Goal: Task Accomplishment & Management: Complete application form

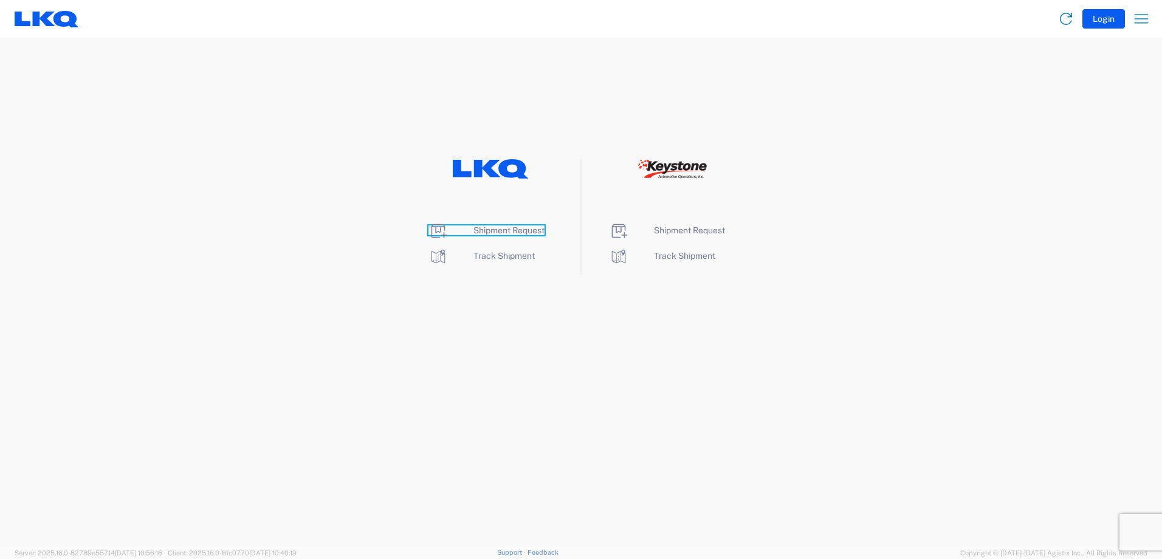
click at [519, 227] on span "Shipment Request" at bounding box center [508, 230] width 71 height 10
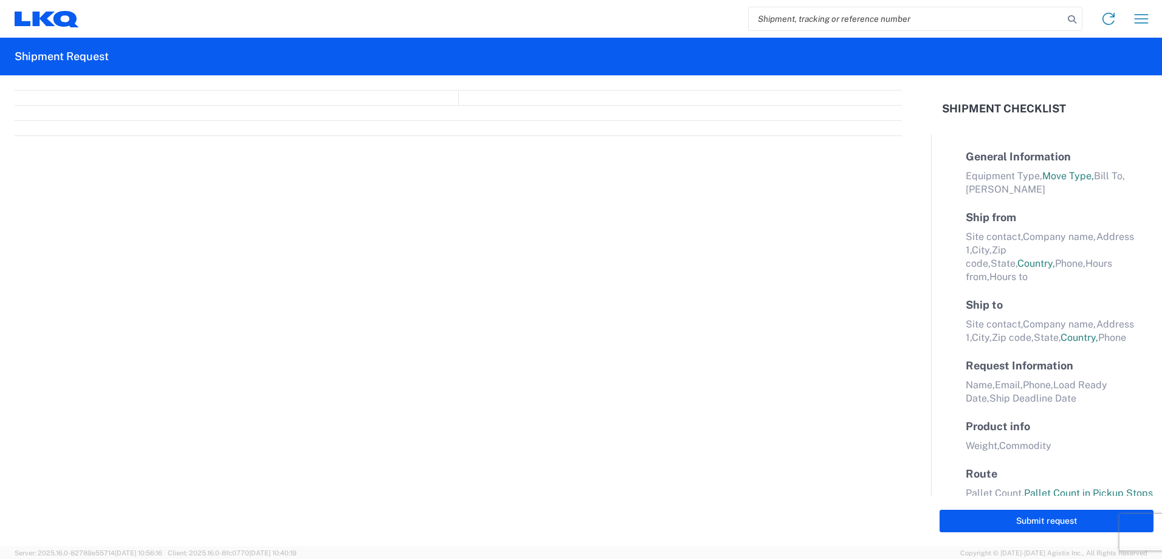
select select "FULL"
select select "LBS"
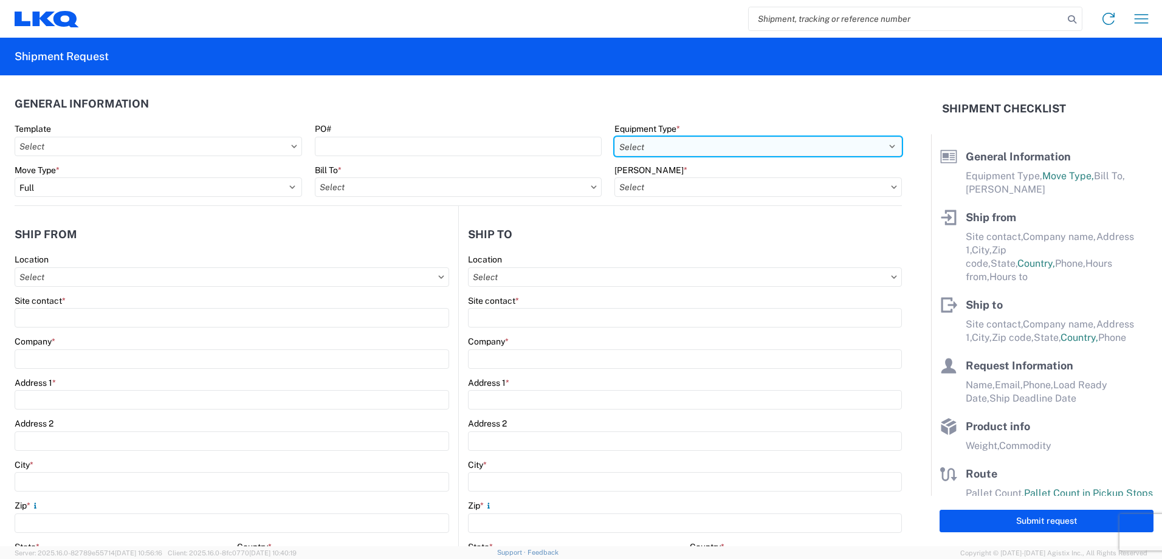
click at [786, 143] on select "Select 53’ Dry Van Flatbed Dropdeck (van) Lowboy (flatbed) Rail" at bounding box center [757, 146] width 287 height 19
select select "STDV"
click at [614, 137] on select "Select 53’ Dry Van Flatbed Dropdeck (van) Lowboy (flatbed) Rail" at bounding box center [757, 146] width 287 height 19
click at [428, 190] on input "Bill To *" at bounding box center [458, 186] width 287 height 19
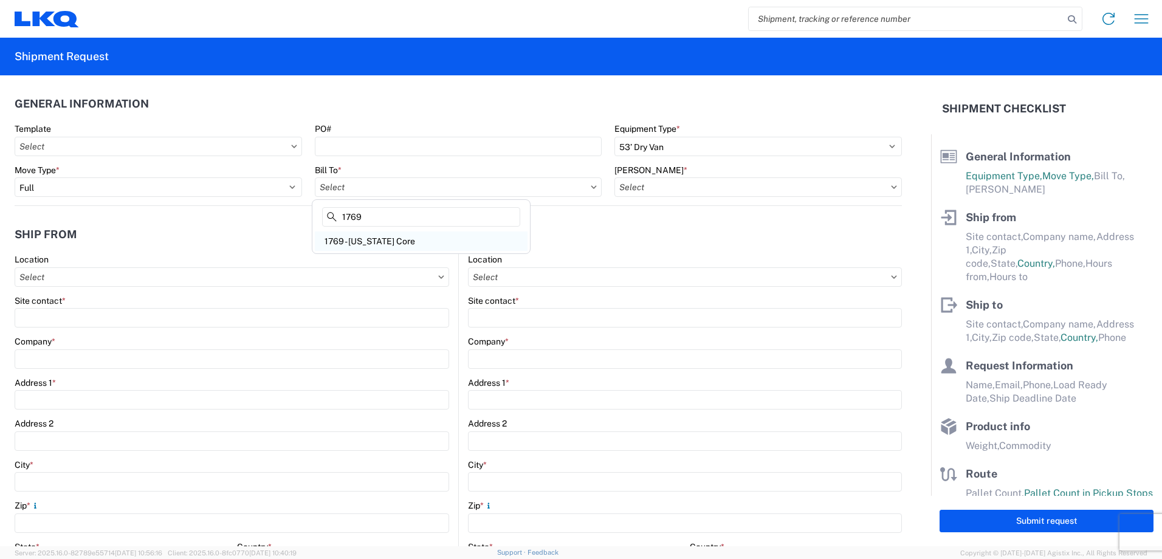
type input "1769"
click at [378, 246] on div "1769 - [US_STATE] Core" at bounding box center [421, 240] width 213 height 19
type input "1769 - [US_STATE] Core"
click at [719, 185] on input "[PERSON_NAME] *" at bounding box center [757, 186] width 287 height 19
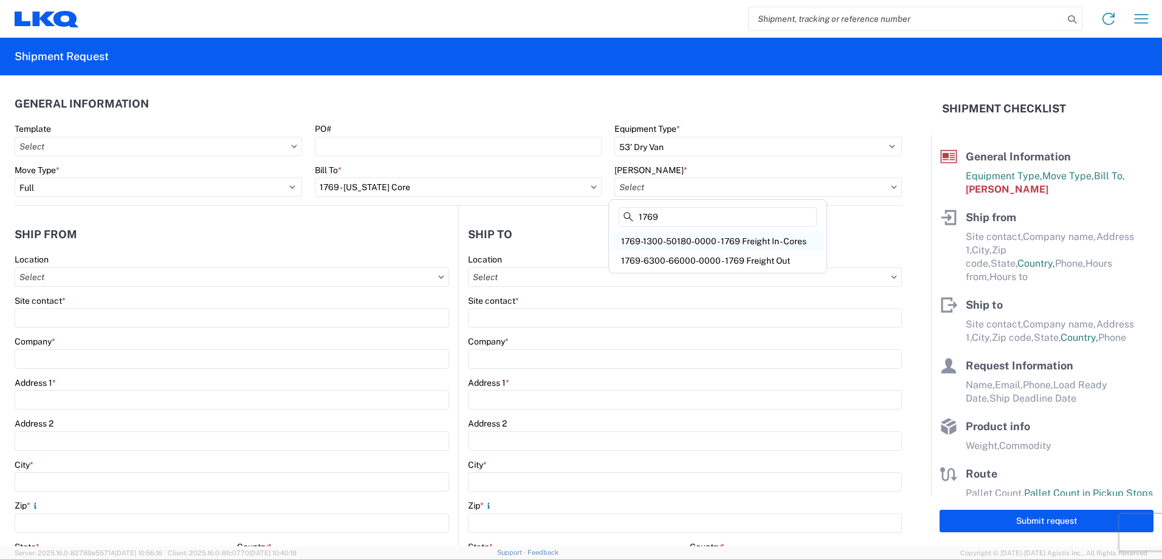
type input "1769"
click at [744, 236] on div "1769-1300-50180-0000 - 1769 Freight In - Cores" at bounding box center [717, 240] width 213 height 19
type input "1769-1300-50180-0000 - 1769 Freight In - Cores"
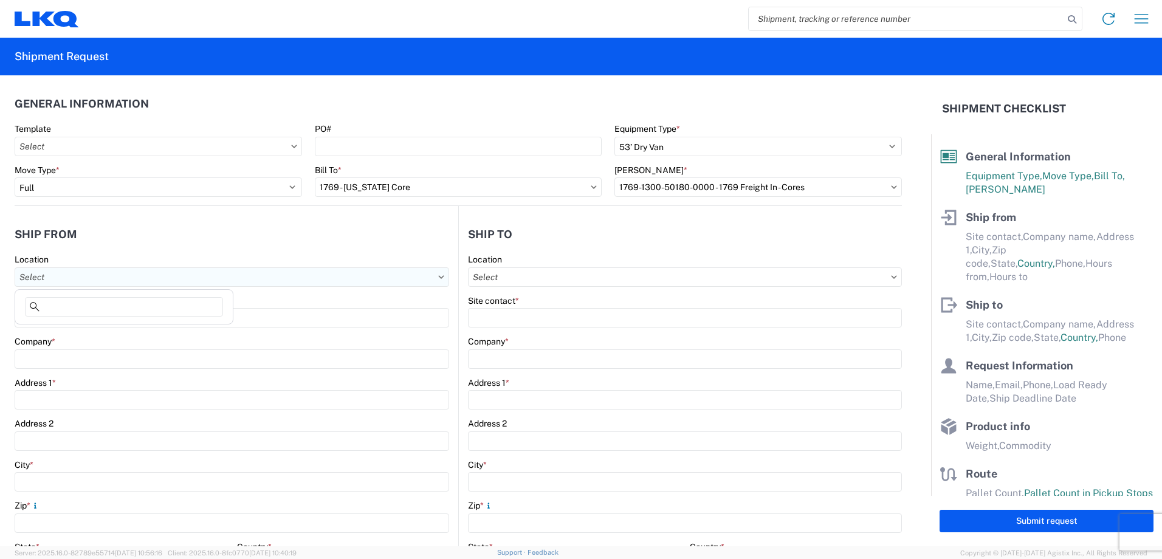
click at [345, 280] on input "Location" at bounding box center [232, 276] width 434 height 19
type input "1854"
click at [144, 332] on div "1854 - [PERSON_NAME] Auto Parts of [US_STATE]" at bounding box center [124, 330] width 213 height 19
type input "1854 - [PERSON_NAME] Auto Parts of [US_STATE]"
type input "LKQ Corporation"
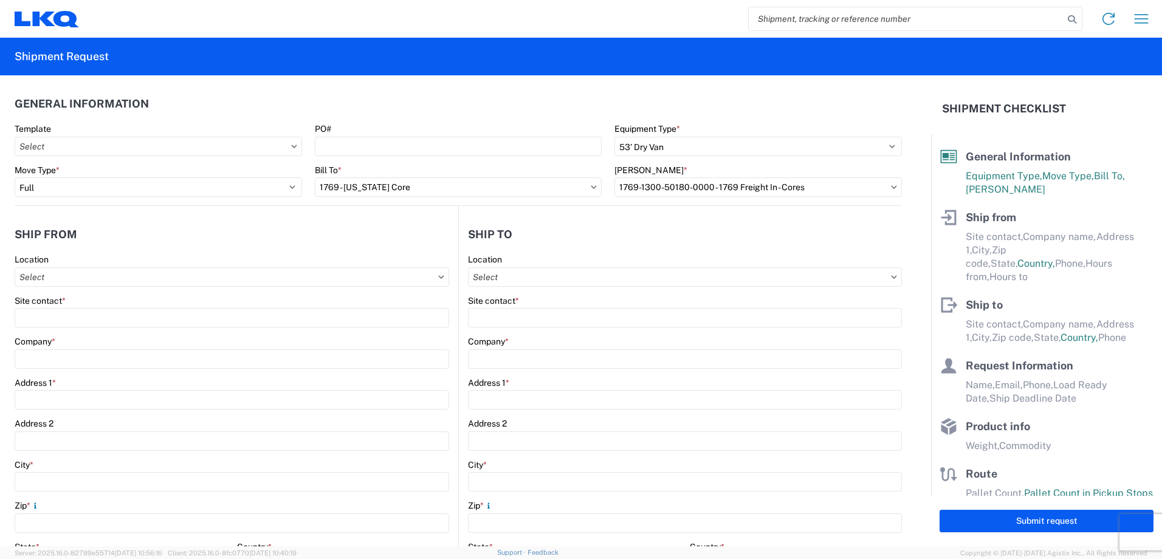
type input "[STREET_ADDRESS]"
type input "[PERSON_NAME]"
type input "98321"
select select "WA"
select select "US"
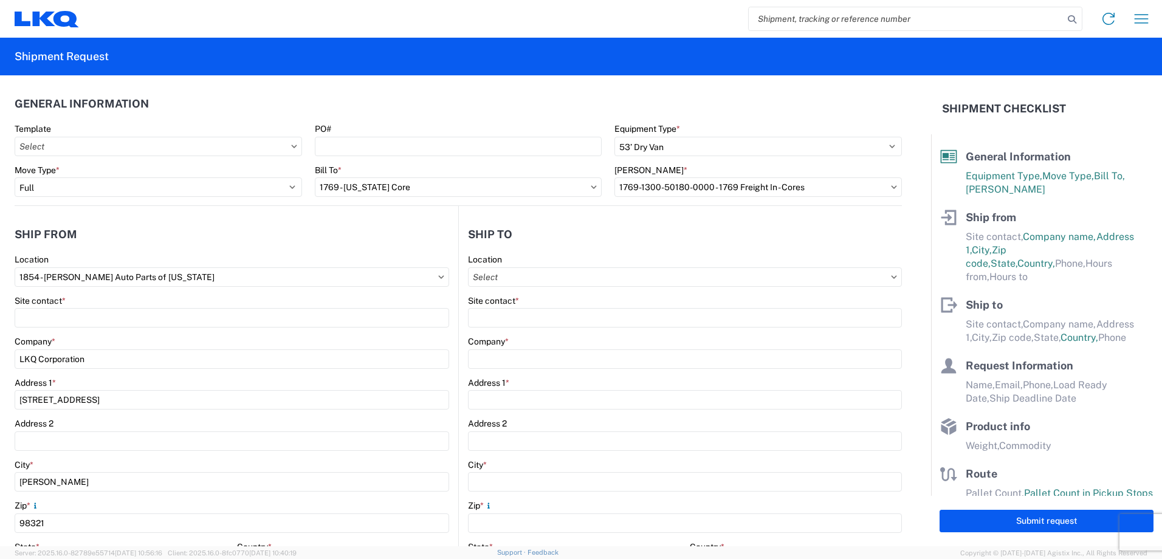
type input "07:00:00"
type input "17:00:00"
click at [617, 274] on input "Location" at bounding box center [685, 276] width 434 height 19
type input "1769"
click at [586, 326] on div "1769 - [US_STATE] Core" at bounding box center [573, 330] width 213 height 19
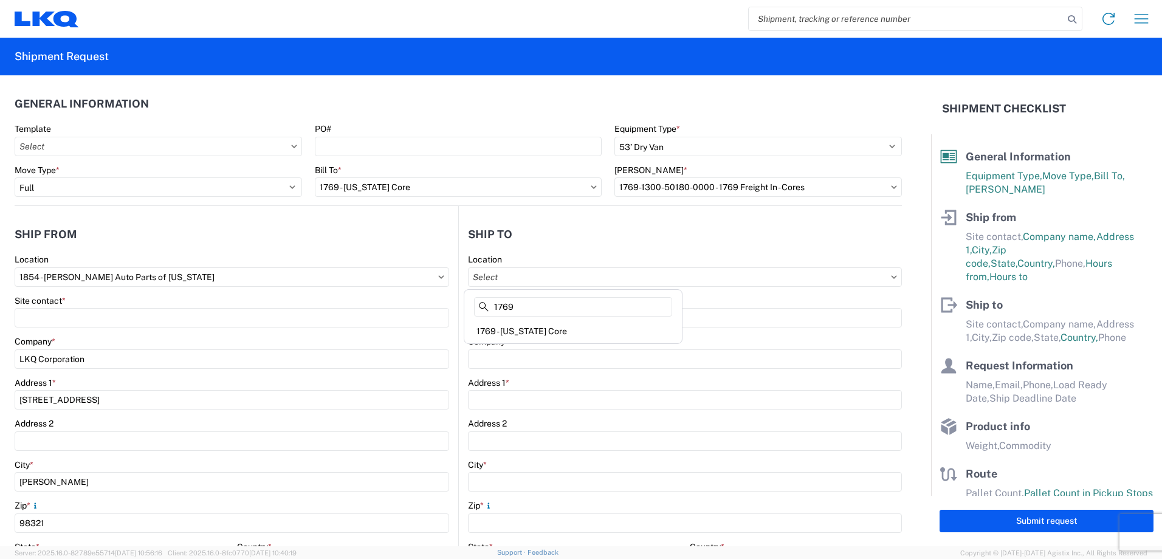
select select "US"
type input "1769 - [US_STATE] Core"
type input "LKQ Corporation"
type input "[STREET_ADDRESS][PERSON_NAME]"
type input "[GEOGRAPHIC_DATA]"
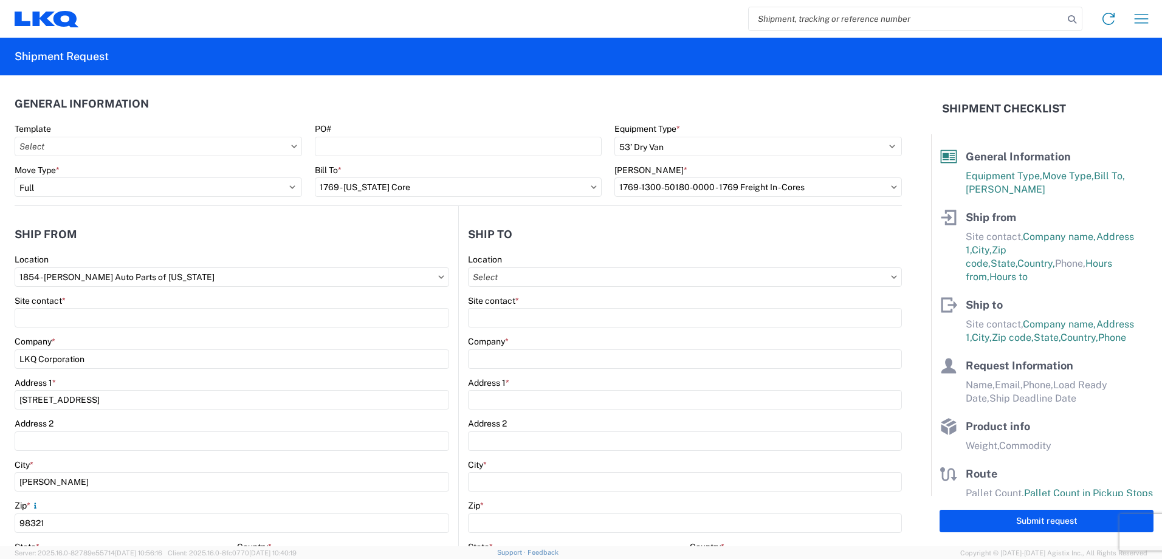
type input "91761"
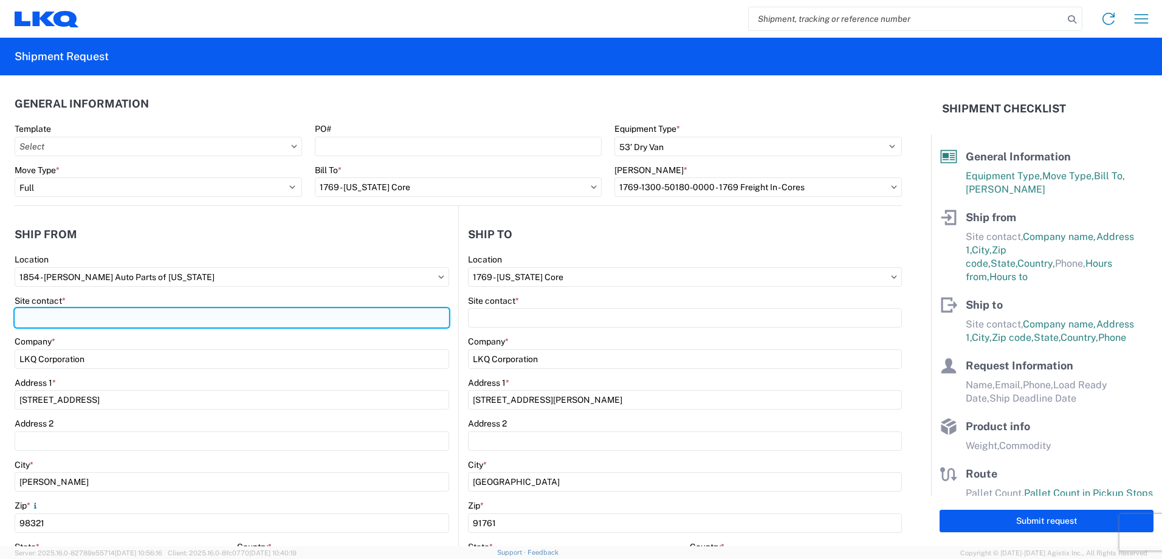
click at [229, 313] on input "Site contact *" at bounding box center [232, 317] width 434 height 19
type input "[PERSON_NAME]"
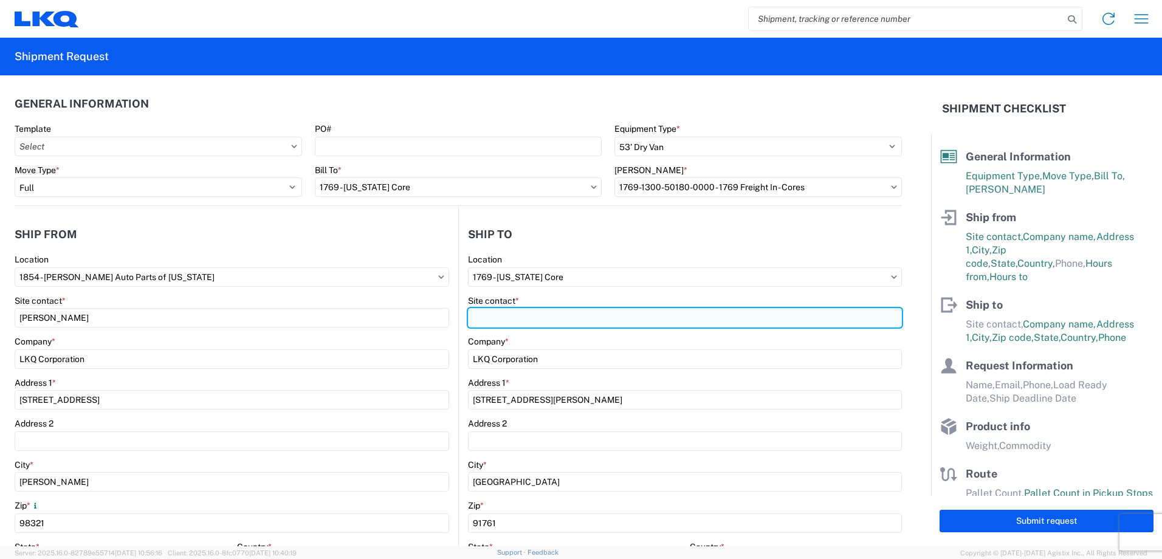
click at [498, 316] on input "Site contact *" at bounding box center [685, 317] width 434 height 19
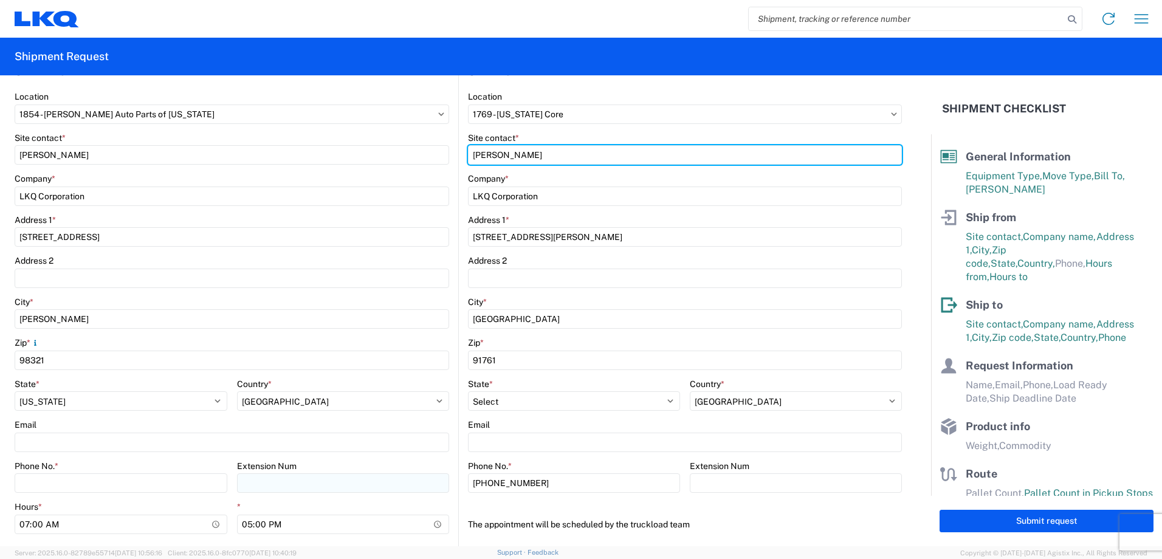
scroll to position [289, 0]
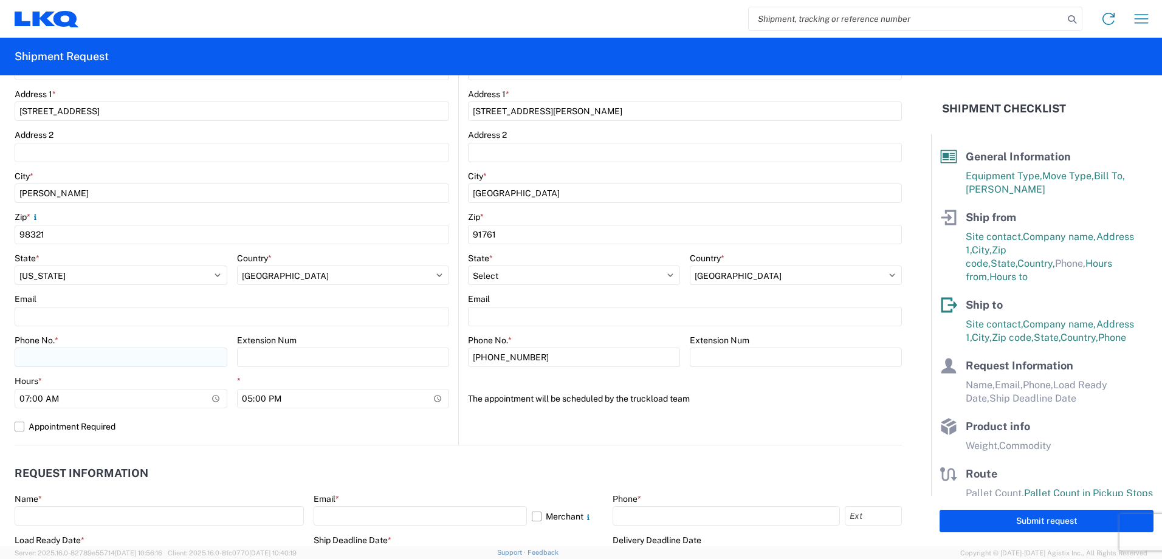
type input "[PERSON_NAME]"
click at [91, 358] on input "Phone No. *" at bounding box center [121, 357] width 213 height 19
type input "2537364818"
click at [309, 436] on div "1854 Location 1854 - [PERSON_NAME] Auto Parts of [US_STATE] Site contact * [PER…" at bounding box center [232, 204] width 434 height 479
click at [251, 396] on input "17:00:00" at bounding box center [343, 398] width 213 height 19
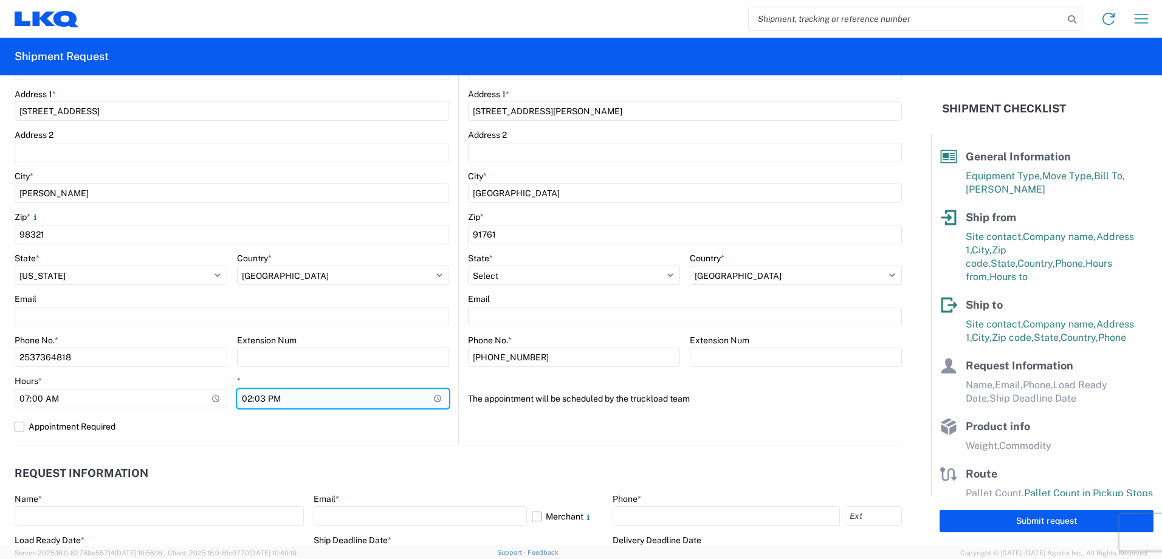
type input "14:30"
click at [20, 420] on label "Appointment Required" at bounding box center [232, 426] width 434 height 19
click at [0, 0] on input "Appointment Required" at bounding box center [0, 0] width 0 height 0
select select "US"
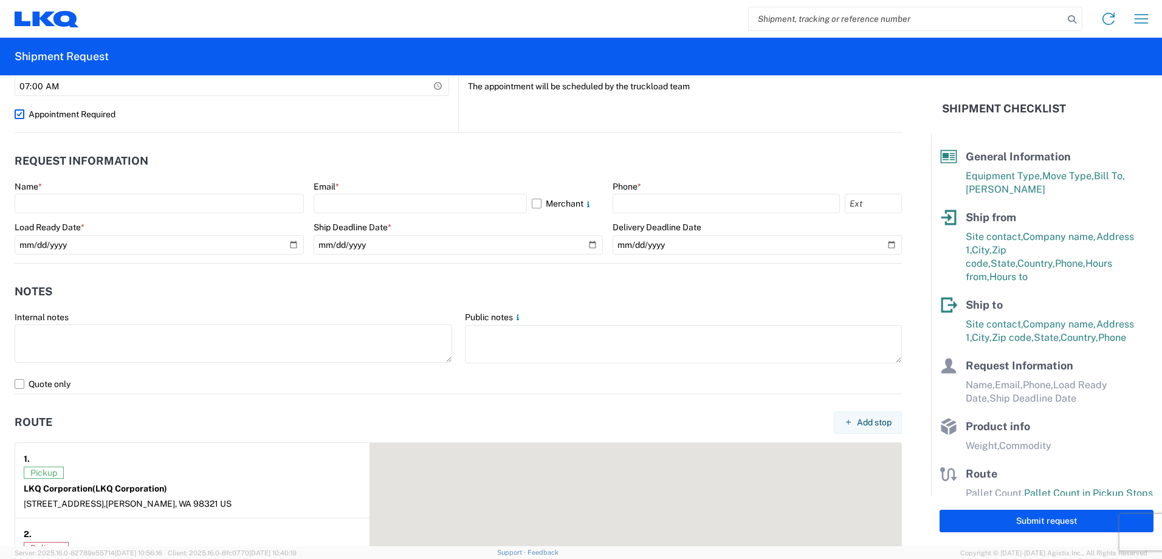
scroll to position [623, 0]
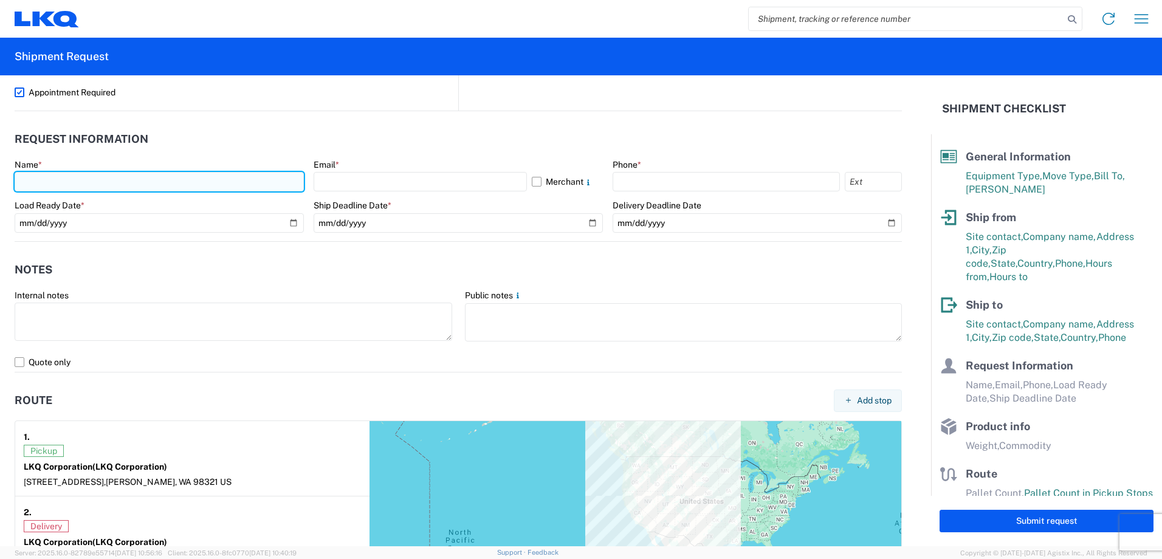
click at [112, 183] on input "text" at bounding box center [159, 181] width 289 height 19
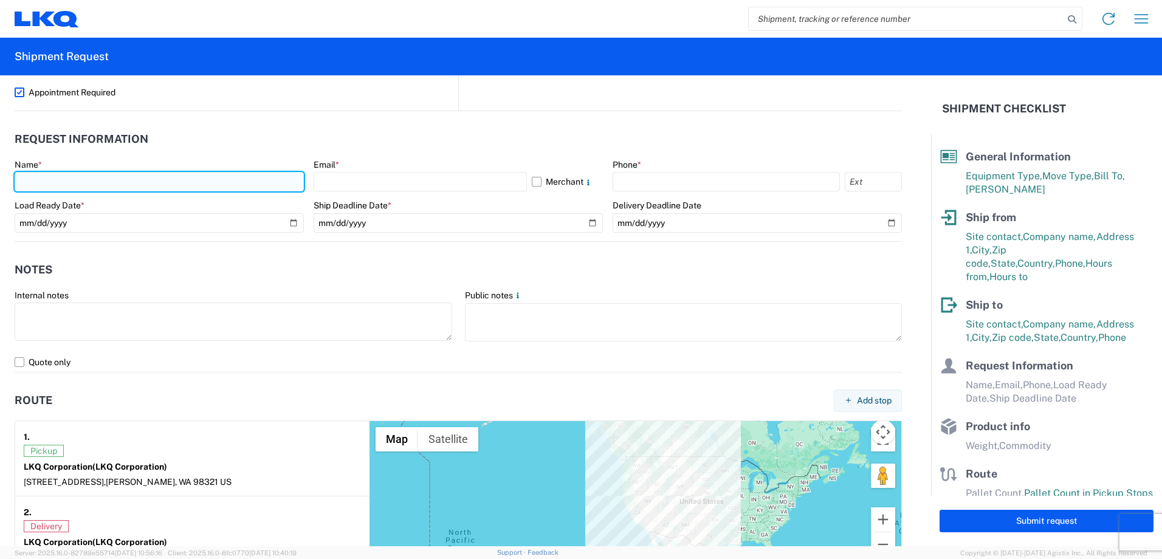
type input "[PERSON_NAME]"
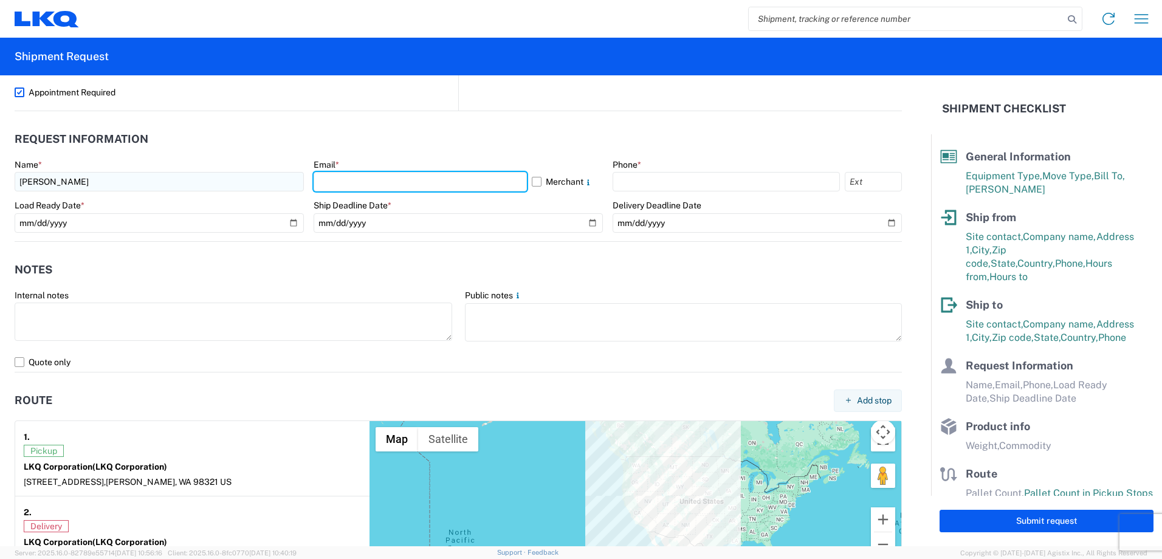
type input "[EMAIL_ADDRESS][DOMAIN_NAME]"
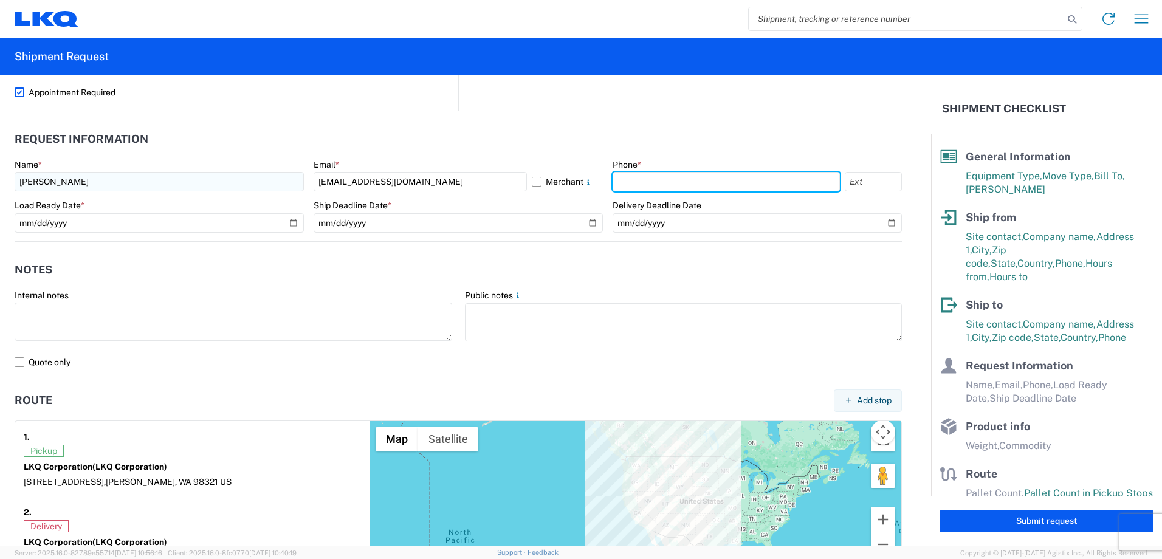
type input "2537364818"
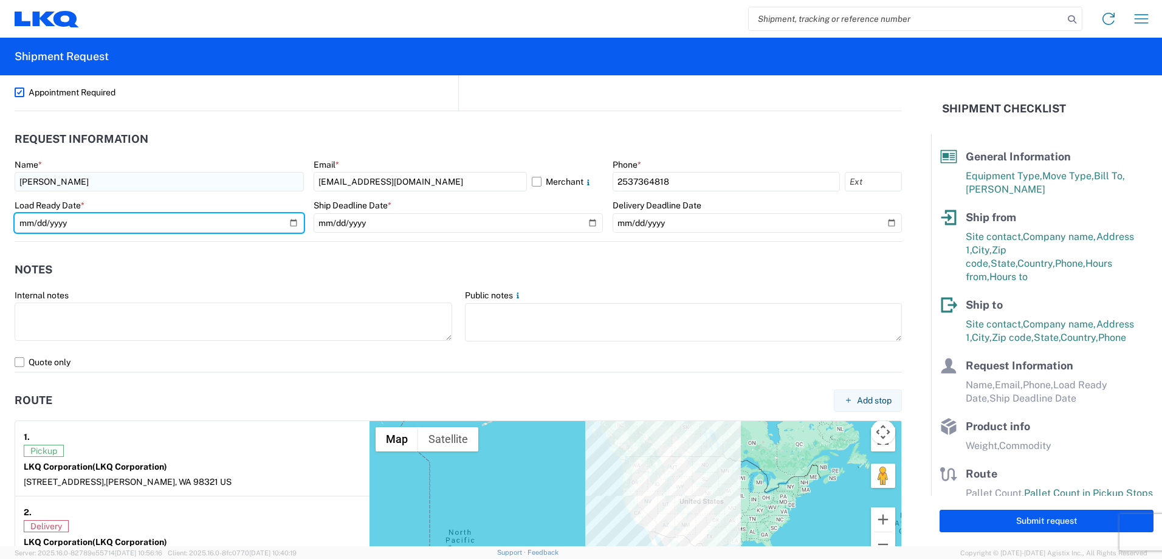
type input "[DATE]"
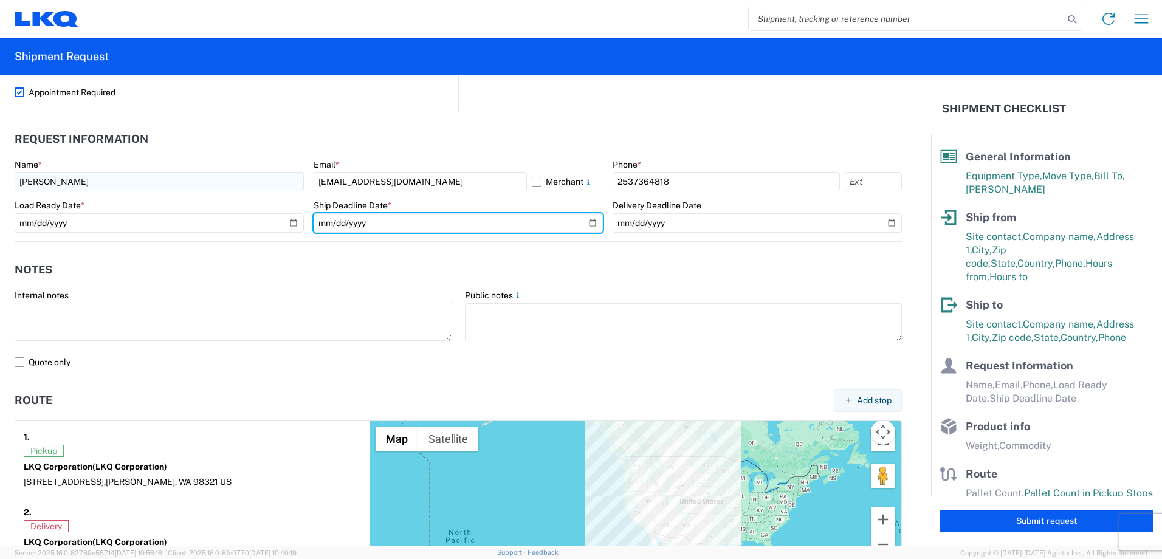
type input "[DATE]"
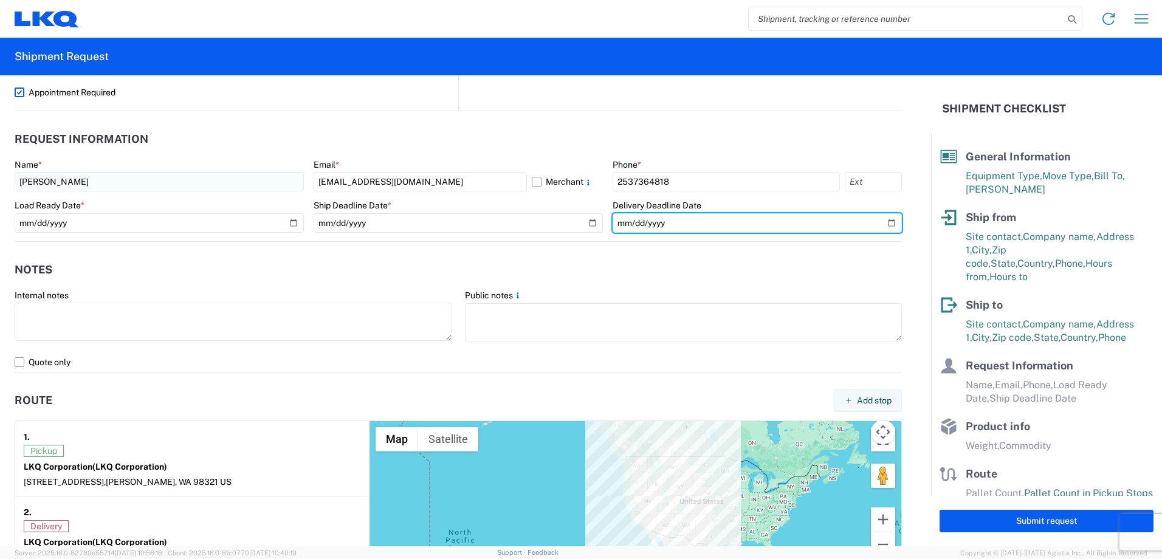
type input "[DATE]"
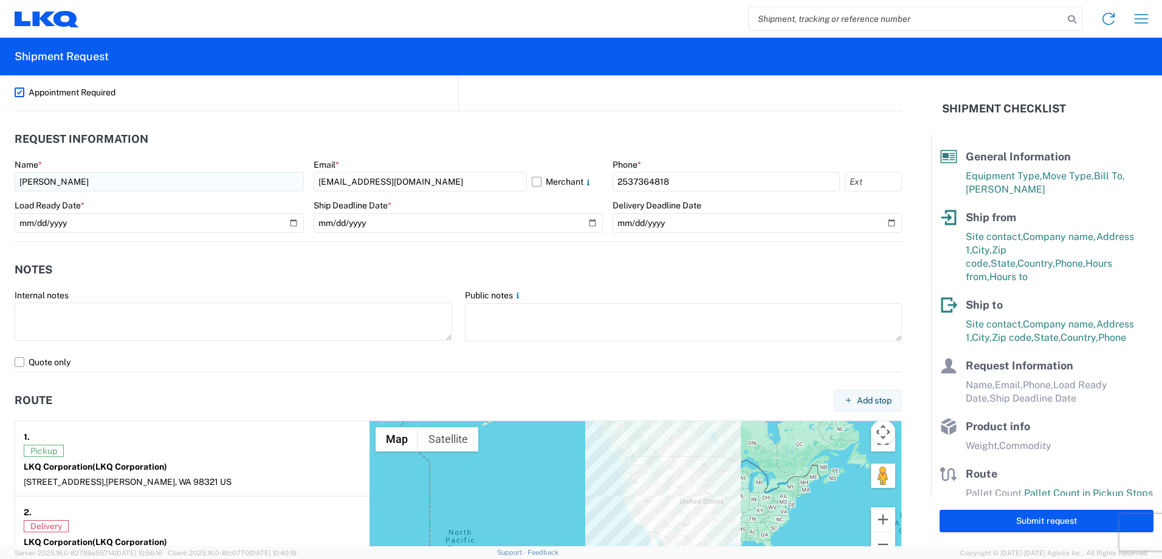
type input "42000"
type input "Engines, Transmissions"
type input "22"
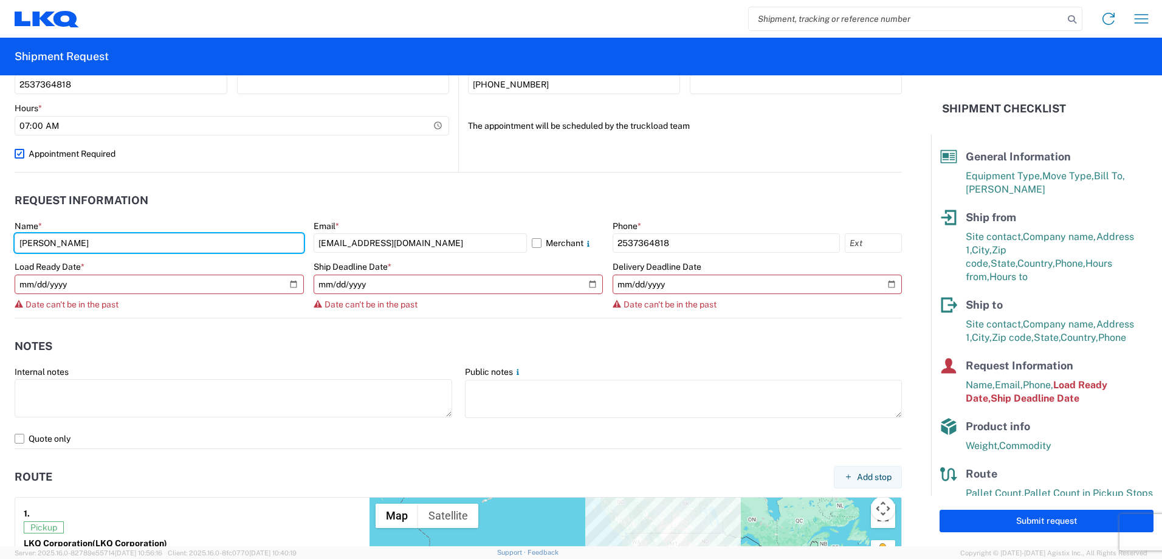
scroll to position [562, 0]
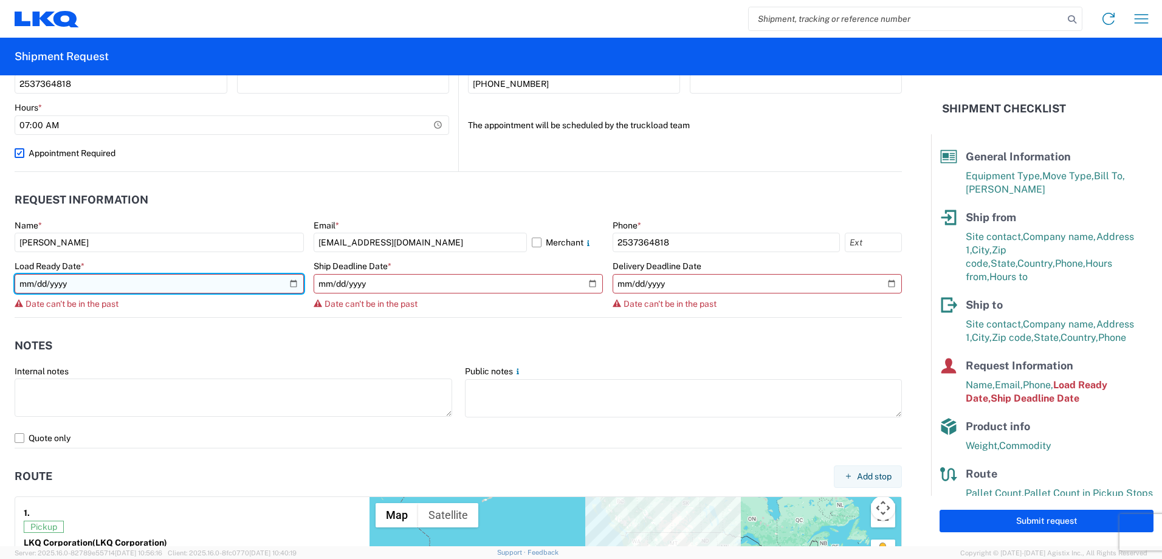
click at [117, 287] on input "[DATE]" at bounding box center [159, 283] width 289 height 19
click at [293, 283] on input "[DATE]" at bounding box center [159, 283] width 289 height 19
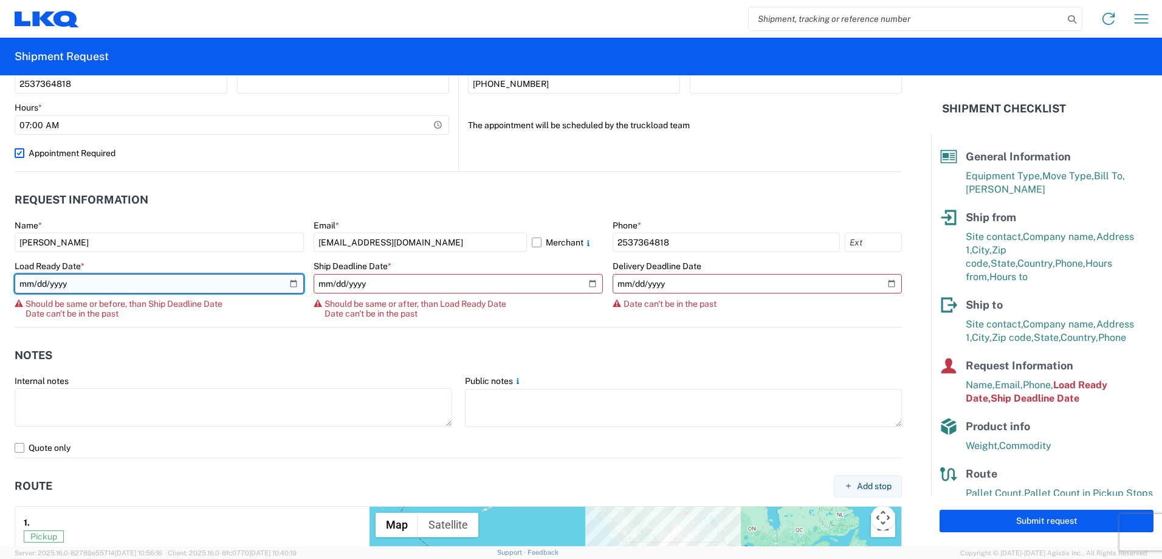
click at [290, 282] on input "[DATE]" at bounding box center [159, 283] width 289 height 19
type input "[DATE]"
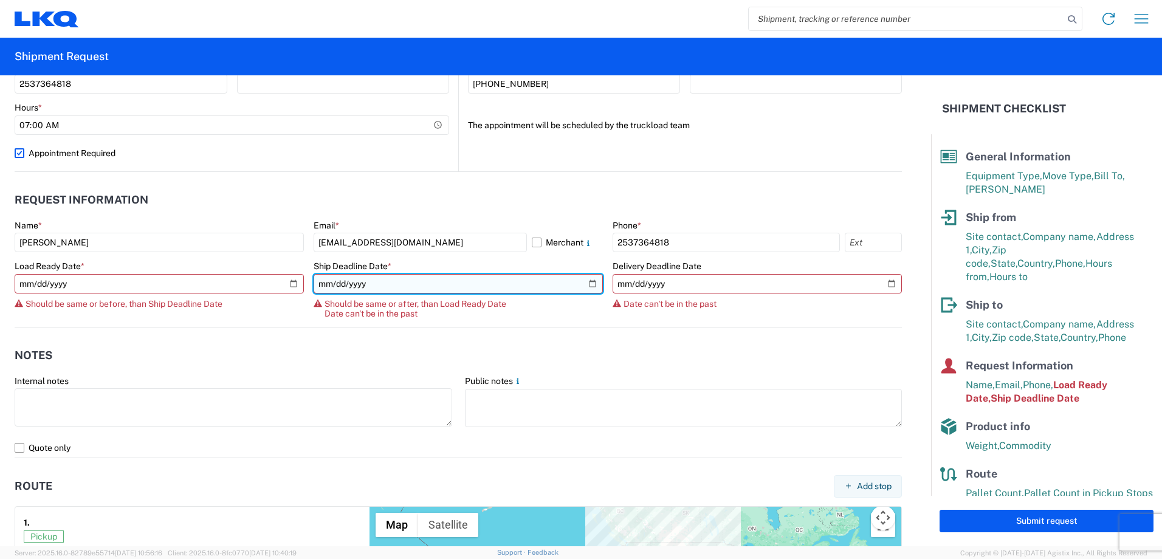
click at [584, 285] on input "[DATE]" at bounding box center [457, 283] width 289 height 19
type input "[DATE]"
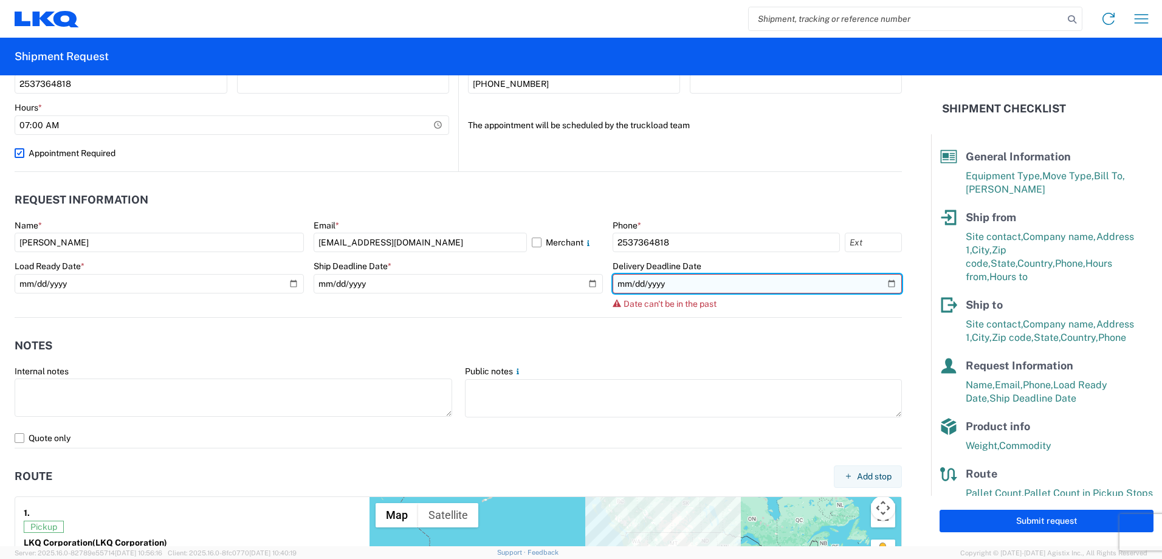
click at [886, 285] on input "[DATE]" at bounding box center [756, 283] width 289 height 19
type input "[DATE]"
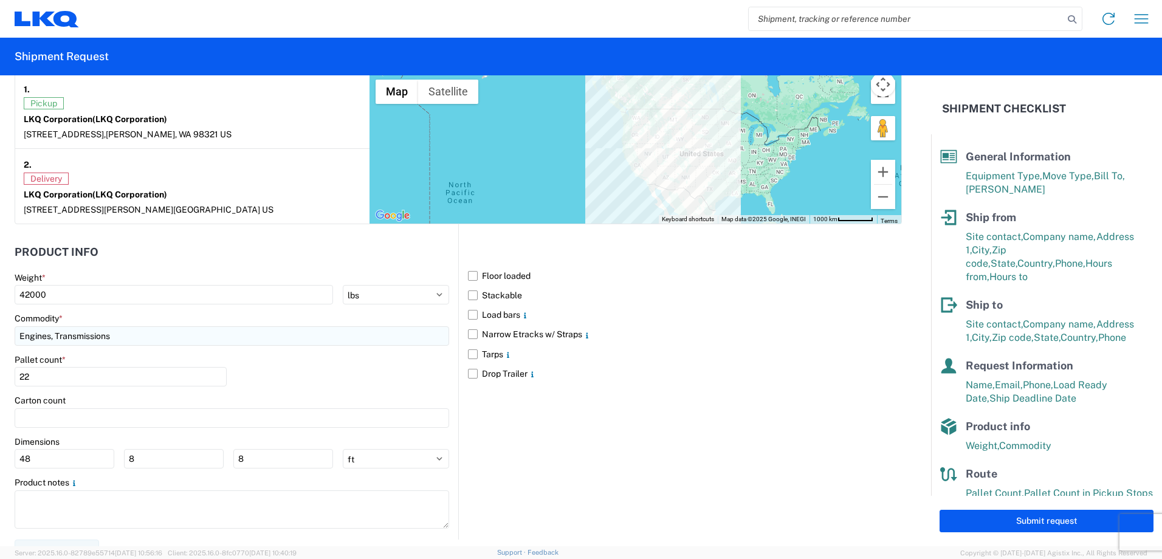
scroll to position [986, 0]
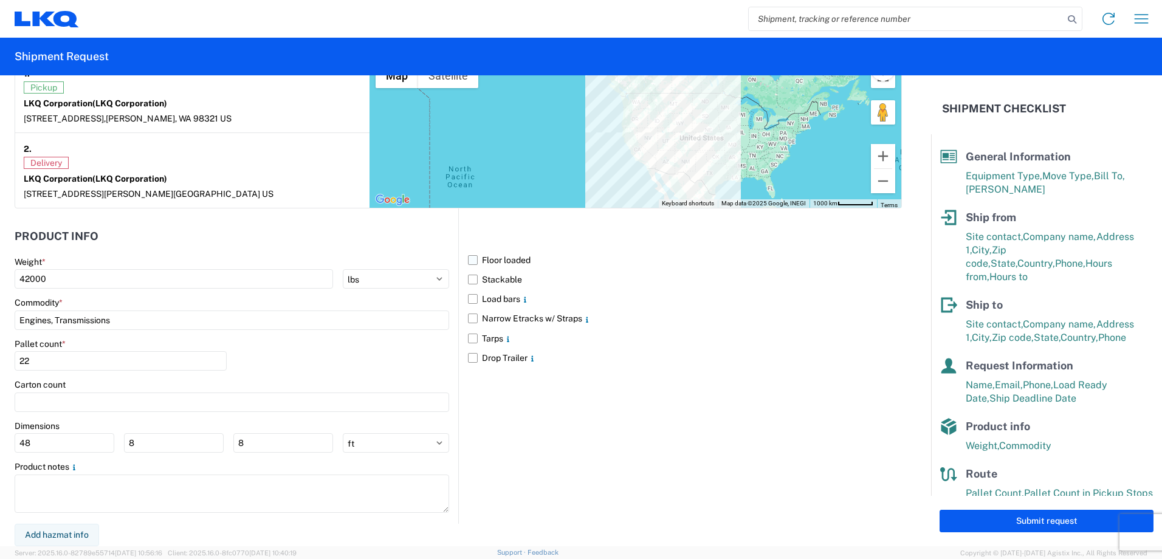
click at [469, 256] on label "Floor loaded" at bounding box center [685, 259] width 434 height 19
click at [0, 0] on input "Floor loaded" at bounding box center [0, 0] width 0 height 0
click at [1030, 515] on button "Submit request" at bounding box center [1046, 521] width 214 height 22
select select "US"
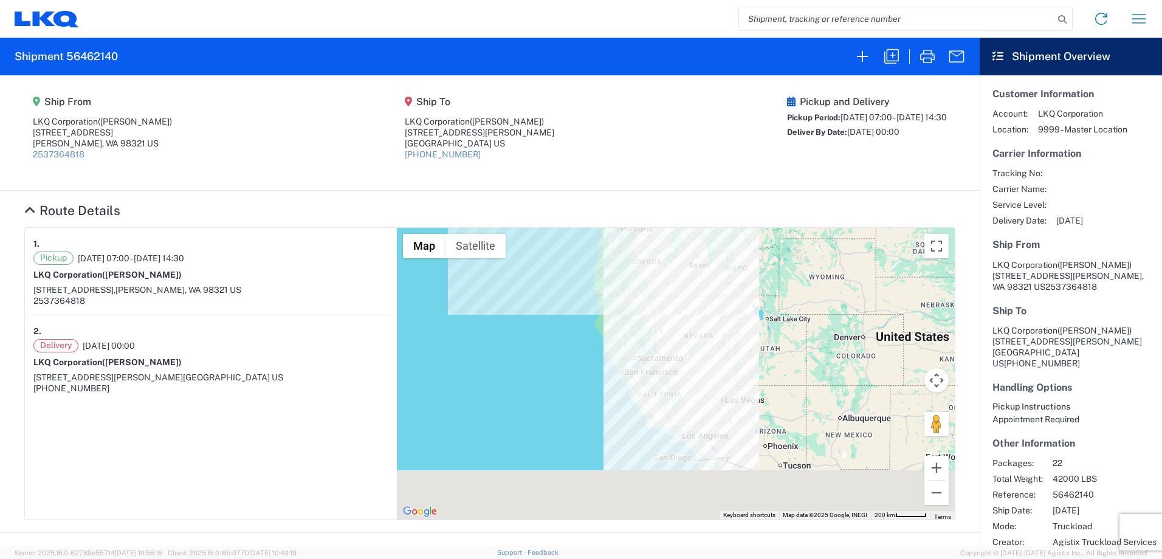
drag, startPoint x: 791, startPoint y: 420, endPoint x: 758, endPoint y: 360, distance: 68.5
click at [758, 360] on div "To navigate, press the arrow keys." at bounding box center [676, 374] width 558 height 292
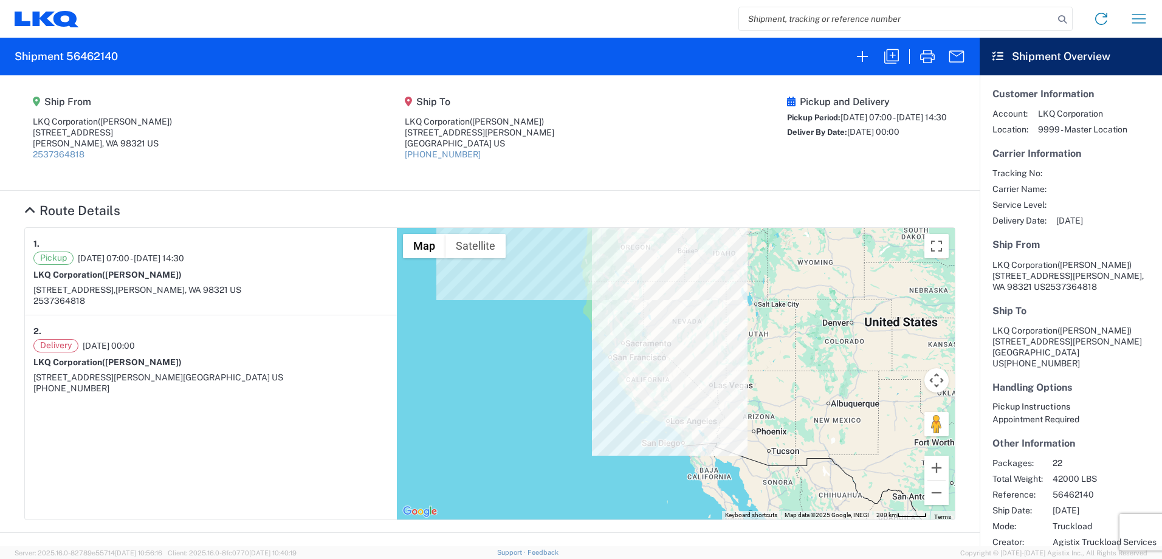
drag, startPoint x: 715, startPoint y: 346, endPoint x: 738, endPoint y: 385, distance: 44.7
click at [738, 385] on div "To navigate, press the arrow keys." at bounding box center [676, 374] width 558 height 292
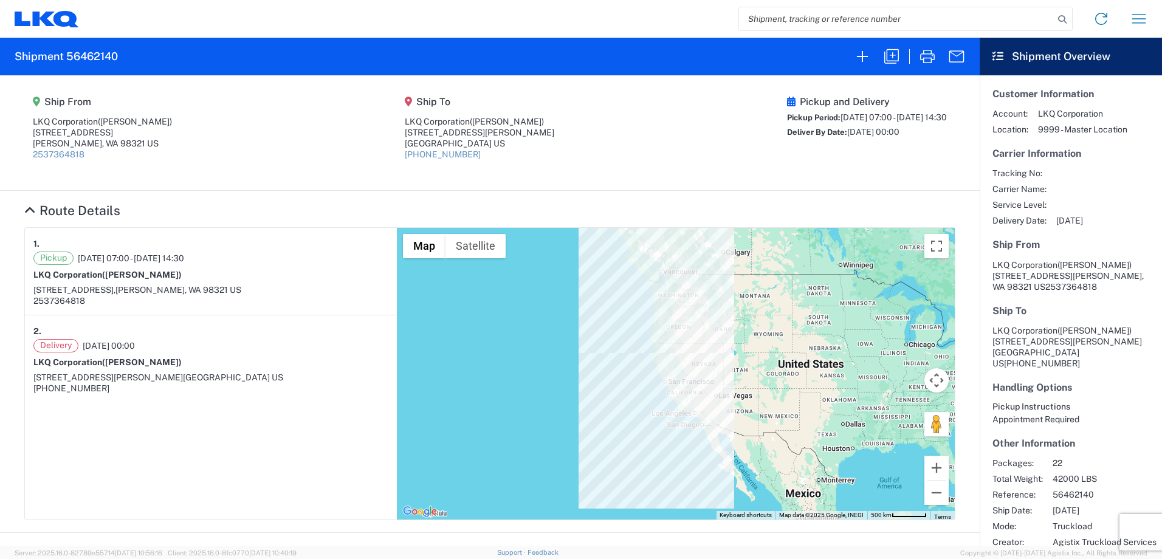
drag, startPoint x: 725, startPoint y: 374, endPoint x: 685, endPoint y: 391, distance: 44.1
click at [685, 391] on div "To navigate, press the arrow keys." at bounding box center [676, 374] width 558 height 292
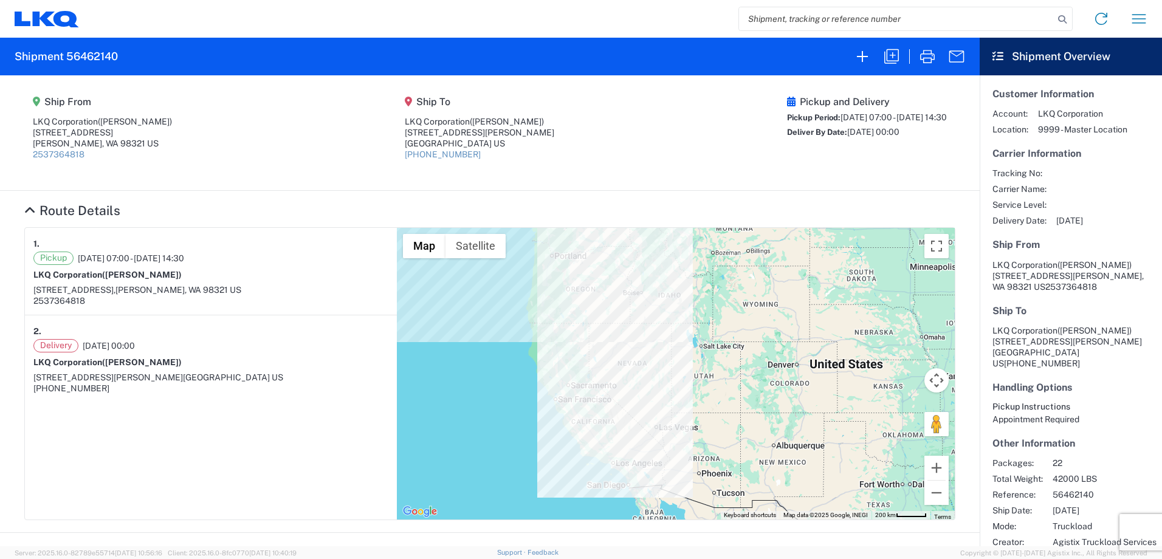
click at [306, 436] on article "1. Pickup [DATE] 07:00 - [DATE] 14:30 LKQ Corporation ([PERSON_NAME]) [STREET_A…" at bounding box center [211, 374] width 372 height 292
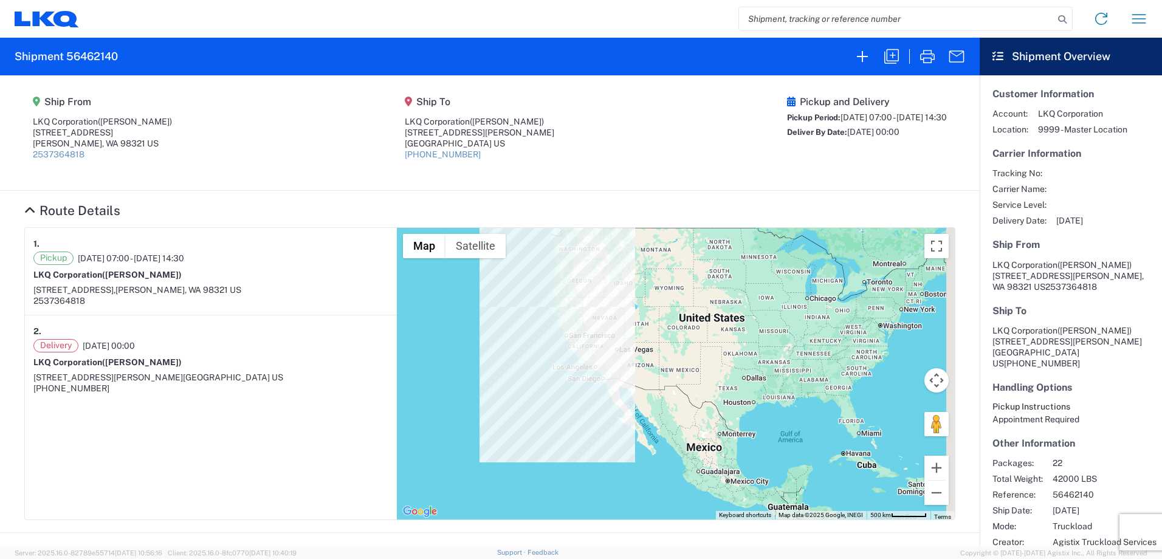
drag, startPoint x: 755, startPoint y: 480, endPoint x: 713, endPoint y: 401, distance: 89.4
click at [713, 401] on div "To navigate, press the arrow keys." at bounding box center [676, 374] width 558 height 292
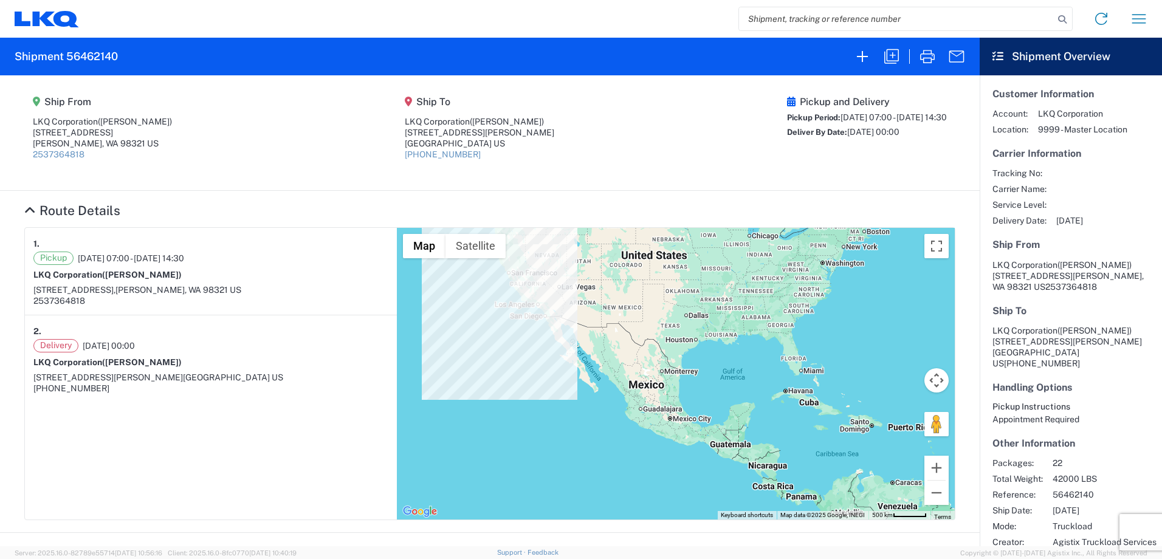
drag, startPoint x: 686, startPoint y: 409, endPoint x: 639, endPoint y: 365, distance: 64.9
click at [640, 366] on div "To navigate, press the arrow keys." at bounding box center [676, 374] width 558 height 292
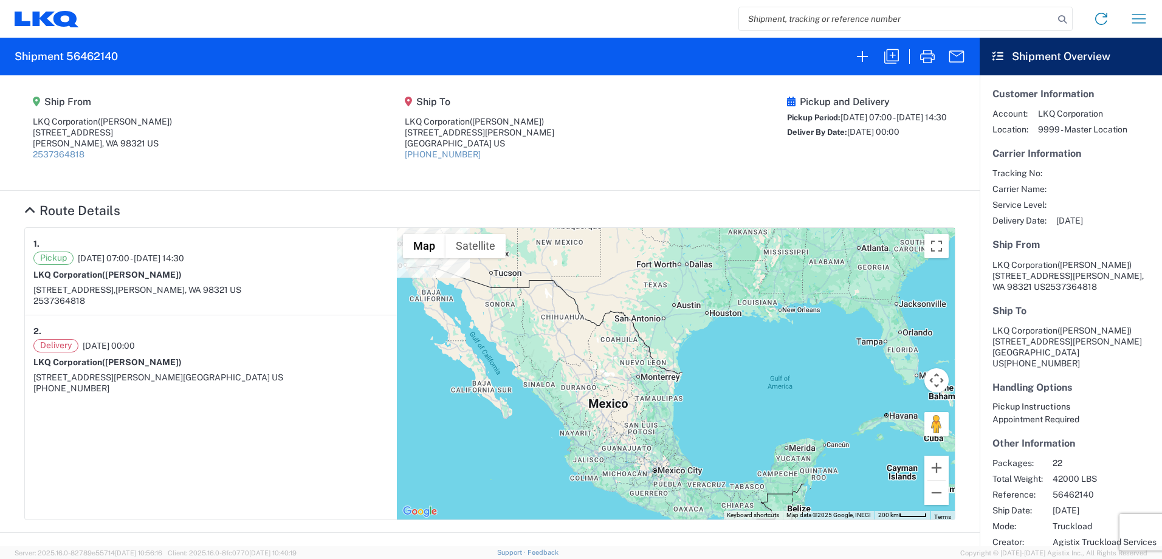
drag, startPoint x: 618, startPoint y: 303, endPoint x: 646, endPoint y: 384, distance: 86.3
click at [646, 384] on div "To navigate, press the arrow keys." at bounding box center [676, 374] width 558 height 292
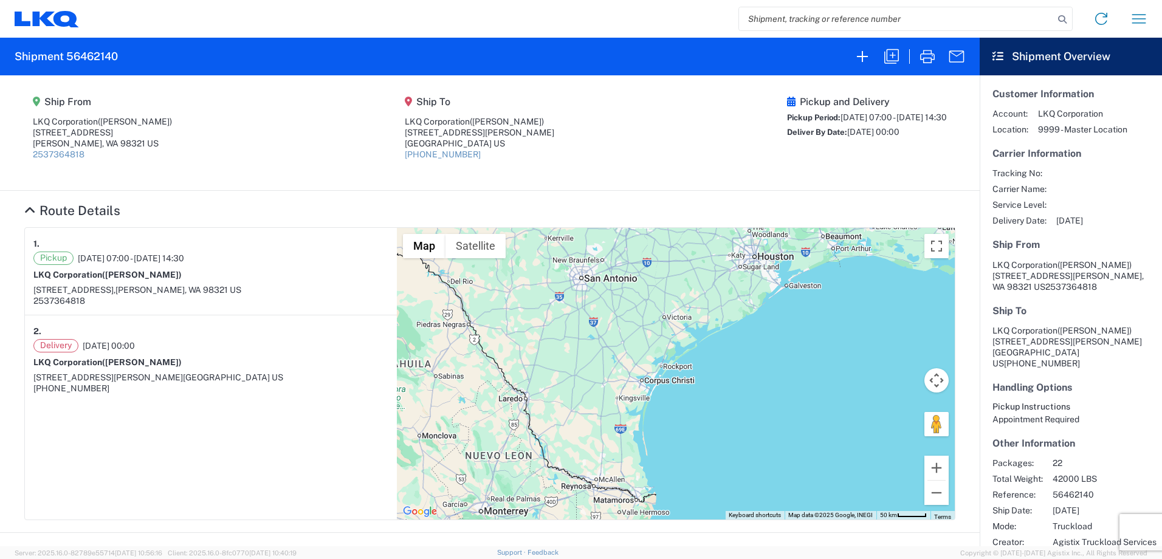
drag, startPoint x: 592, startPoint y: 352, endPoint x: 641, endPoint y: 453, distance: 112.0
click at [653, 465] on div "To navigate, press the arrow keys." at bounding box center [676, 374] width 558 height 292
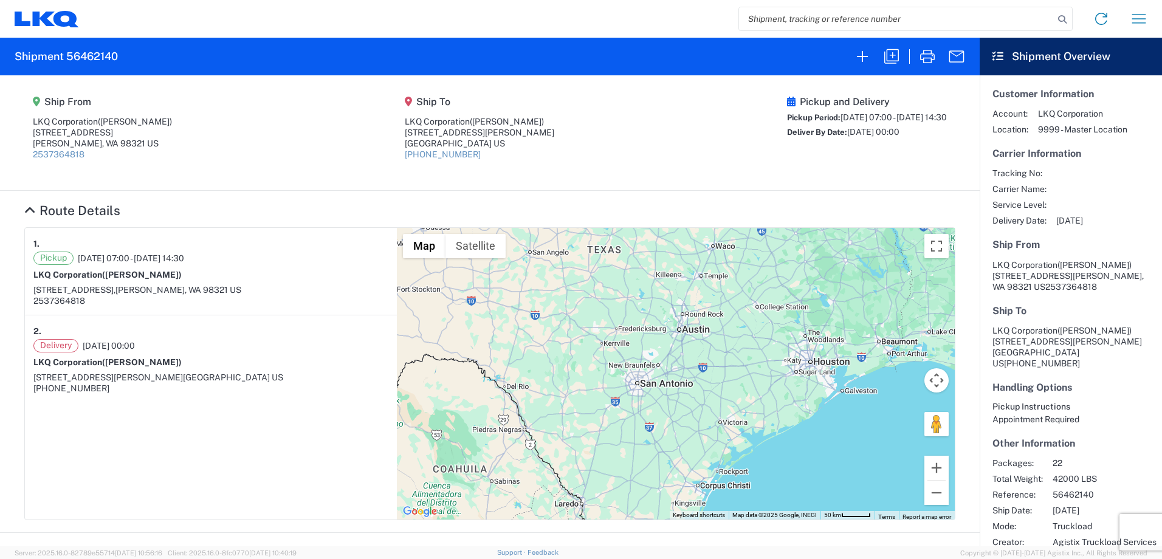
drag, startPoint x: 574, startPoint y: 327, endPoint x: 634, endPoint y: 426, distance: 115.3
click at [634, 428] on div "To navigate, press the arrow keys." at bounding box center [676, 374] width 558 height 292
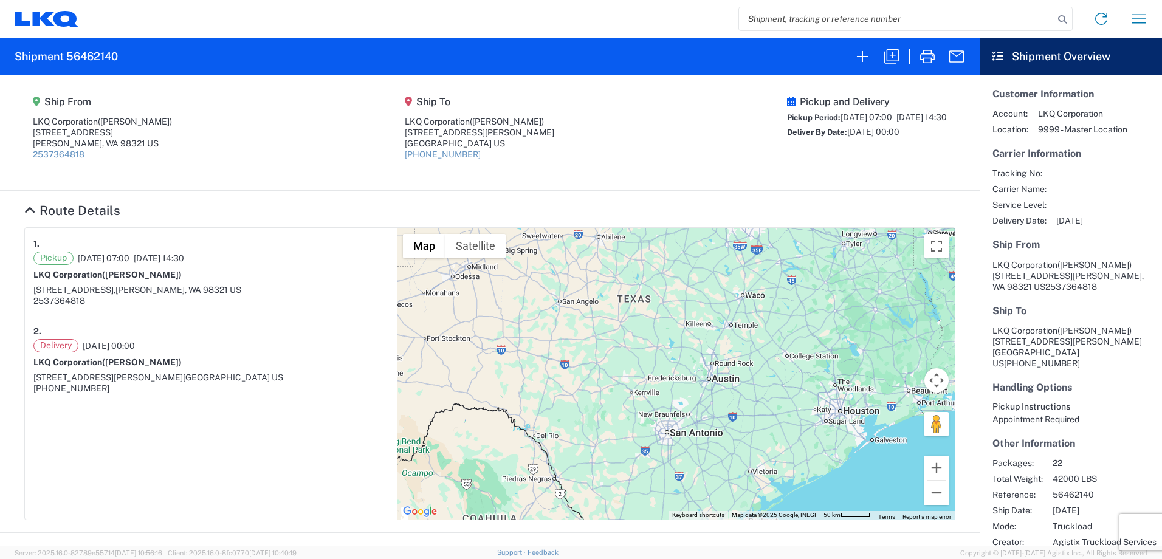
drag, startPoint x: 589, startPoint y: 352, endPoint x: 617, endPoint y: 402, distance: 56.6
click at [617, 402] on div "To navigate, press the arrow keys." at bounding box center [676, 374] width 558 height 292
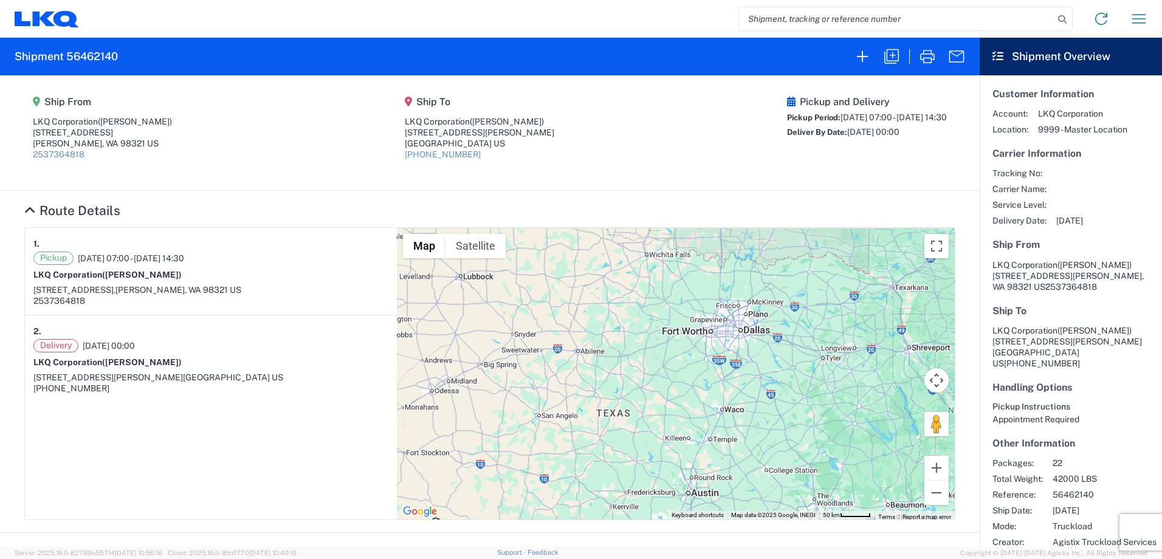
drag, startPoint x: 622, startPoint y: 294, endPoint x: 618, endPoint y: 349, distance: 55.4
click at [618, 349] on div "To navigate, press the arrow keys." at bounding box center [676, 374] width 558 height 292
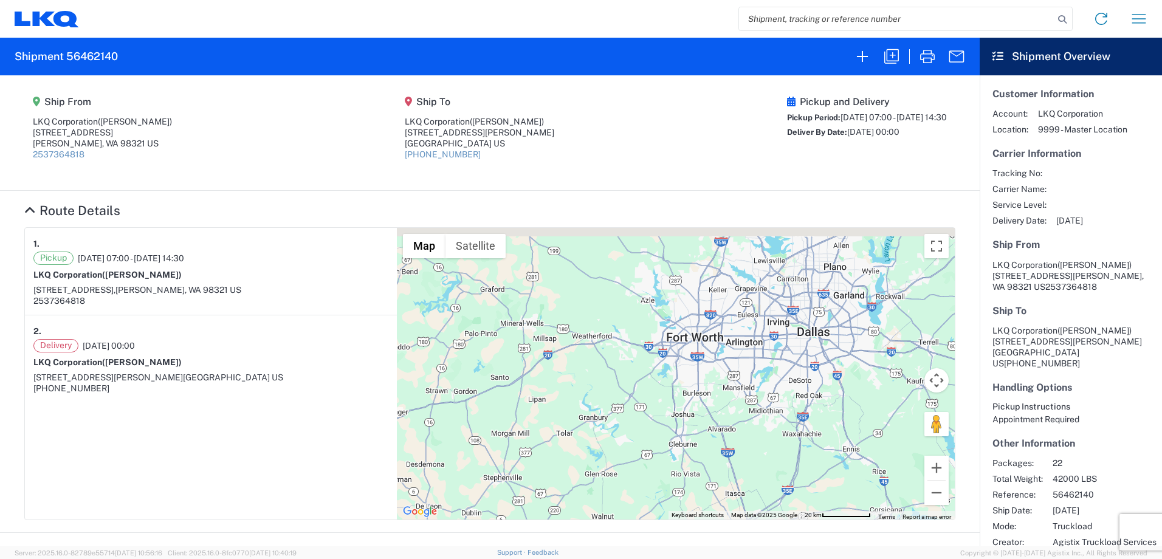
drag, startPoint x: 604, startPoint y: 330, endPoint x: 642, endPoint y: 444, distance: 119.1
click at [642, 442] on div "To navigate, press the arrow keys." at bounding box center [676, 374] width 558 height 292
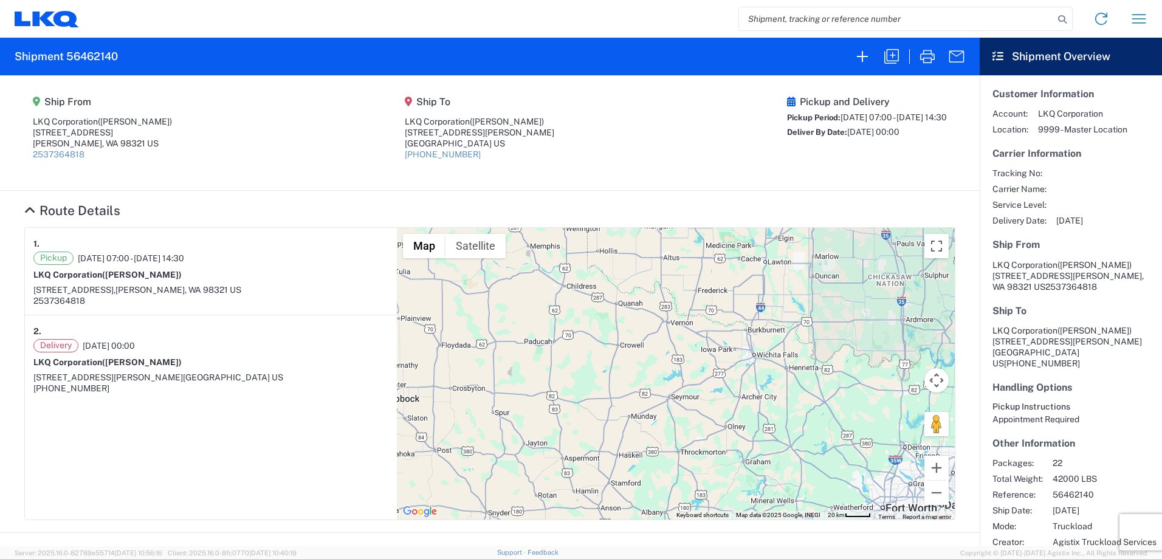
drag, startPoint x: 697, startPoint y: 337, endPoint x: 855, endPoint y: 406, distance: 172.7
click at [855, 406] on div "To navigate, press the arrow keys." at bounding box center [676, 374] width 558 height 292
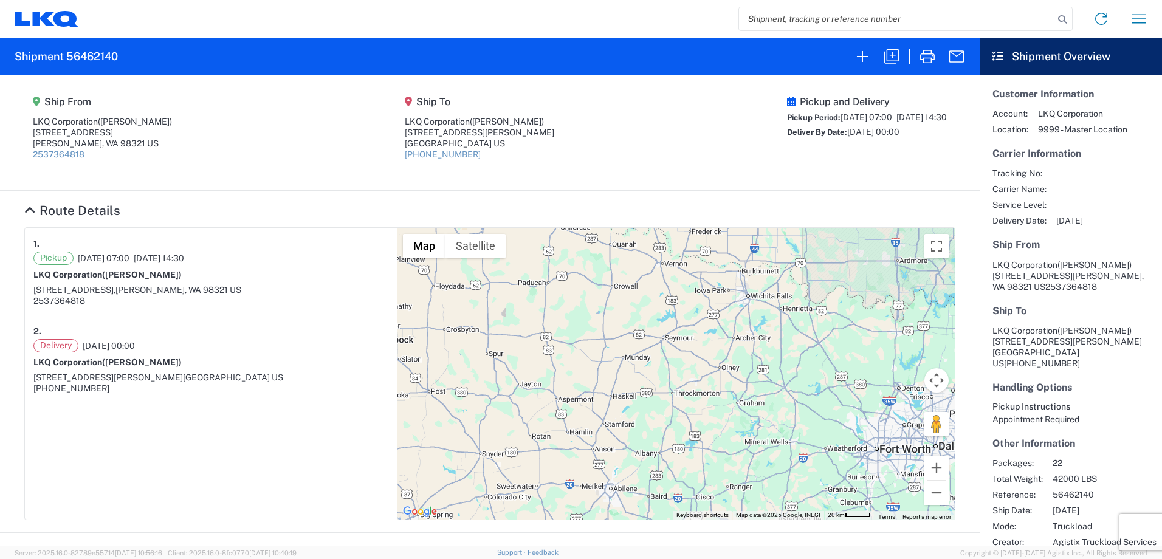
drag, startPoint x: 720, startPoint y: 478, endPoint x: 703, endPoint y: 370, distance: 109.5
click at [703, 370] on div "To navigate, press the arrow keys." at bounding box center [676, 374] width 558 height 292
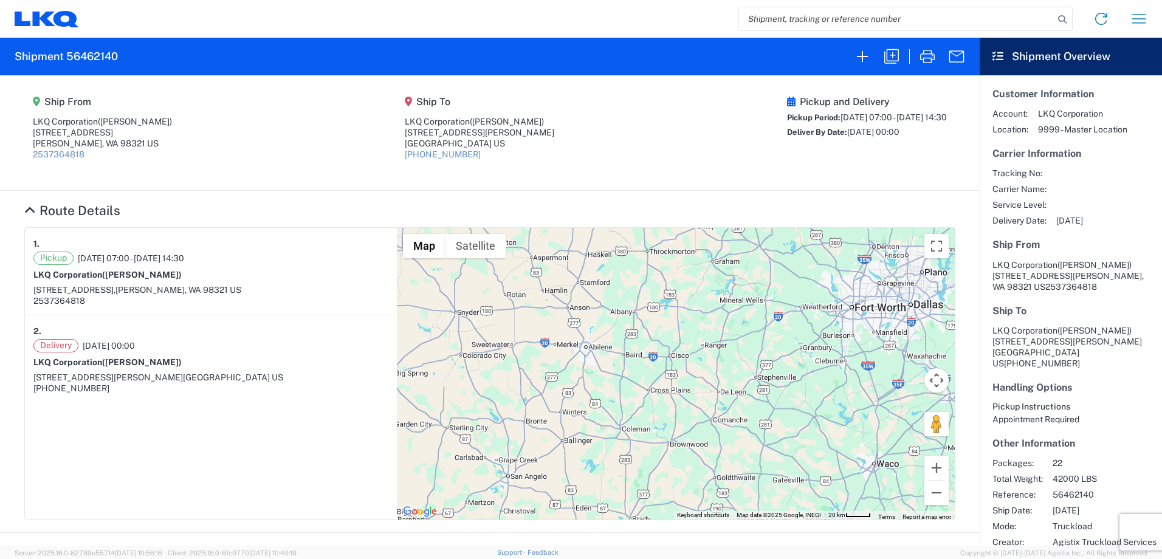
drag, startPoint x: 770, startPoint y: 454, endPoint x: 715, endPoint y: 324, distance: 140.5
click at [742, 363] on div "To navigate, press the arrow keys." at bounding box center [676, 374] width 558 height 292
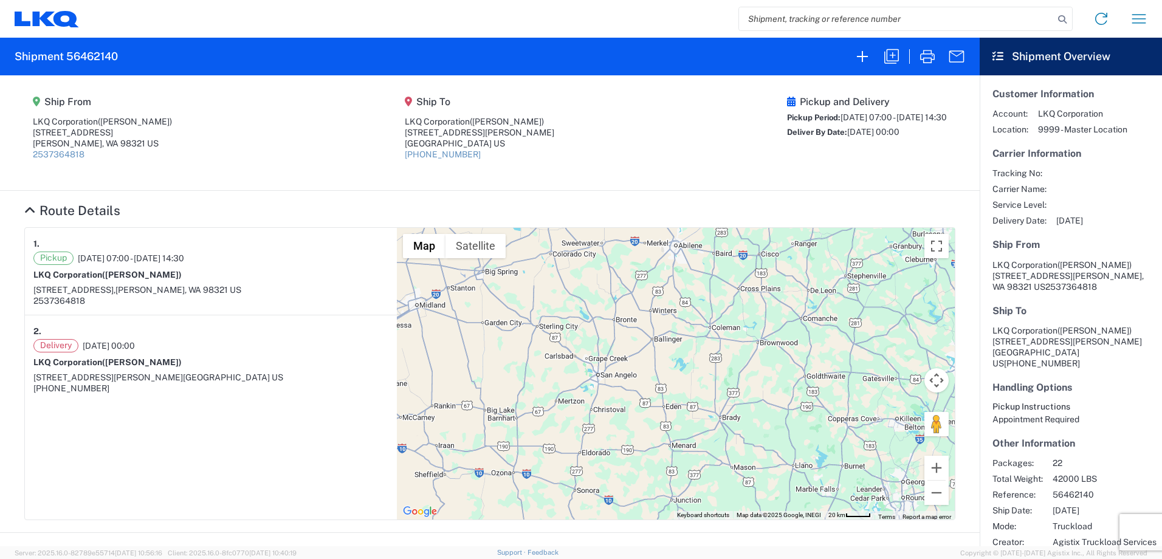
drag, startPoint x: 618, startPoint y: 354, endPoint x: 740, endPoint y: 310, distance: 129.9
click at [740, 310] on div "To navigate, press the arrow keys." at bounding box center [676, 374] width 558 height 292
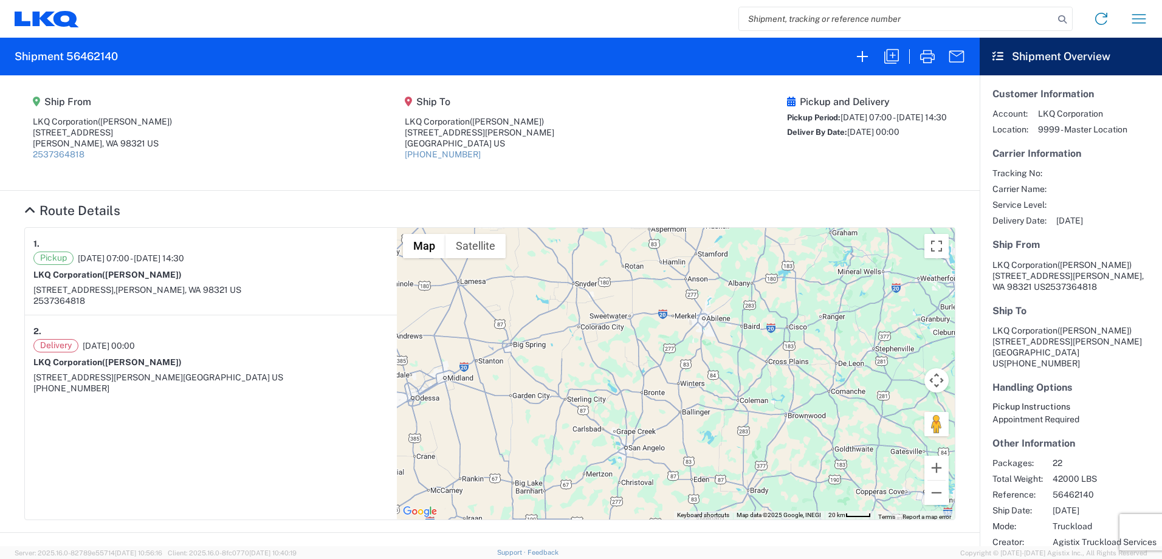
drag, startPoint x: 643, startPoint y: 344, endPoint x: 680, endPoint y: 461, distance: 123.0
click at [680, 461] on div "To navigate, press the arrow keys." at bounding box center [676, 374] width 558 height 292
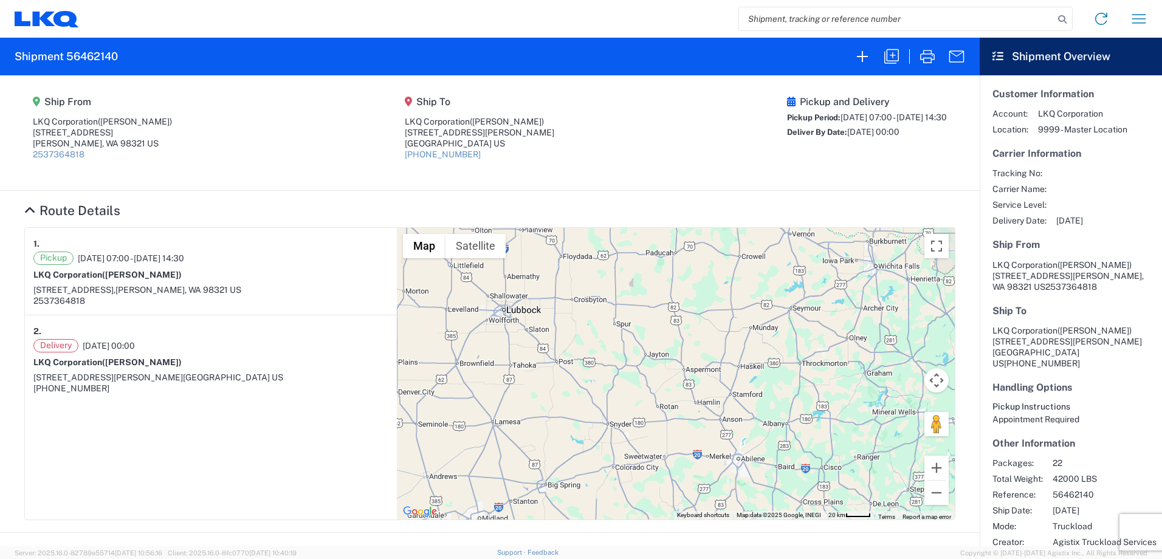
drag, startPoint x: 605, startPoint y: 347, endPoint x: 635, endPoint y: 409, distance: 69.6
click at [624, 430] on div "To navigate, press the arrow keys." at bounding box center [676, 374] width 558 height 292
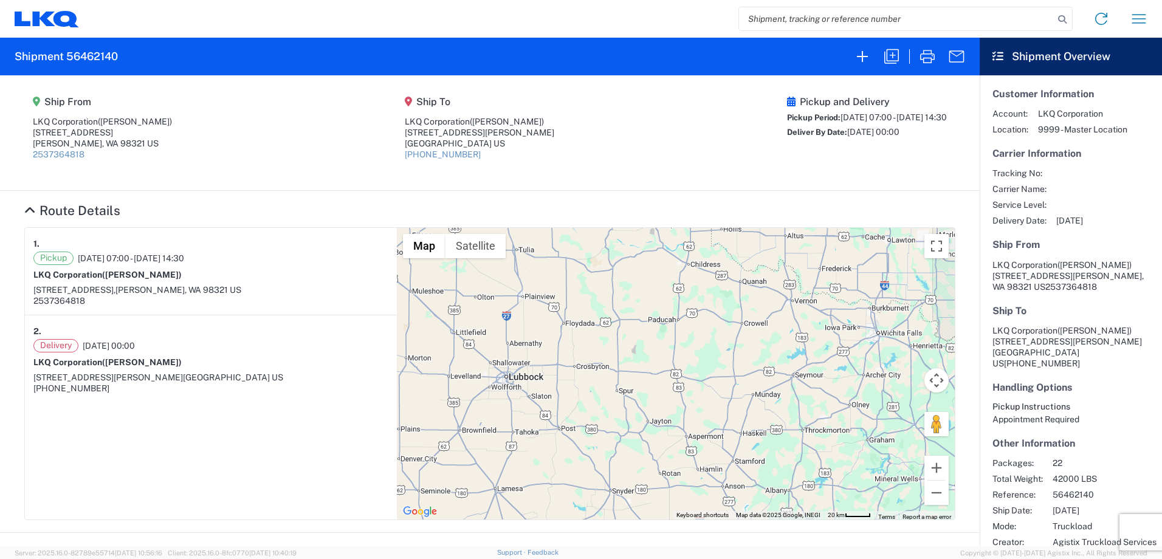
drag, startPoint x: 661, startPoint y: 366, endPoint x: 662, endPoint y: 392, distance: 26.7
click at [662, 392] on div "To navigate, press the arrow keys." at bounding box center [676, 374] width 558 height 292
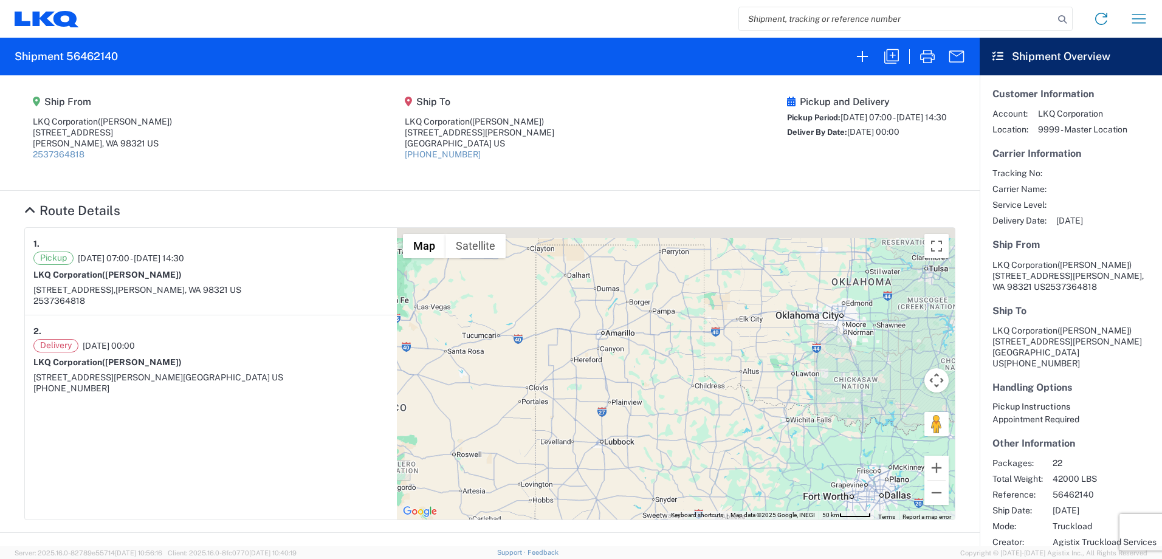
drag, startPoint x: 666, startPoint y: 295, endPoint x: 677, endPoint y: 372, distance: 77.4
click at [677, 372] on div "To navigate, press the arrow keys." at bounding box center [676, 374] width 558 height 292
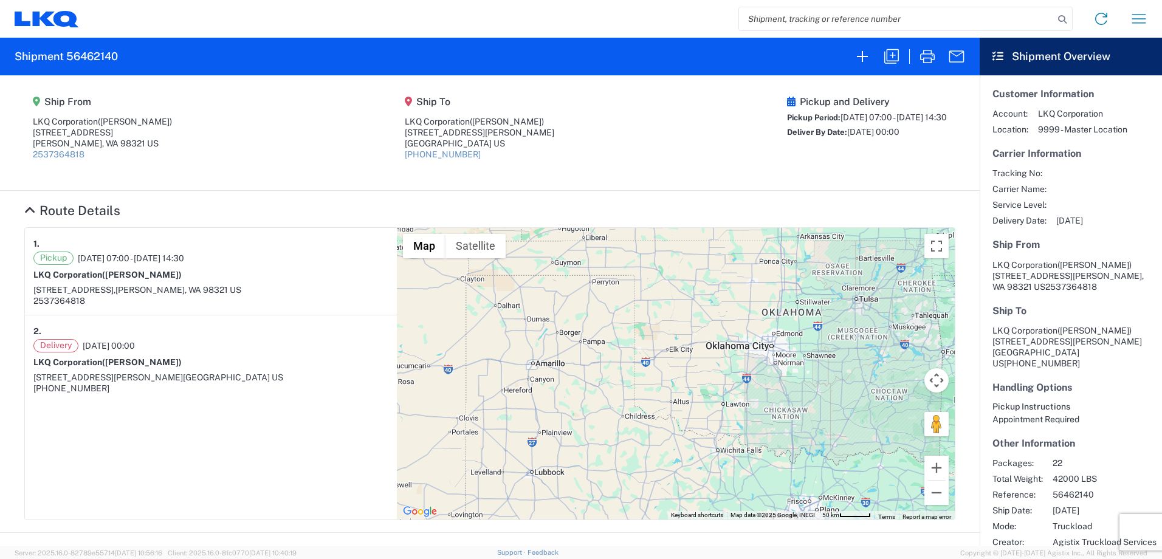
drag, startPoint x: 766, startPoint y: 334, endPoint x: 646, endPoint y: 381, distance: 129.3
click at [646, 381] on div "To navigate, press the arrow keys." at bounding box center [676, 374] width 558 height 292
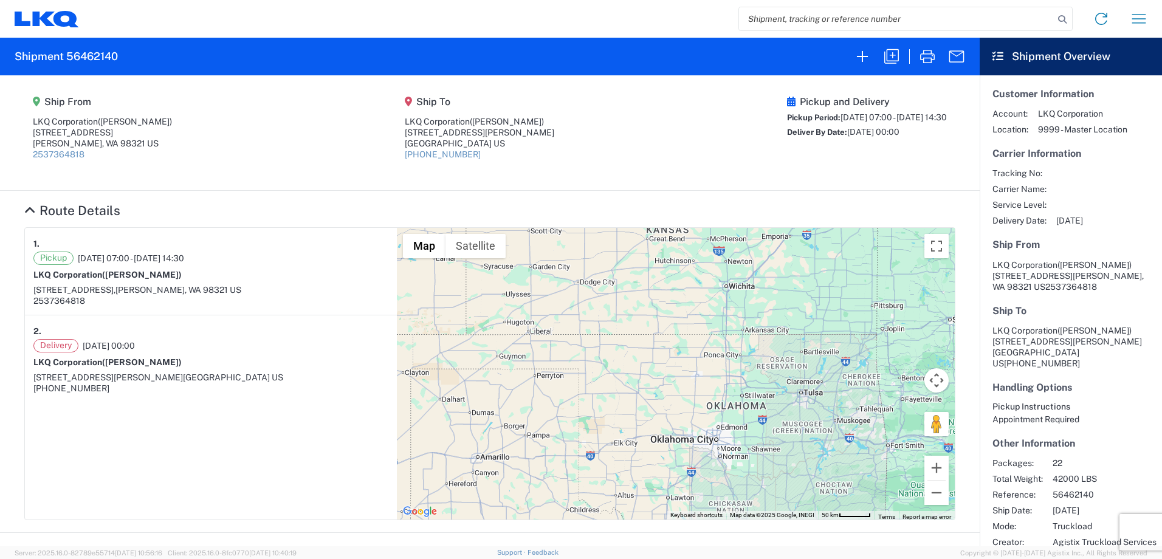
drag, startPoint x: 666, startPoint y: 341, endPoint x: 669, endPoint y: 386, distance: 44.5
click at [669, 386] on div "To navigate, press the arrow keys." at bounding box center [676, 374] width 558 height 292
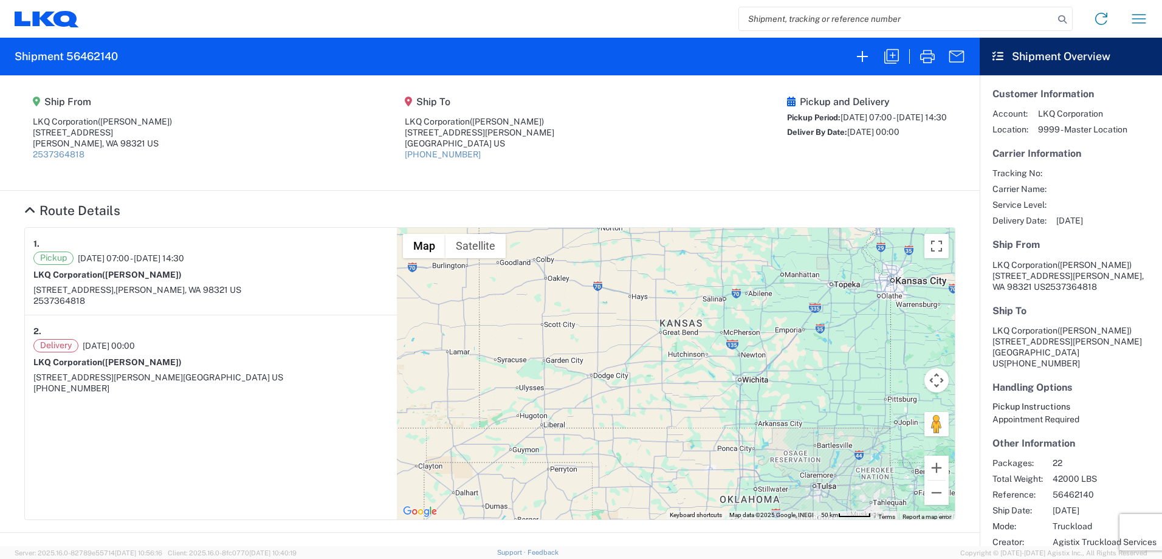
drag, startPoint x: 661, startPoint y: 328, endPoint x: 676, endPoint y: 415, distance: 88.2
click at [676, 415] on div "To navigate, press the arrow keys." at bounding box center [676, 374] width 558 height 292
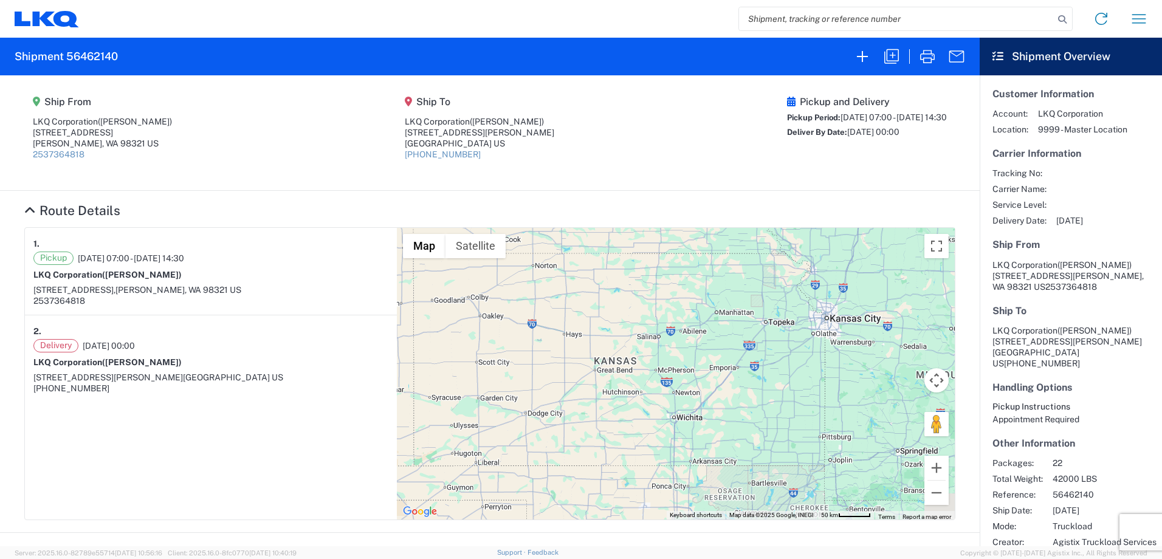
drag, startPoint x: 642, startPoint y: 318, endPoint x: 572, endPoint y: 335, distance: 72.1
click at [575, 347] on div "To navigate, press the arrow keys." at bounding box center [676, 374] width 558 height 292
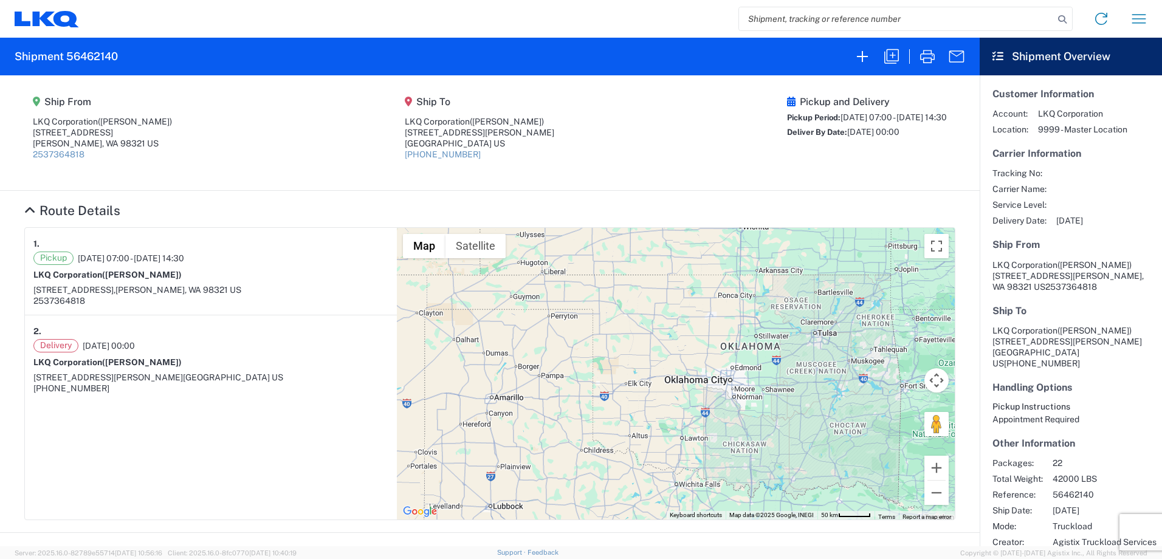
drag, startPoint x: 553, startPoint y: 452, endPoint x: 630, endPoint y: 288, distance: 181.0
click at [630, 288] on div "To navigate, press the arrow keys." at bounding box center [676, 374] width 558 height 292
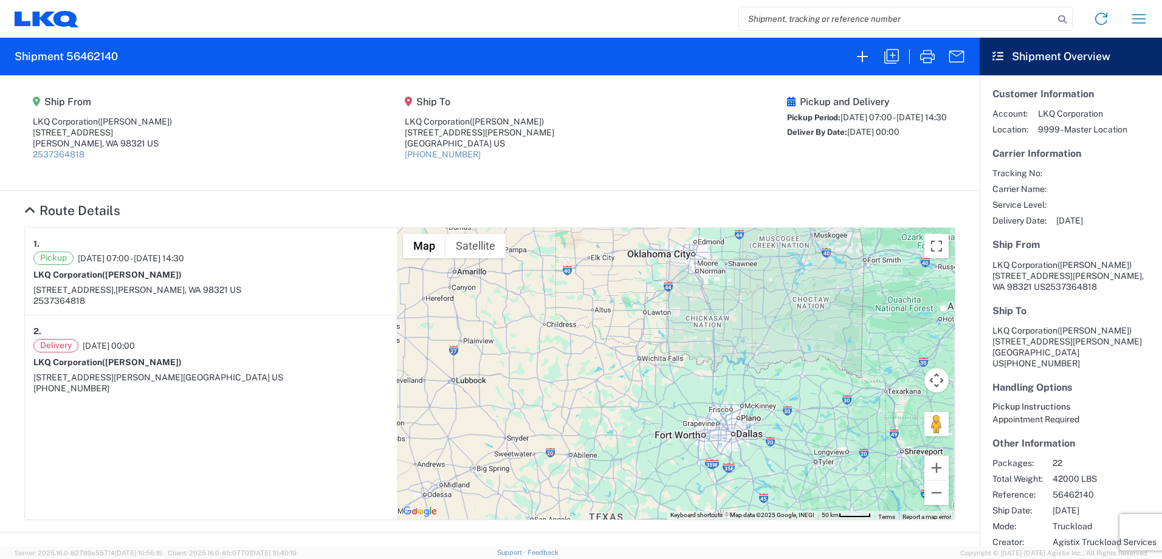
drag, startPoint x: 645, startPoint y: 430, endPoint x: 601, endPoint y: 303, distance: 133.7
click at [601, 303] on div "To navigate, press the arrow keys." at bounding box center [676, 374] width 558 height 292
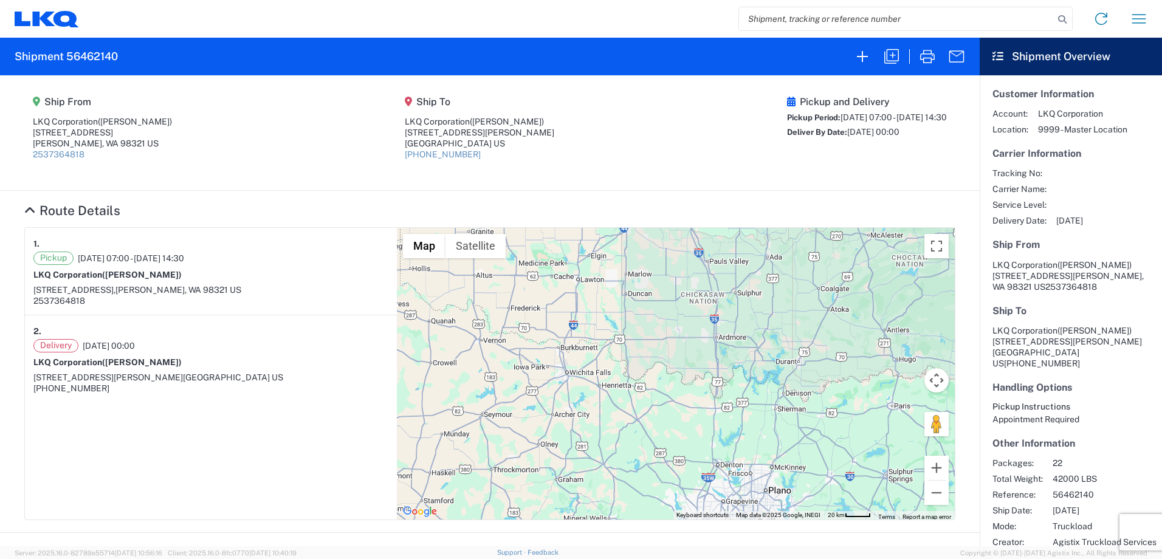
drag, startPoint x: 659, startPoint y: 334, endPoint x: 692, endPoint y: 356, distance: 39.4
click at [692, 356] on div "To navigate, press the arrow keys." at bounding box center [676, 374] width 558 height 292
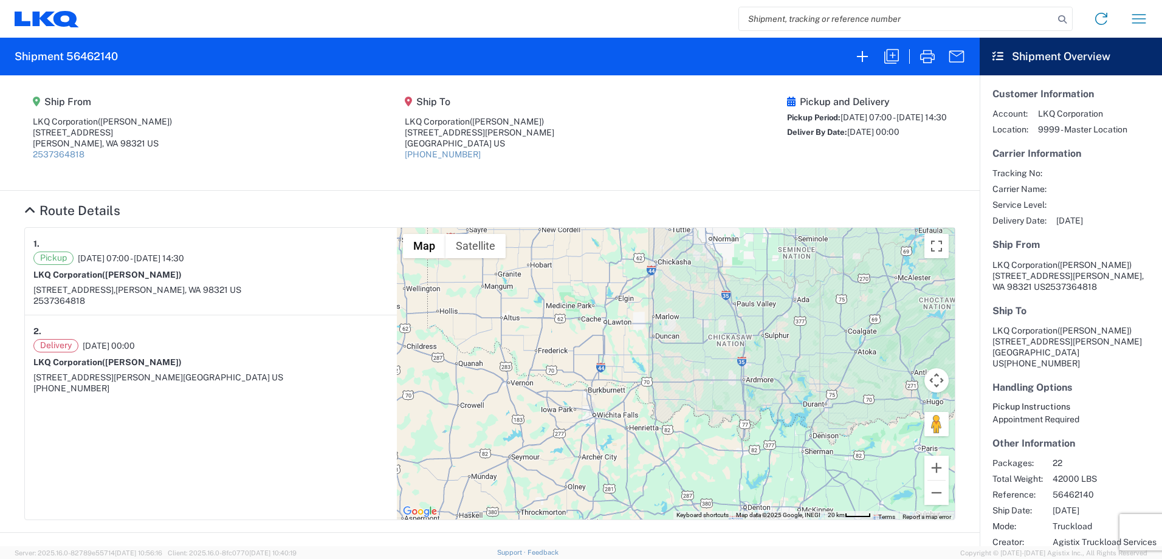
drag, startPoint x: 645, startPoint y: 352, endPoint x: 660, endPoint y: 373, distance: 26.0
click at [660, 373] on div "To navigate, press the arrow keys." at bounding box center [676, 374] width 558 height 292
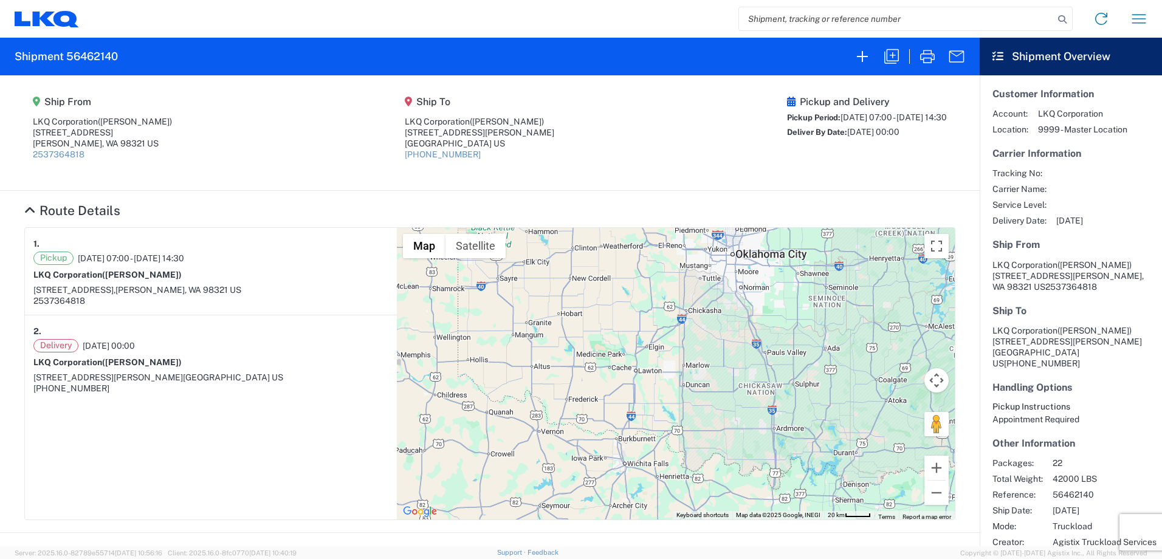
drag, startPoint x: 615, startPoint y: 323, endPoint x: 642, endPoint y: 371, distance: 54.9
click at [642, 371] on div "To navigate, press the arrow keys." at bounding box center [676, 374] width 558 height 292
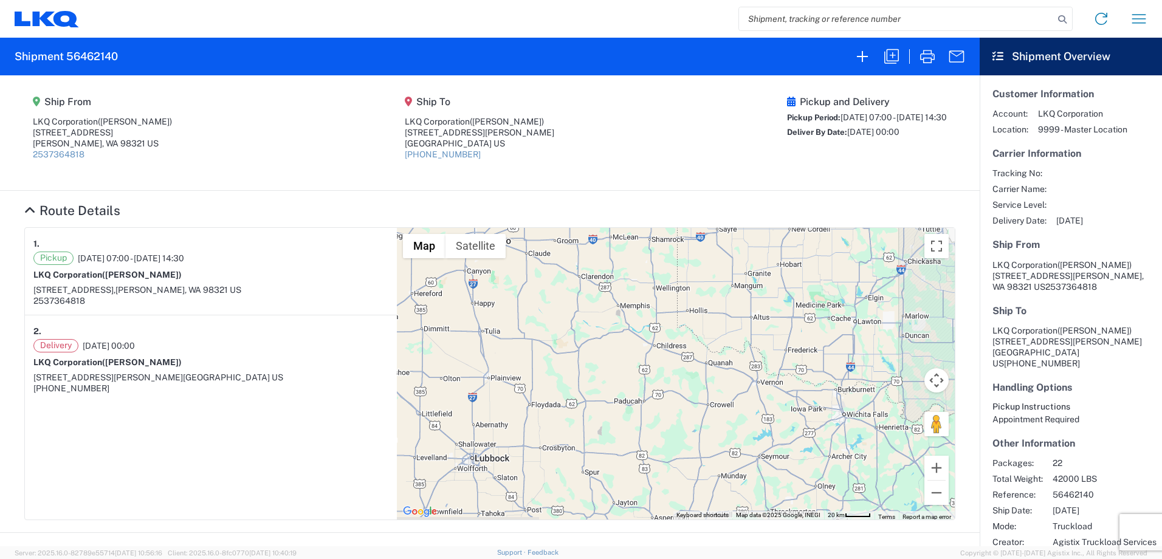
drag, startPoint x: 711, startPoint y: 356, endPoint x: 866, endPoint y: 301, distance: 163.7
click at [865, 302] on div "To navigate, press the arrow keys." at bounding box center [676, 374] width 558 height 292
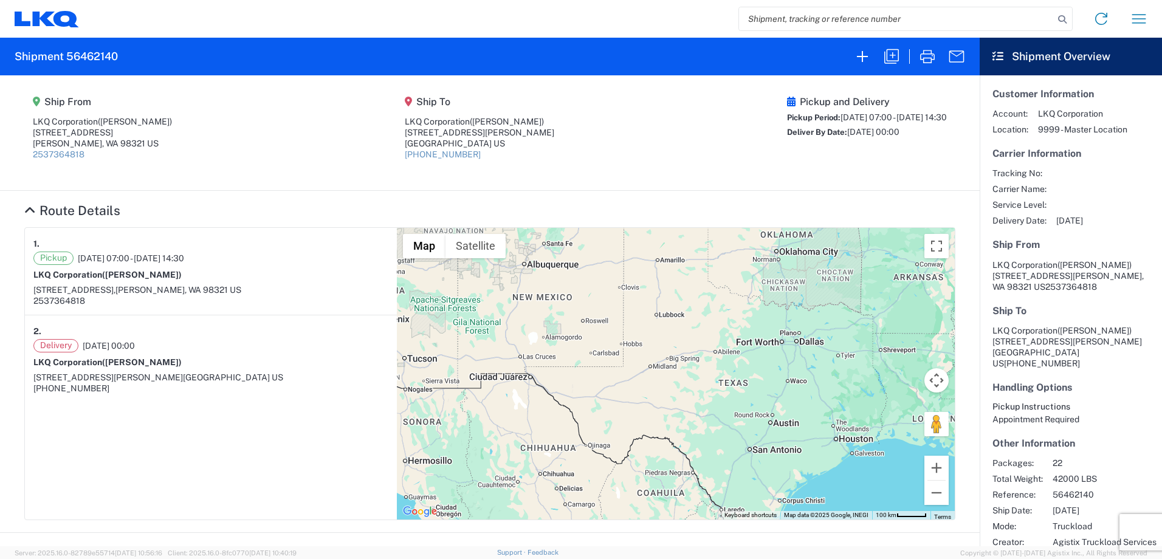
drag, startPoint x: 851, startPoint y: 382, endPoint x: 666, endPoint y: 309, distance: 198.3
click at [666, 309] on div "To navigate, press the arrow keys." at bounding box center [676, 374] width 558 height 292
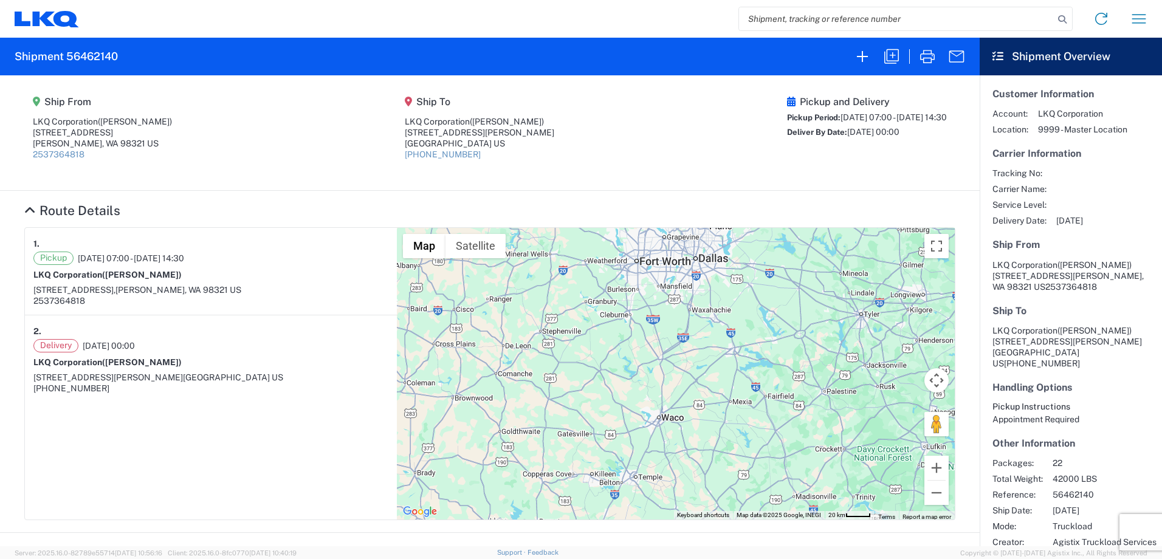
drag, startPoint x: 694, startPoint y: 318, endPoint x: 724, endPoint y: 341, distance: 38.2
click at [724, 344] on div "To navigate, press the arrow keys." at bounding box center [676, 374] width 558 height 292
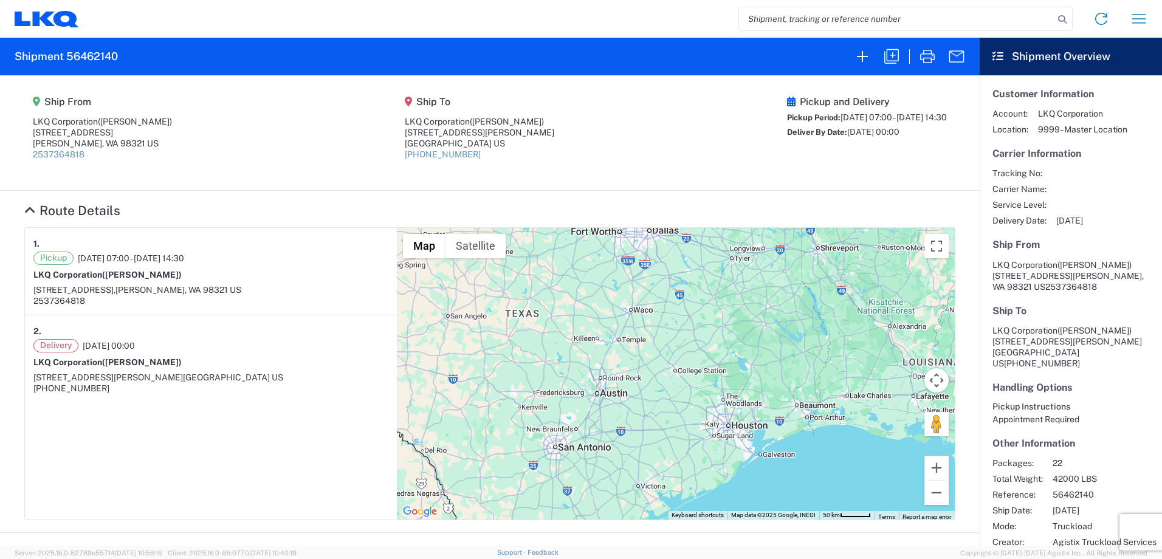
drag, startPoint x: 730, startPoint y: 411, endPoint x: 674, endPoint y: 360, distance: 76.1
click at [675, 361] on div "To navigate, press the arrow keys." at bounding box center [676, 374] width 558 height 292
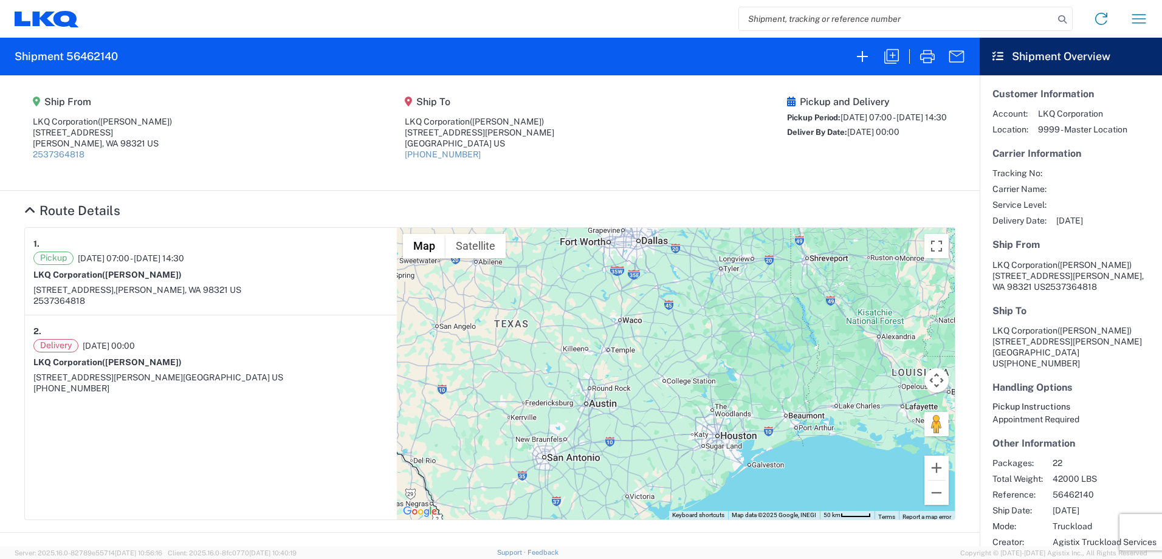
drag, startPoint x: 678, startPoint y: 334, endPoint x: 671, endPoint y: 350, distance: 18.0
click at [671, 350] on div "To navigate, press the arrow keys." at bounding box center [676, 374] width 558 height 292
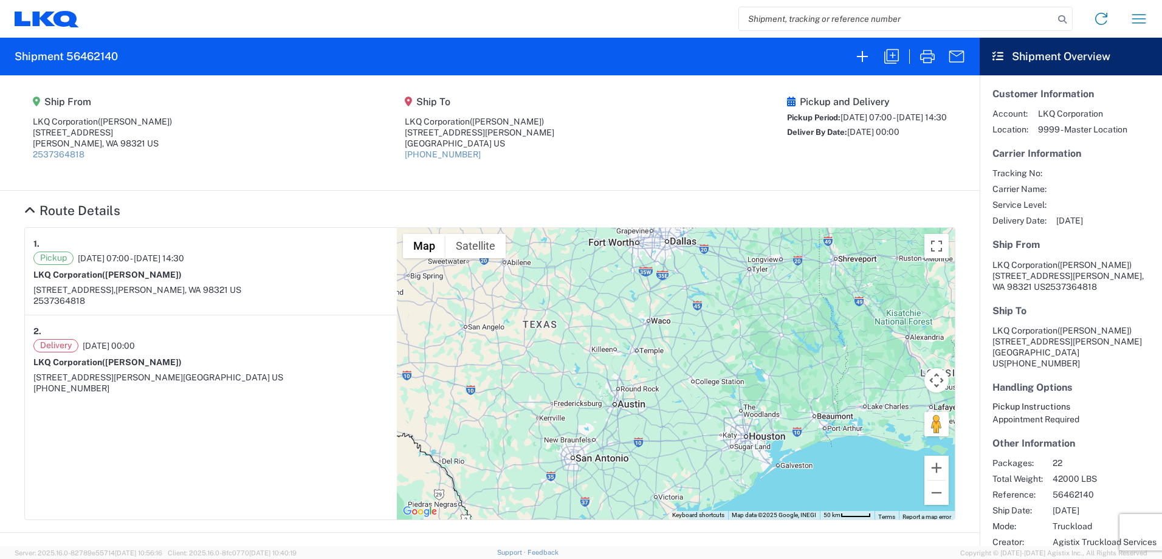
drag, startPoint x: 569, startPoint y: 434, endPoint x: 604, endPoint y: 436, distance: 35.9
click at [604, 436] on div "To navigate, press the arrow keys." at bounding box center [676, 374] width 558 height 292
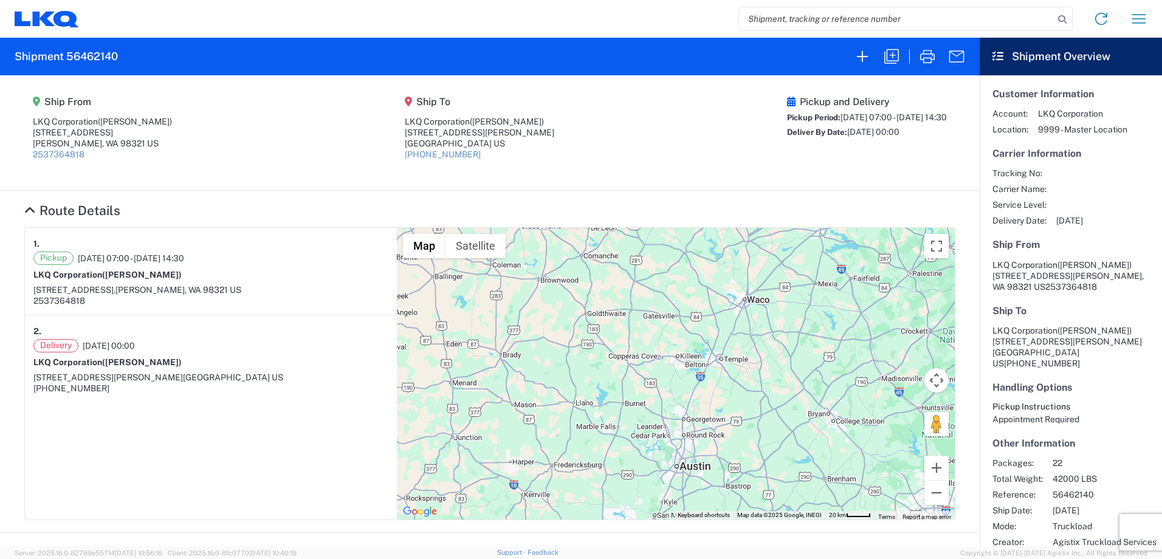
drag, startPoint x: 530, startPoint y: 395, endPoint x: 576, endPoint y: 482, distance: 98.6
click at [577, 485] on div "To navigate, press the arrow keys." at bounding box center [676, 374] width 558 height 292
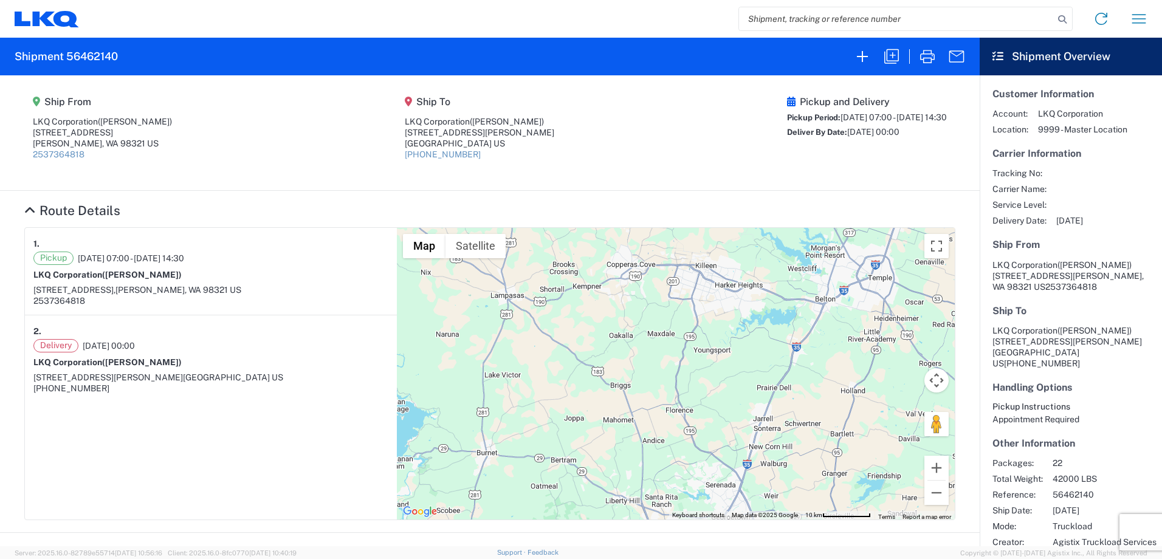
drag, startPoint x: 565, startPoint y: 320, endPoint x: 574, endPoint y: 400, distance: 80.6
click at [574, 400] on div "To navigate, press the arrow keys." at bounding box center [676, 374] width 558 height 292
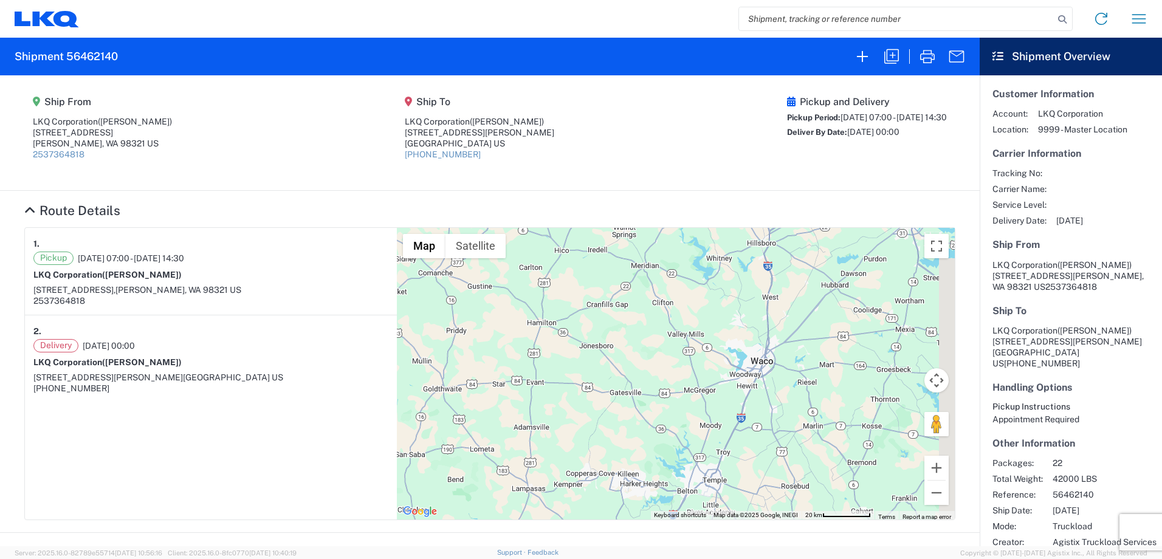
drag, startPoint x: 660, startPoint y: 308, endPoint x: 617, endPoint y: 460, distance: 157.7
click at [617, 460] on div "To navigate, press the arrow keys." at bounding box center [676, 374] width 558 height 292
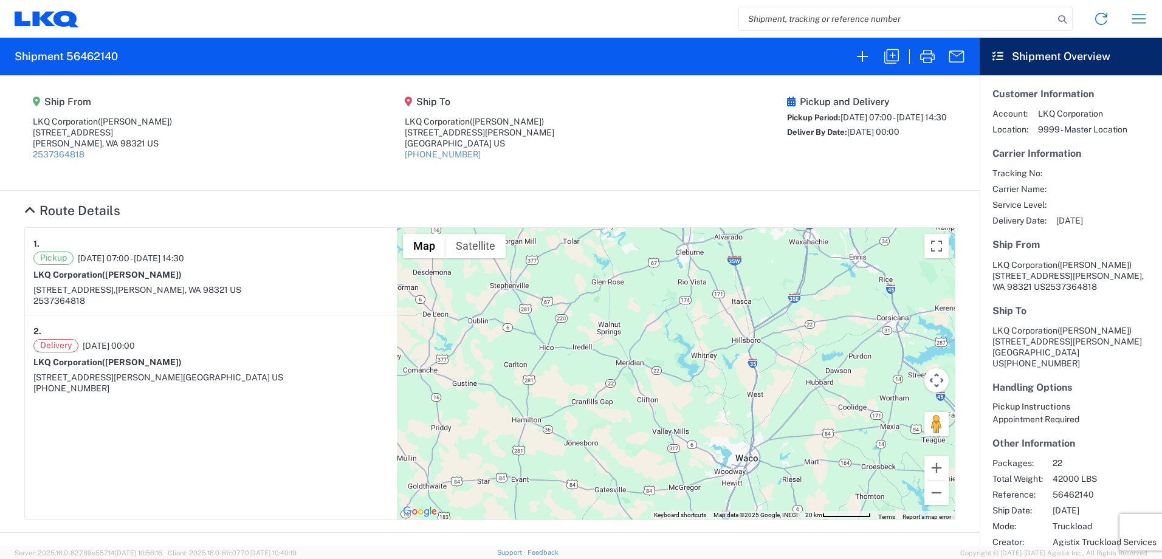
drag, startPoint x: 639, startPoint y: 333, endPoint x: 651, endPoint y: 415, distance: 83.0
click at [652, 414] on div "To navigate, press the arrow keys." at bounding box center [676, 374] width 558 height 292
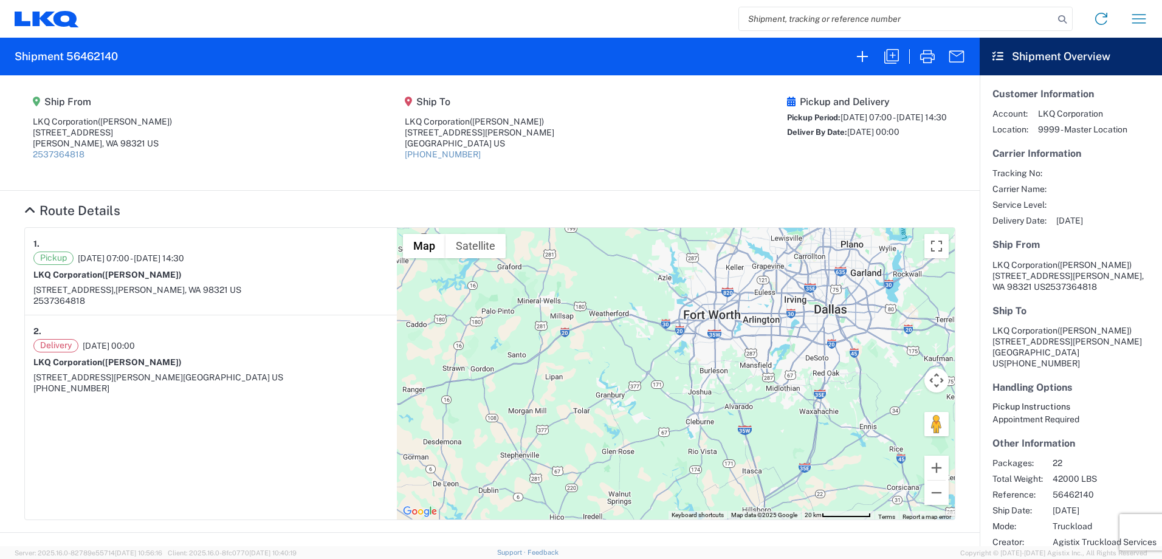
drag, startPoint x: 627, startPoint y: 346, endPoint x: 628, endPoint y: 444, distance: 97.8
click at [628, 444] on div "To navigate, press the arrow keys." at bounding box center [676, 374] width 558 height 292
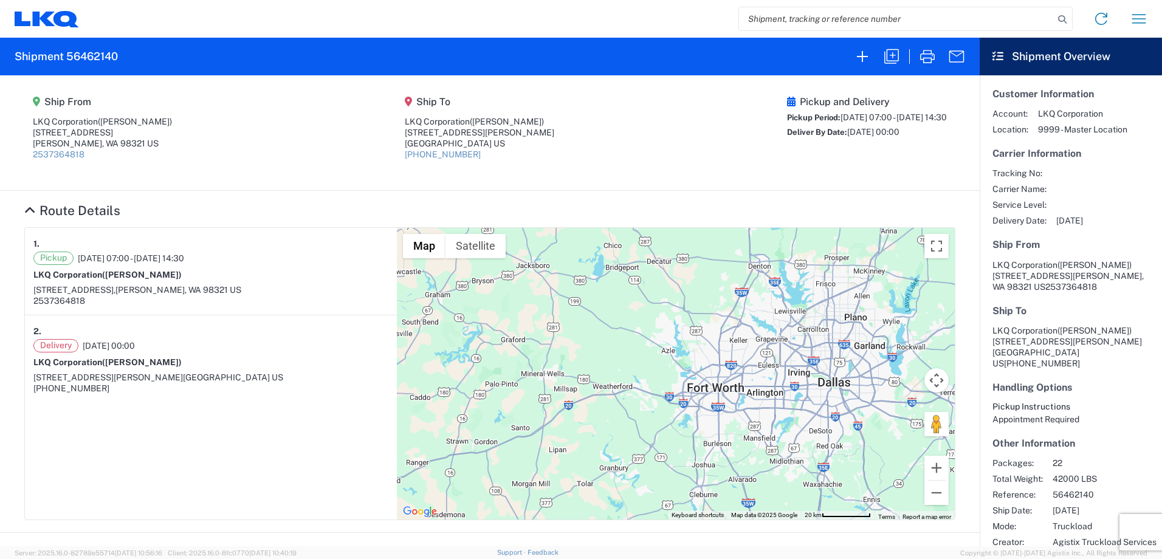
drag, startPoint x: 615, startPoint y: 334, endPoint x: 608, endPoint y: 403, distance: 70.2
click at [610, 403] on div "To navigate, press the arrow keys." at bounding box center [676, 374] width 558 height 292
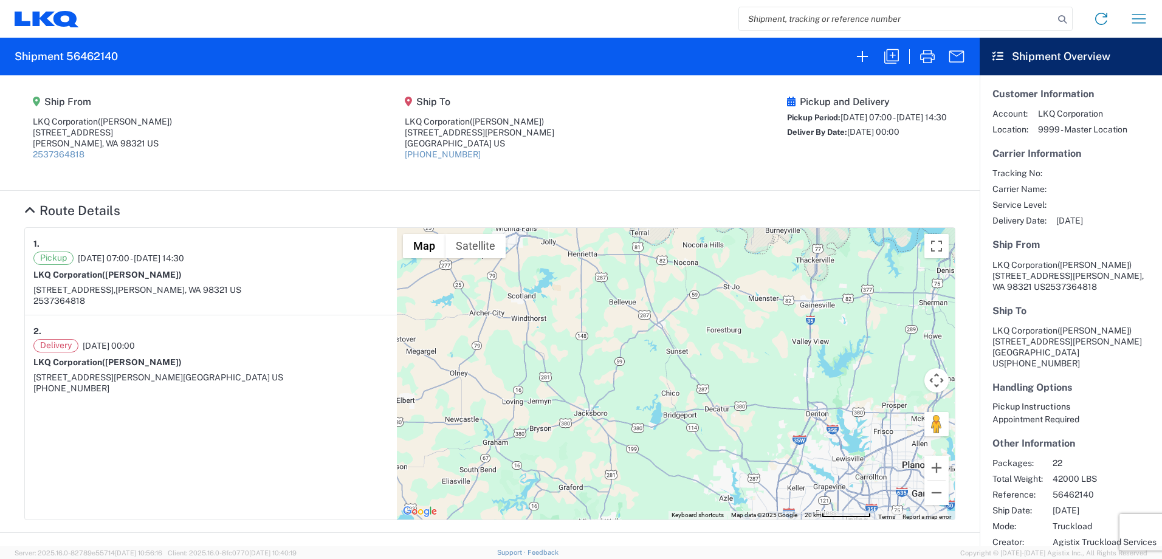
drag, startPoint x: 609, startPoint y: 291, endPoint x: 684, endPoint y: 436, distance: 163.0
click at [684, 436] on div "To navigate, press the arrow keys." at bounding box center [676, 374] width 558 height 292
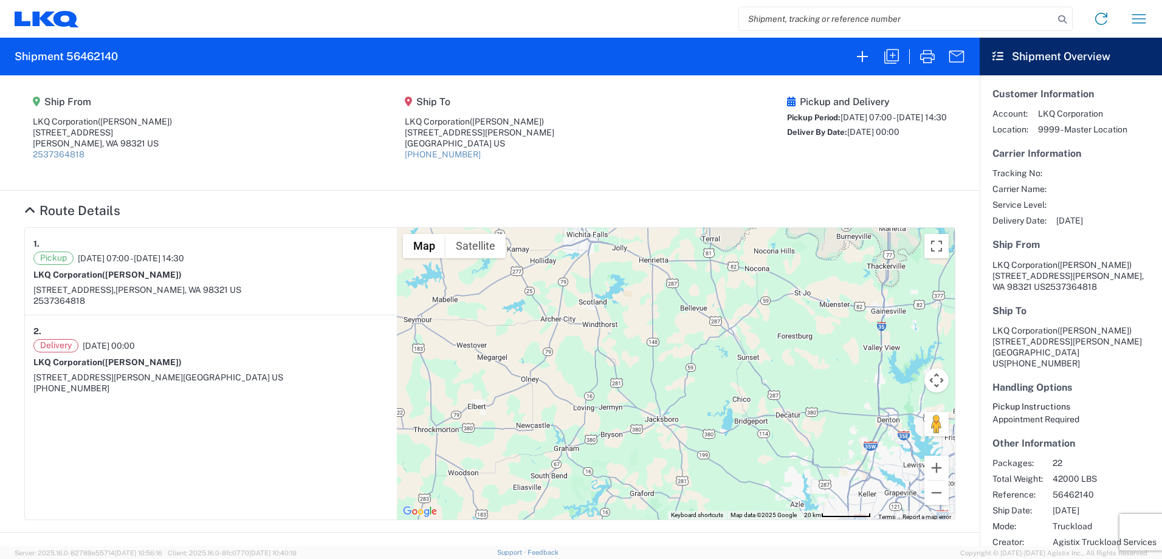
drag, startPoint x: 657, startPoint y: 387, endPoint x: 710, endPoint y: 377, distance: 53.3
click at [710, 377] on div "To navigate, press the arrow keys." at bounding box center [676, 374] width 558 height 292
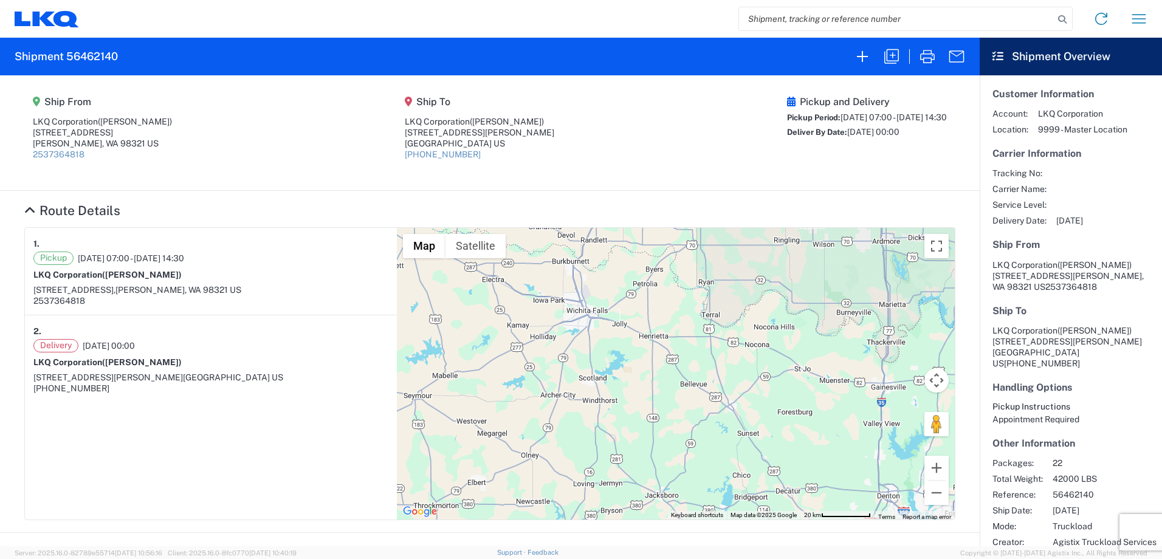
drag, startPoint x: 753, startPoint y: 349, endPoint x: 755, endPoint y: 427, distance: 78.4
click at [755, 427] on div "To navigate, press the arrow keys." at bounding box center [676, 374] width 558 height 292
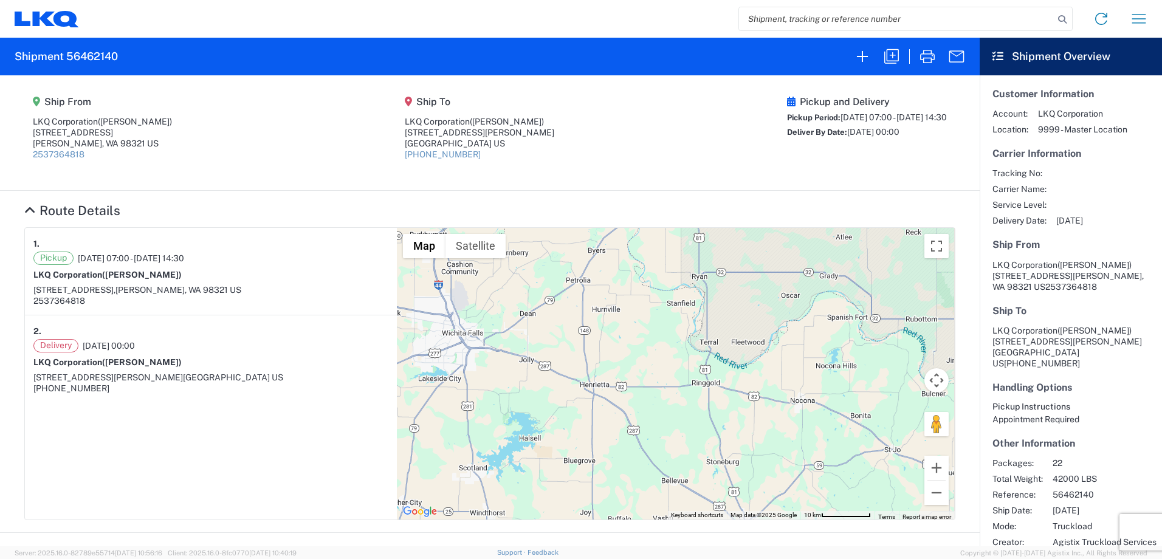
drag, startPoint x: 659, startPoint y: 318, endPoint x: 600, endPoint y: 375, distance: 82.5
click at [600, 375] on div "To navigate, press the arrow keys." at bounding box center [676, 374] width 558 height 292
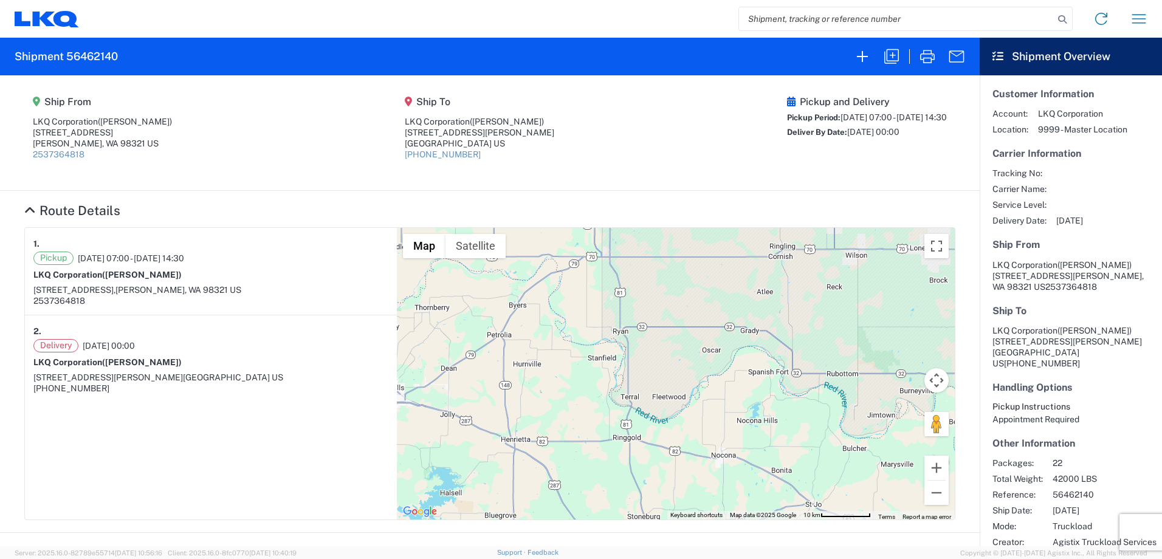
drag, startPoint x: 766, startPoint y: 340, endPoint x: 622, endPoint y: 380, distance: 149.9
click at [634, 382] on div "To navigate, press the arrow keys." at bounding box center [676, 374] width 558 height 292
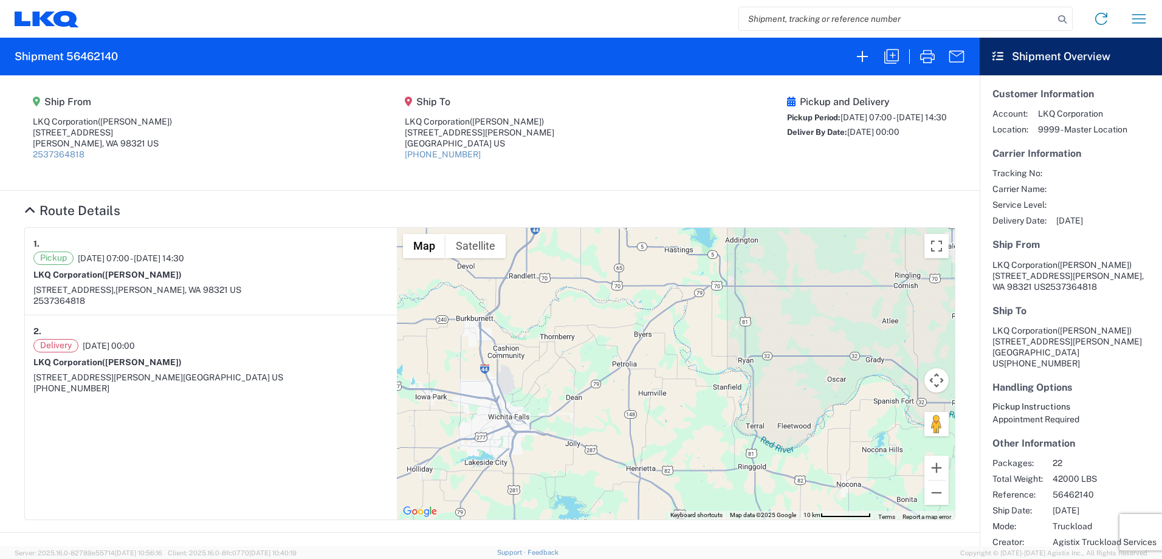
drag, startPoint x: 584, startPoint y: 326, endPoint x: 914, endPoint y: 296, distance: 331.8
click at [911, 298] on div "To navigate, press the arrow keys." at bounding box center [676, 374] width 558 height 292
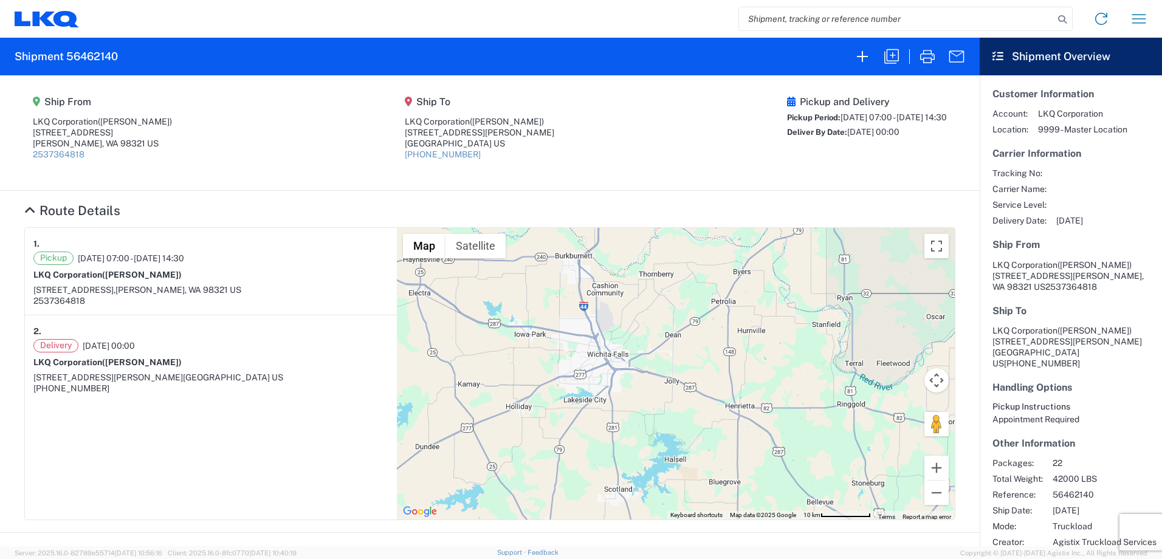
drag, startPoint x: 678, startPoint y: 368, endPoint x: 743, endPoint y: 270, distance: 117.4
click at [743, 270] on div "To navigate, press the arrow keys." at bounding box center [676, 374] width 558 height 292
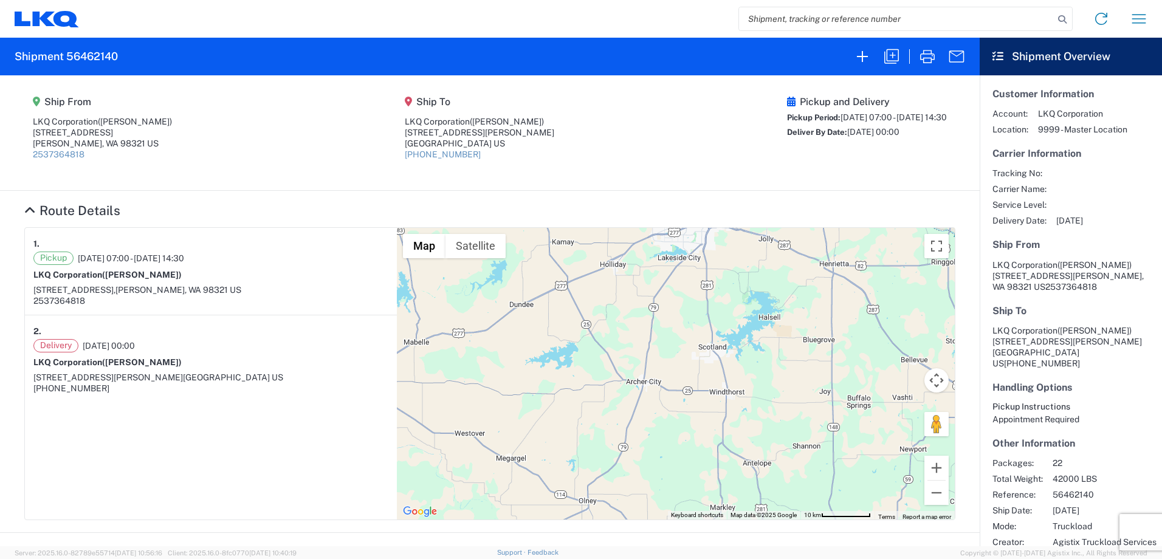
drag, startPoint x: 820, startPoint y: 383, endPoint x: 701, endPoint y: 256, distance: 174.1
click at [705, 262] on div "To navigate, press the arrow keys." at bounding box center [676, 374] width 558 height 292
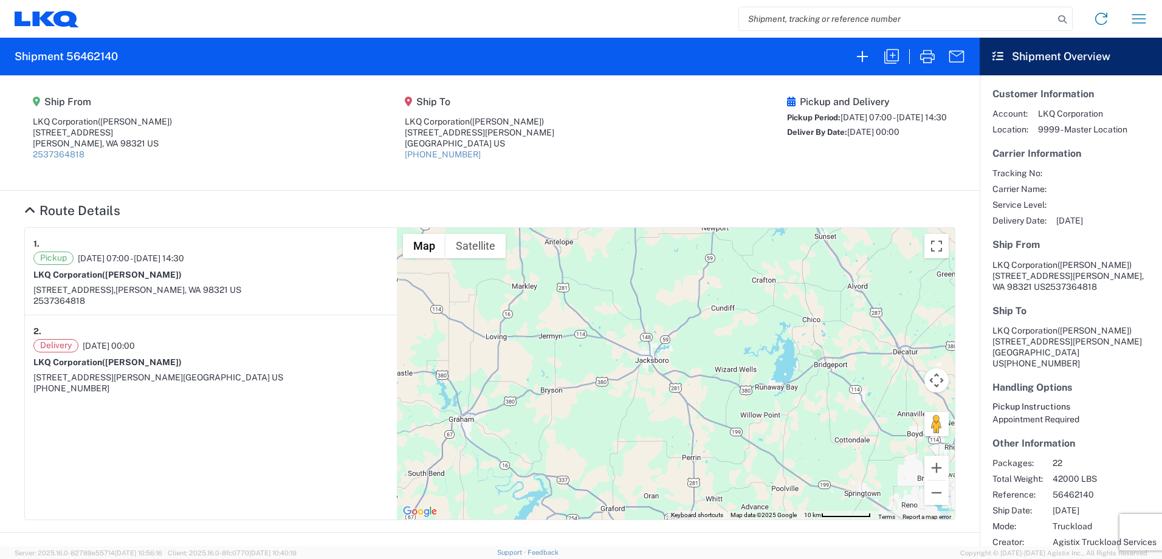
drag, startPoint x: 517, startPoint y: 365, endPoint x: 637, endPoint y: 313, distance: 130.9
click at [637, 313] on div "To navigate, press the arrow keys." at bounding box center [676, 374] width 558 height 292
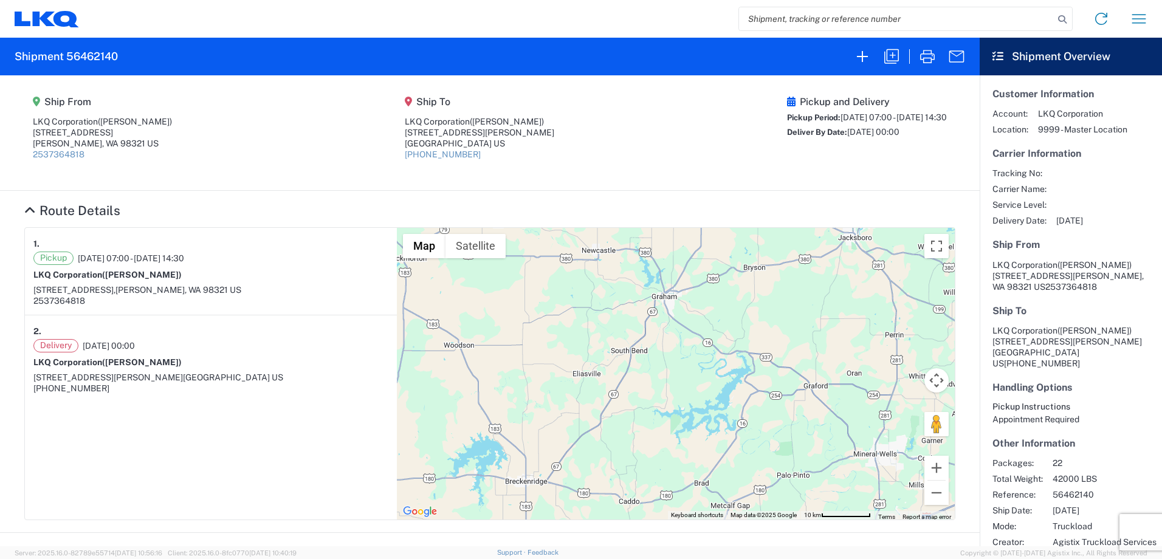
drag, startPoint x: 518, startPoint y: 391, endPoint x: 518, endPoint y: 241, distance: 149.5
click at [518, 262] on div "To navigate, press the arrow keys." at bounding box center [676, 374] width 558 height 292
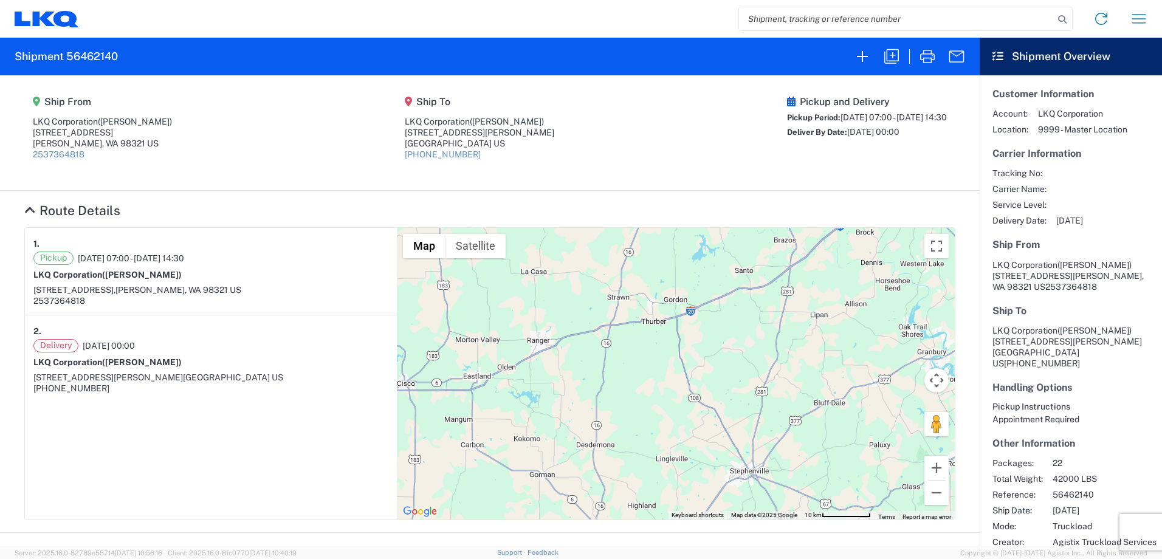
drag, startPoint x: 755, startPoint y: 410, endPoint x: 683, endPoint y: 318, distance: 117.3
click at [683, 319] on div "To navigate, press the arrow keys." at bounding box center [676, 374] width 558 height 292
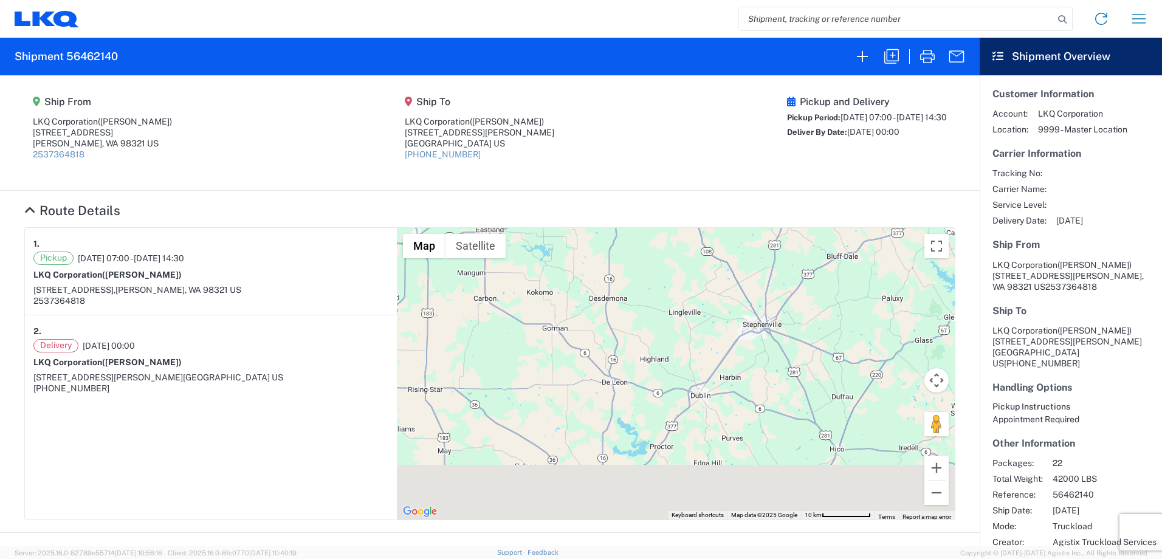
drag, startPoint x: 660, startPoint y: 445, endPoint x: 679, endPoint y: 340, distance: 106.7
click at [679, 341] on div "To navigate, press the arrow keys." at bounding box center [676, 374] width 558 height 292
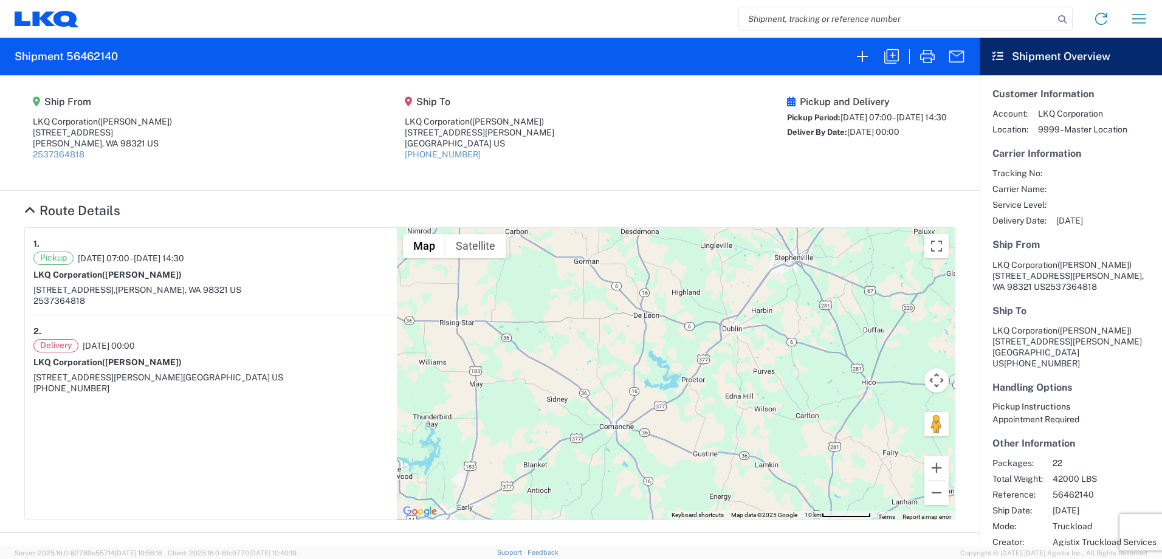
drag, startPoint x: 577, startPoint y: 417, endPoint x: 642, endPoint y: 348, distance: 95.0
click at [635, 351] on div "To navigate, press the arrow keys." at bounding box center [676, 374] width 558 height 292
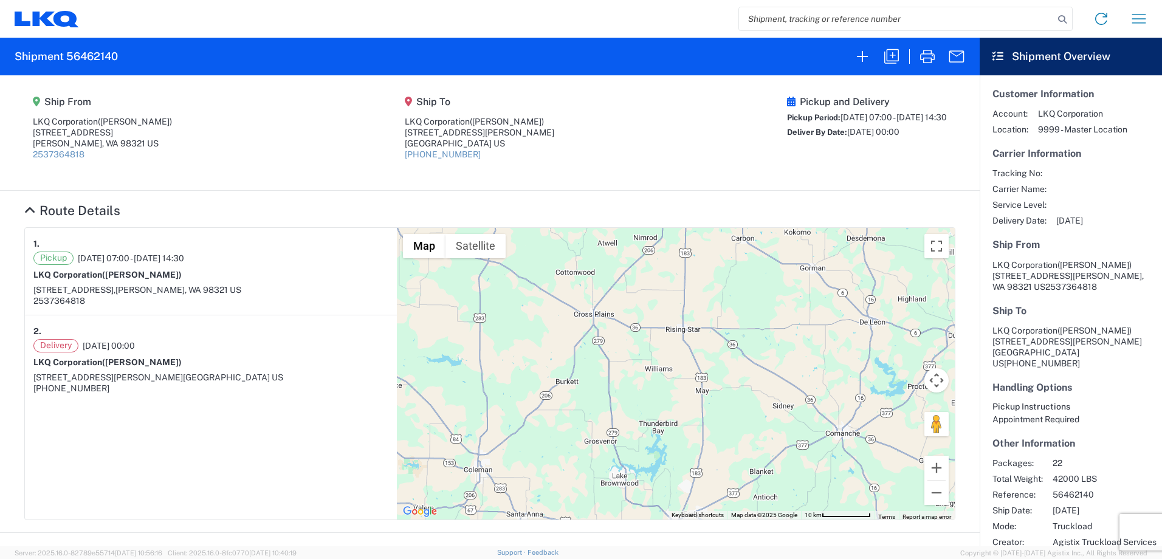
drag, startPoint x: 506, startPoint y: 383, endPoint x: 690, endPoint y: 428, distance: 188.9
click at [690, 428] on div "To navigate, press the arrow keys." at bounding box center [676, 374] width 558 height 292
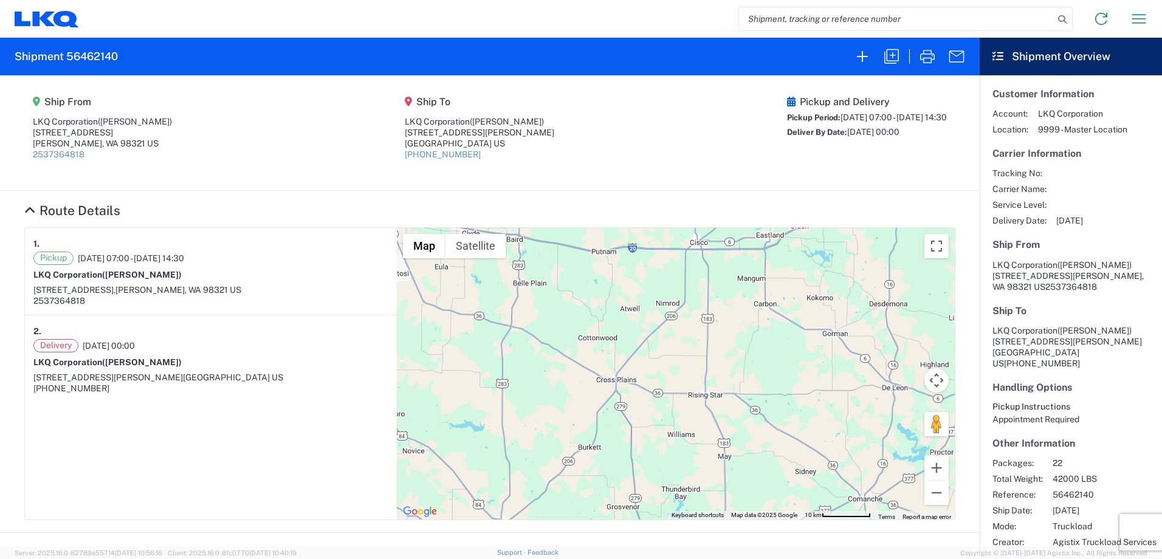
drag, startPoint x: 649, startPoint y: 408, endPoint x: 665, endPoint y: 517, distance: 110.5
click at [665, 517] on div "To navigate, press the arrow keys. Map Terrain Satellite Labels Keyboard shortc…" at bounding box center [676, 374] width 558 height 292
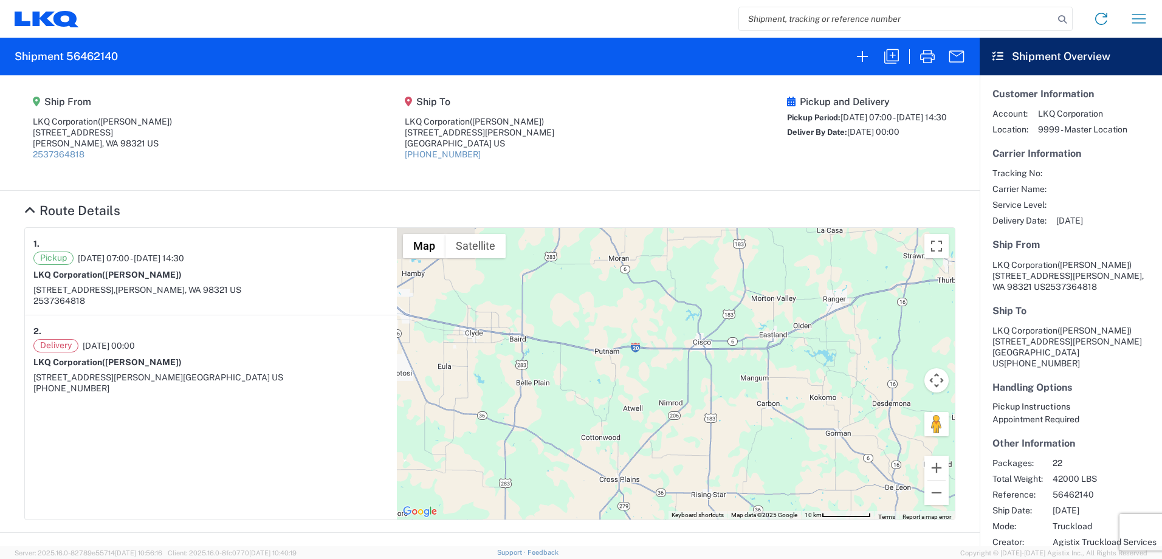
drag, startPoint x: 671, startPoint y: 444, endPoint x: 666, endPoint y: 494, distance: 50.0
click at [666, 494] on div "To navigate, press the arrow keys." at bounding box center [676, 374] width 558 height 292
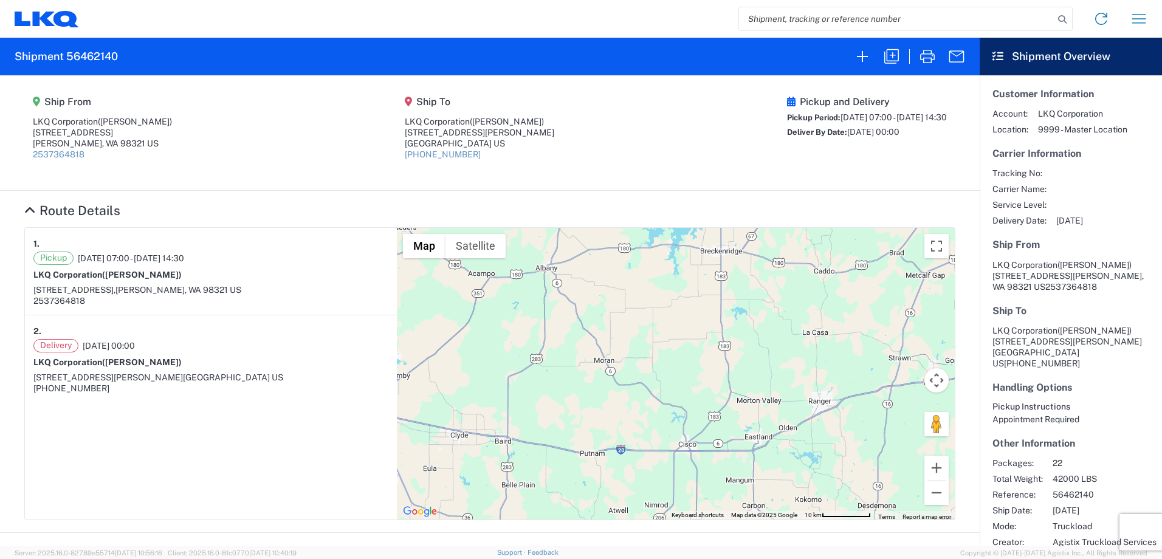
drag, startPoint x: 735, startPoint y: 418, endPoint x: 720, endPoint y: 465, distance: 49.0
click at [720, 465] on div "To navigate, press the arrow keys." at bounding box center [676, 374] width 558 height 292
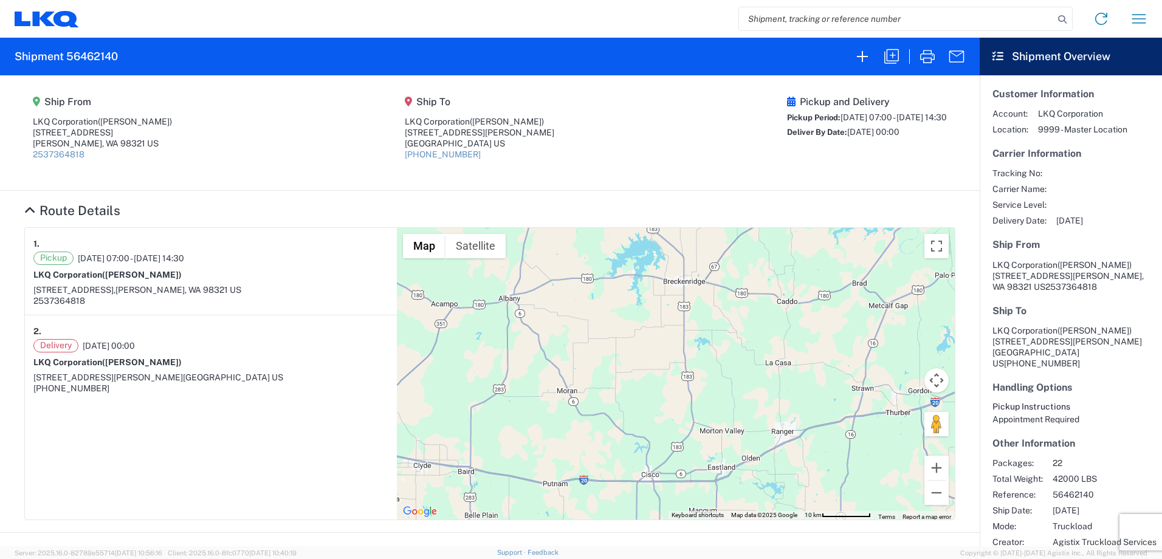
drag, startPoint x: 709, startPoint y: 388, endPoint x: 620, endPoint y: 369, distance: 91.1
click at [622, 371] on div "To navigate, press the arrow keys." at bounding box center [676, 374] width 558 height 292
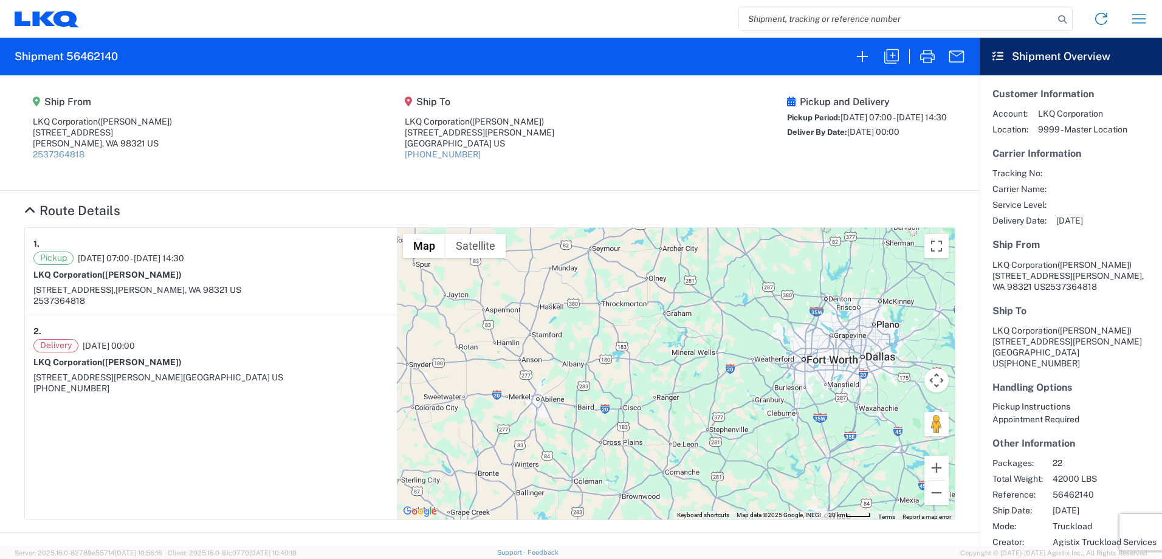
drag, startPoint x: 605, startPoint y: 401, endPoint x: 612, endPoint y: 463, distance: 62.3
click at [612, 463] on div "To navigate, press the arrow keys." at bounding box center [676, 374] width 558 height 292
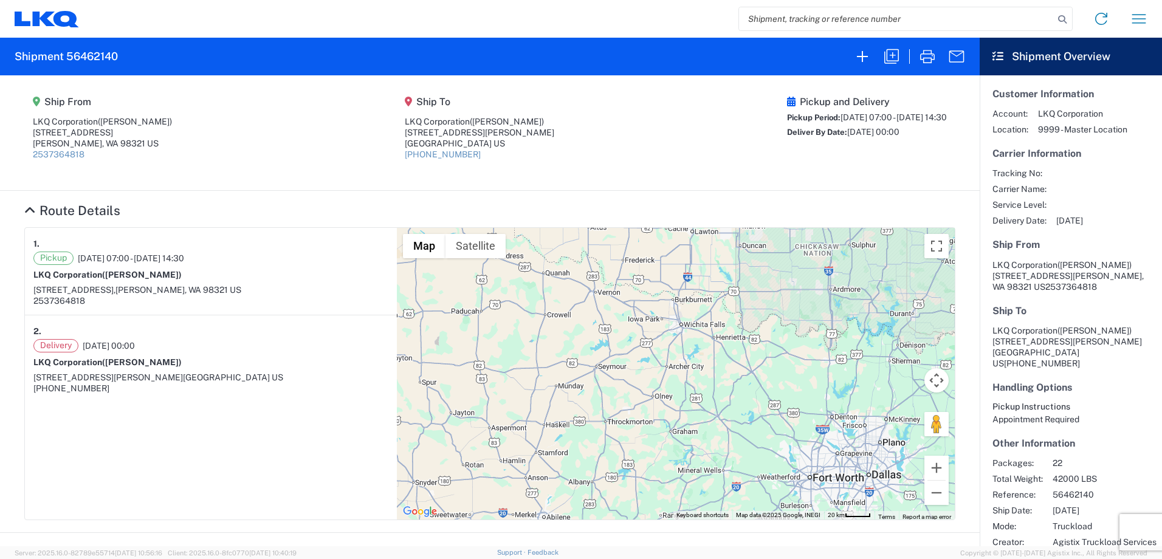
drag, startPoint x: 637, startPoint y: 460, endPoint x: 639, endPoint y: 478, distance: 18.3
click at [639, 477] on div "To navigate, press the arrow keys." at bounding box center [676, 374] width 558 height 292
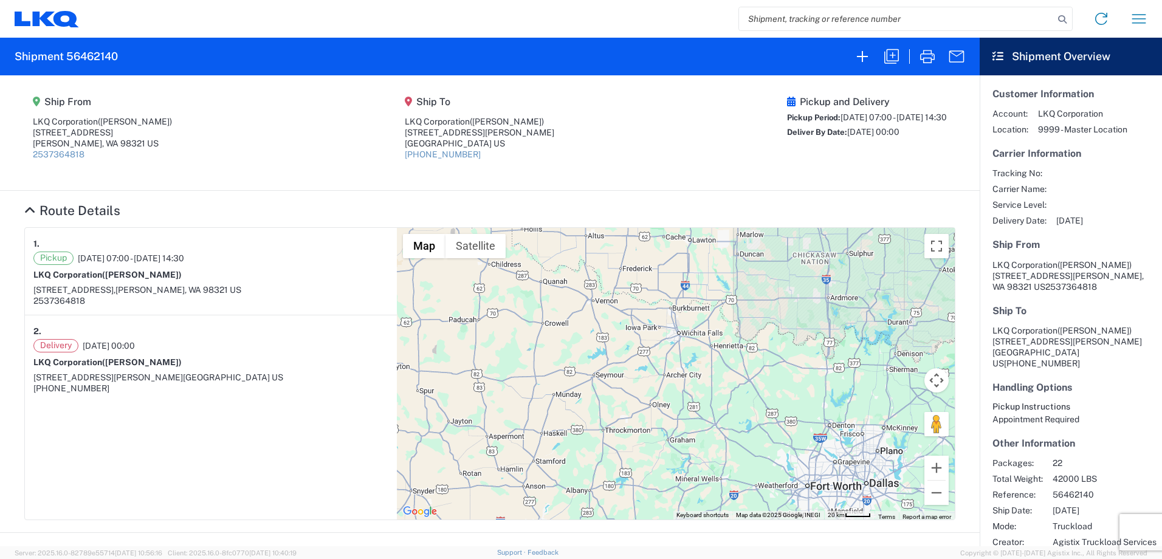
drag, startPoint x: 669, startPoint y: 478, endPoint x: 646, endPoint y: 360, distance: 120.1
click at [654, 394] on div "To navigate, press the arrow keys." at bounding box center [676, 374] width 558 height 292
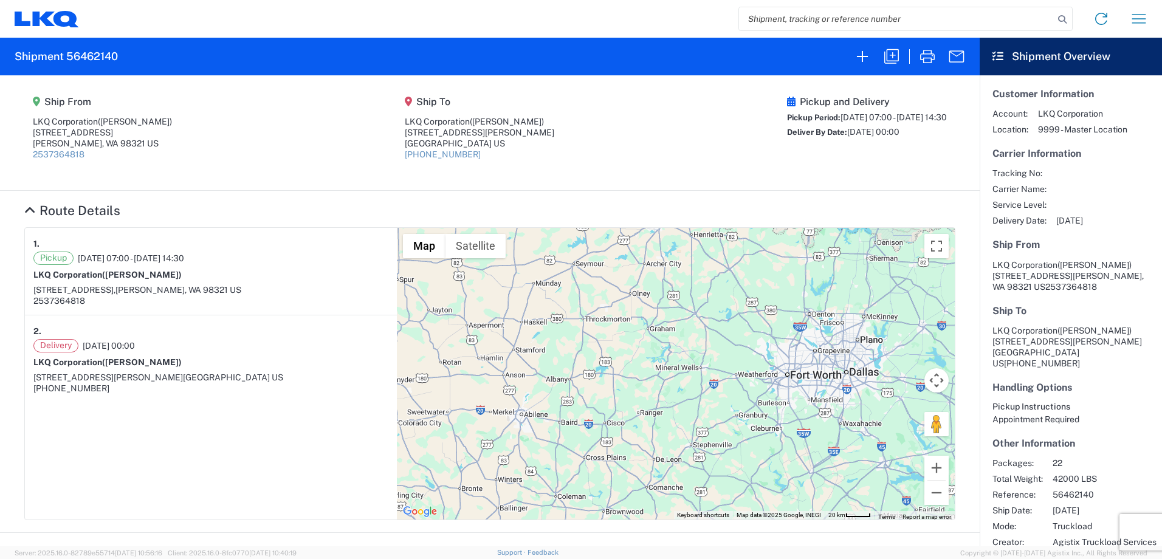
drag, startPoint x: 680, startPoint y: 470, endPoint x: 681, endPoint y: 431, distance: 38.3
click at [681, 431] on div "To navigate, press the arrow keys." at bounding box center [676, 374] width 558 height 292
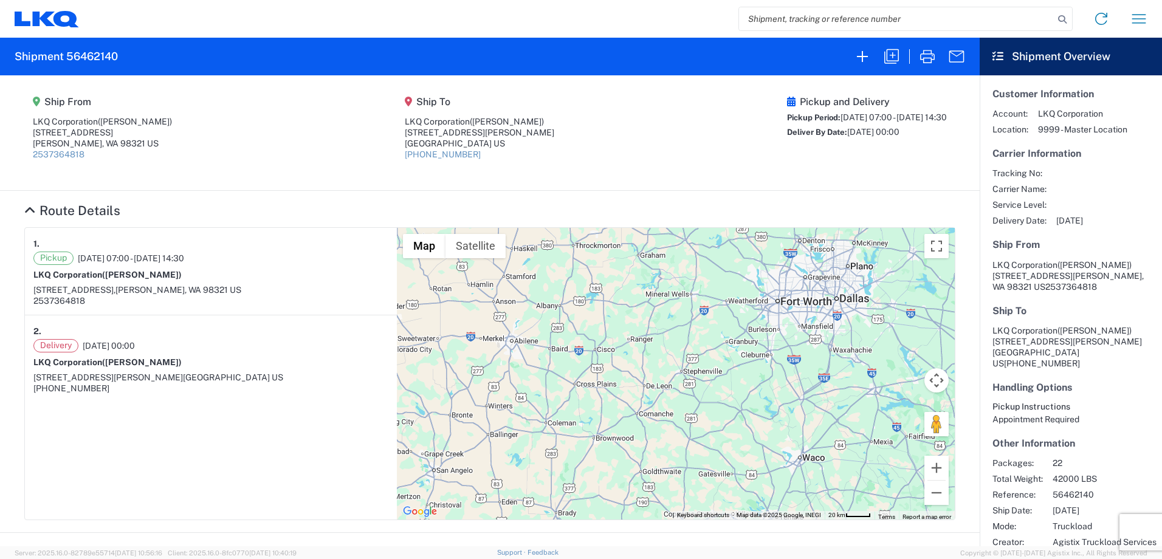
drag, startPoint x: 572, startPoint y: 469, endPoint x: 526, endPoint y: 388, distance: 93.4
click at [529, 391] on div "To navigate, press the arrow keys." at bounding box center [676, 374] width 558 height 292
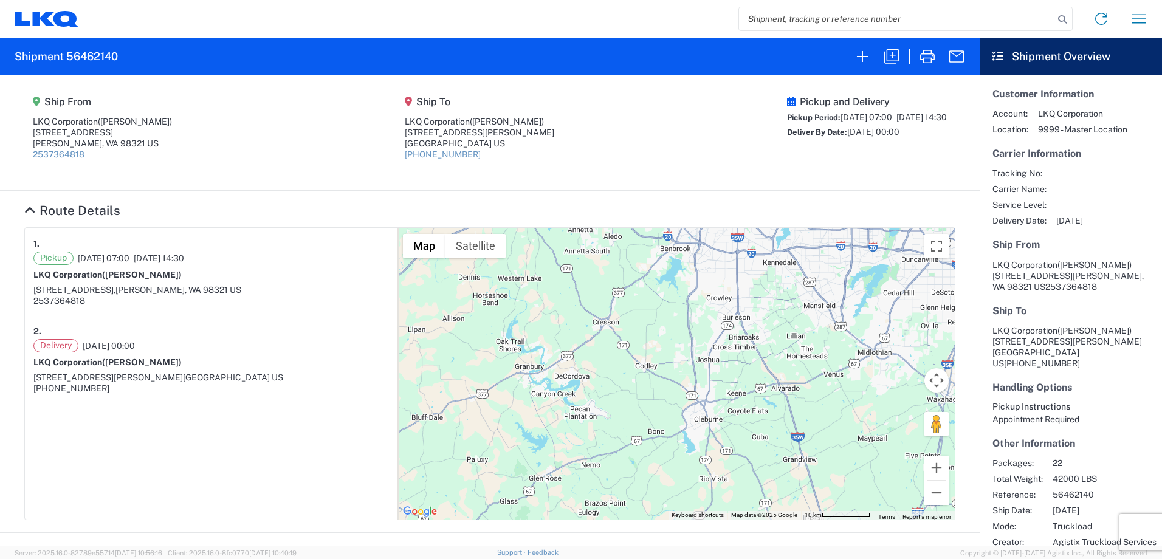
drag, startPoint x: 714, startPoint y: 267, endPoint x: 733, endPoint y: 329, distance: 64.8
click at [733, 329] on div "To navigate, press the arrow keys." at bounding box center [676, 374] width 558 height 292
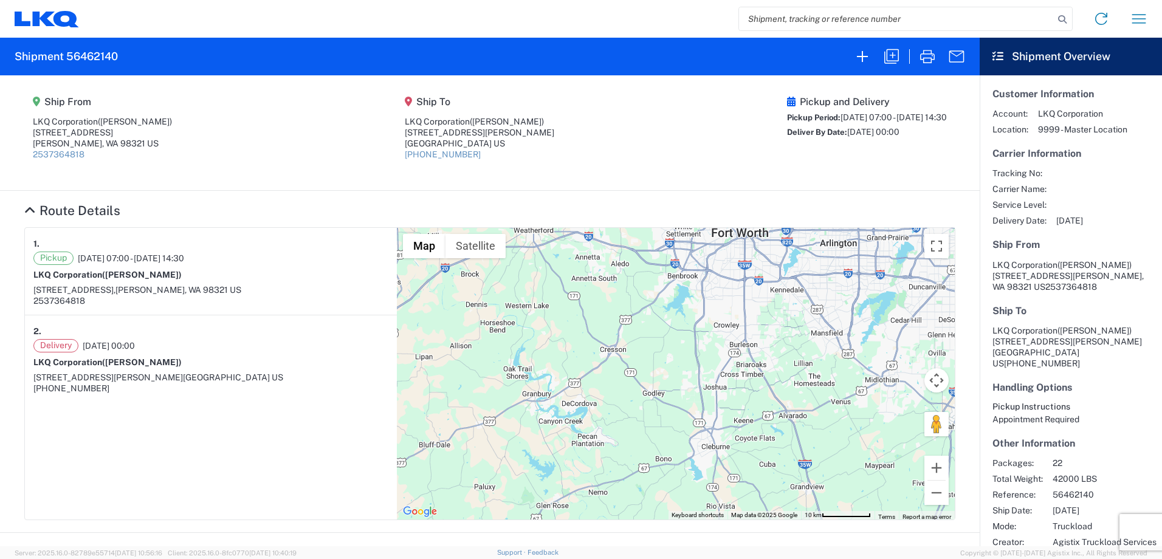
drag, startPoint x: 677, startPoint y: 367, endPoint x: 685, endPoint y: 469, distance: 102.4
click at [685, 469] on div "To navigate, press the arrow keys." at bounding box center [676, 374] width 558 height 292
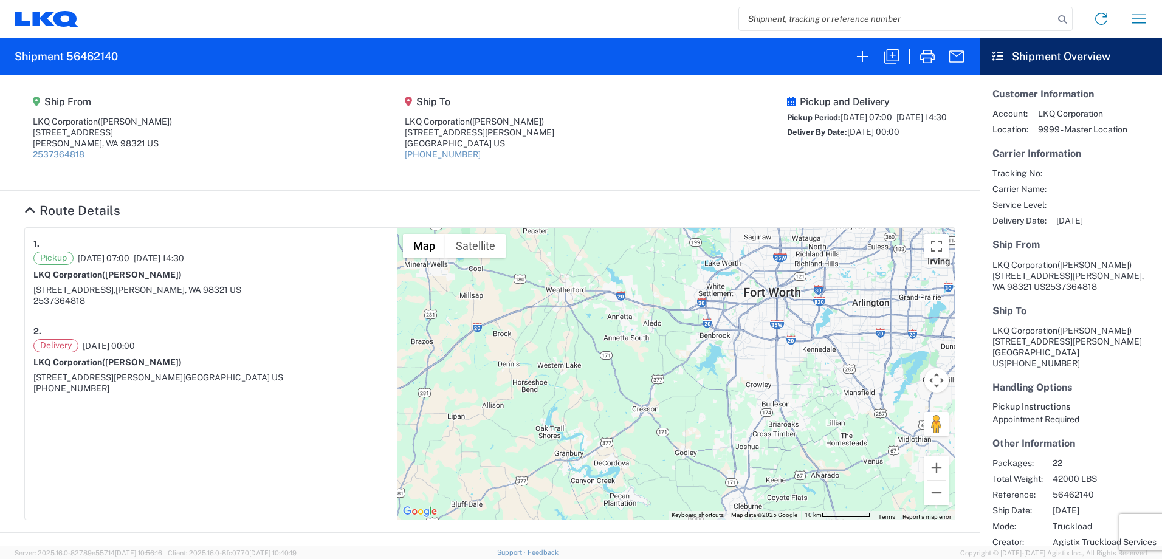
drag, startPoint x: 620, startPoint y: 348, endPoint x: 654, endPoint y: 403, distance: 64.6
click at [654, 403] on div "To navigate, press the arrow keys." at bounding box center [676, 374] width 558 height 292
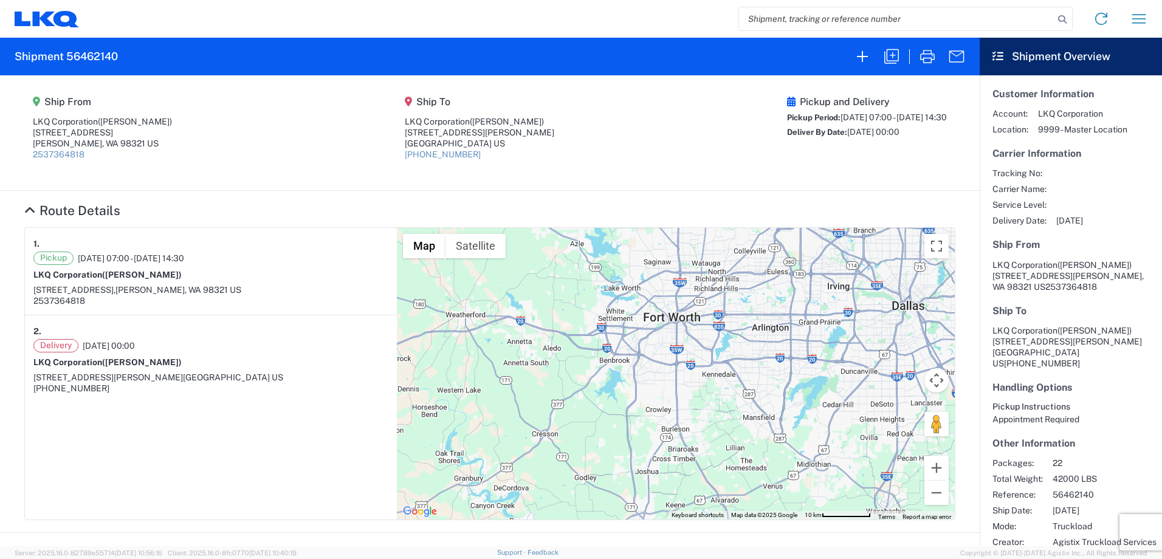
drag, startPoint x: 845, startPoint y: 431, endPoint x: 736, endPoint y: 451, distance: 111.1
click at [736, 451] on div "To navigate, press the arrow keys." at bounding box center [676, 374] width 558 height 292
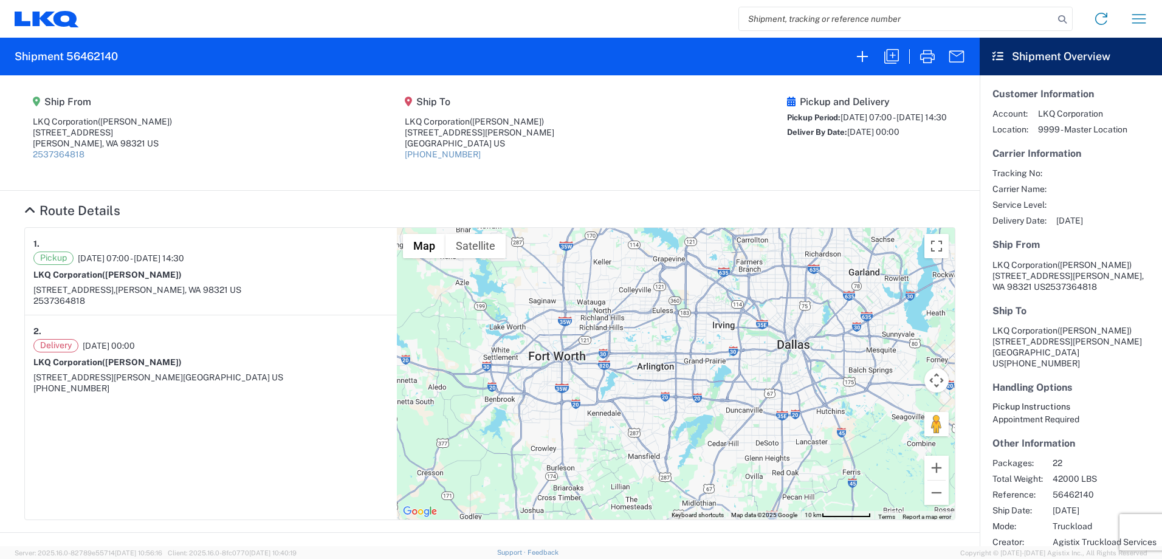
drag, startPoint x: 858, startPoint y: 463, endPoint x: 744, endPoint y: 501, distance: 120.8
click at [744, 501] on div "To navigate, press the arrow keys." at bounding box center [676, 374] width 558 height 292
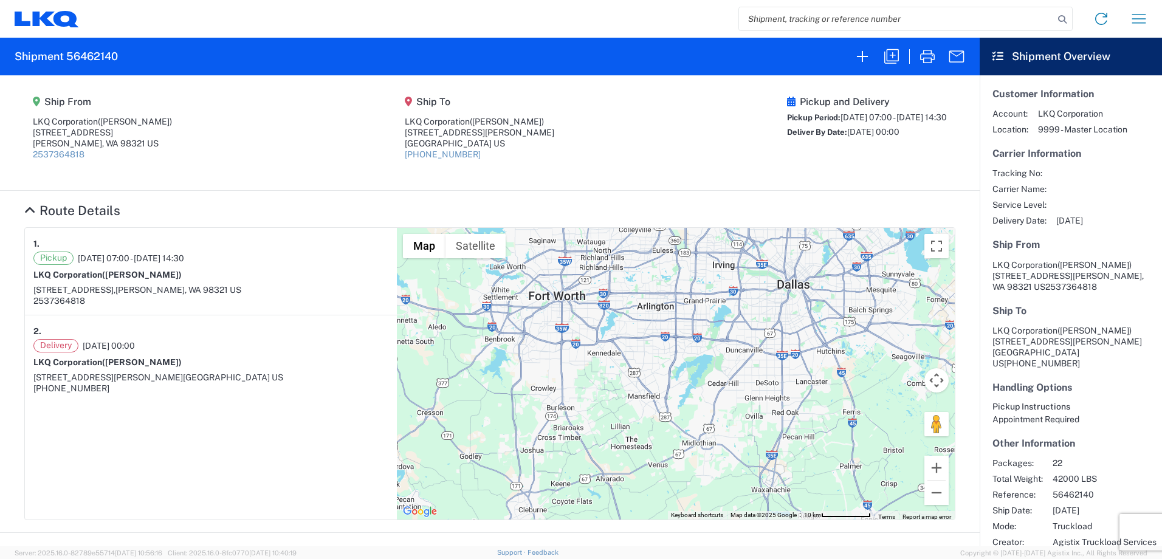
drag, startPoint x: 735, startPoint y: 465, endPoint x: 734, endPoint y: 399, distance: 65.6
click at [734, 399] on div "To navigate, press the arrow keys." at bounding box center [676, 374] width 558 height 292
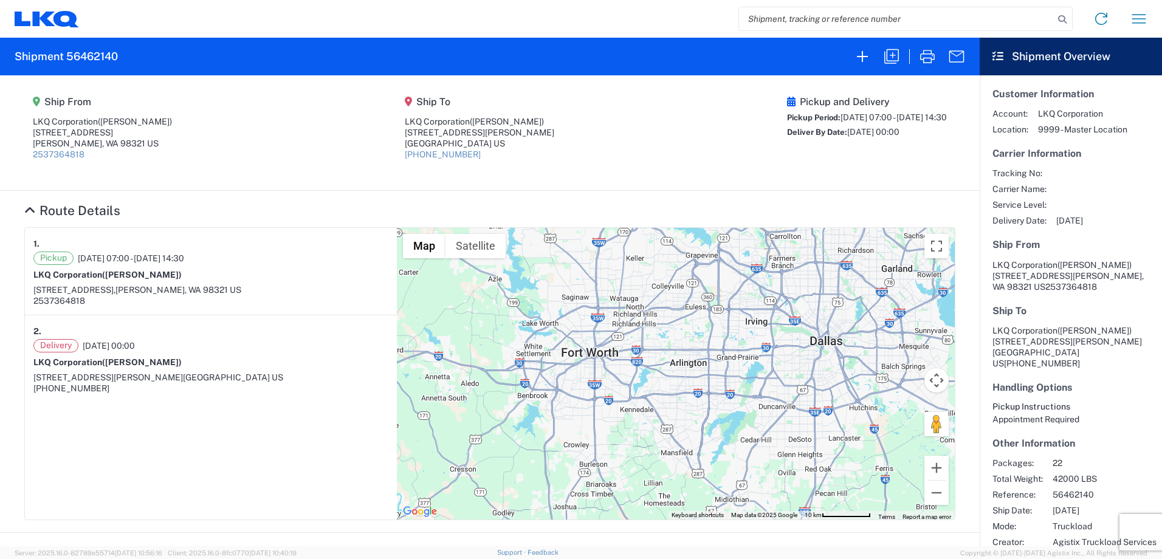
drag, startPoint x: 721, startPoint y: 456, endPoint x: 755, endPoint y: 513, distance: 66.5
click at [755, 513] on div "To navigate, press the arrow keys. Map Terrain Satellite Labels Keyboard shortc…" at bounding box center [676, 374] width 558 height 292
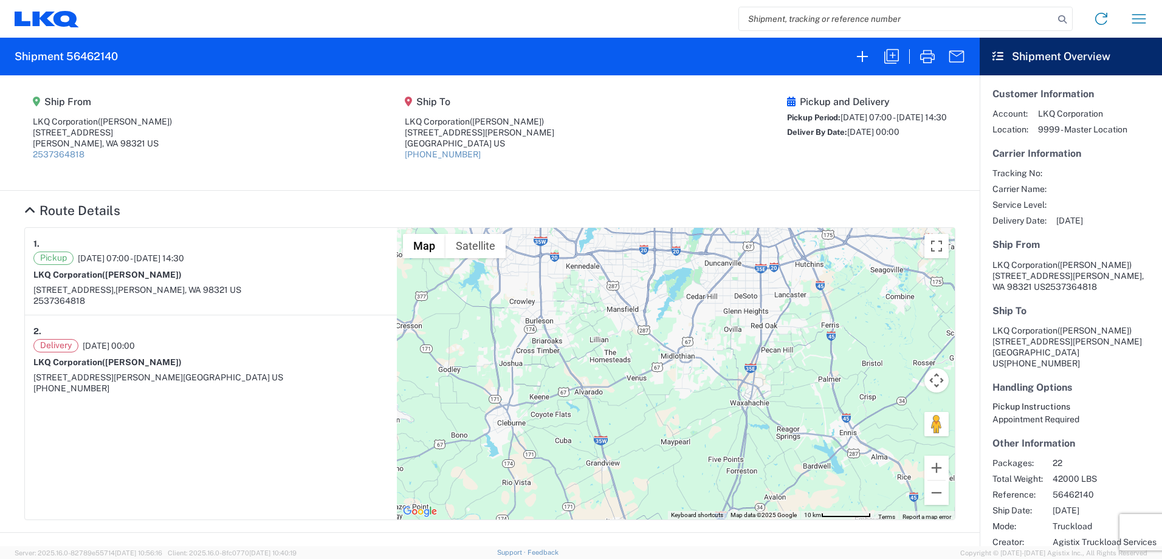
drag, startPoint x: 747, startPoint y: 427, endPoint x: 708, endPoint y: 272, distance: 160.3
click at [708, 272] on div "To navigate, press the arrow keys." at bounding box center [676, 374] width 558 height 292
